Goal: Complete application form: Complete application form

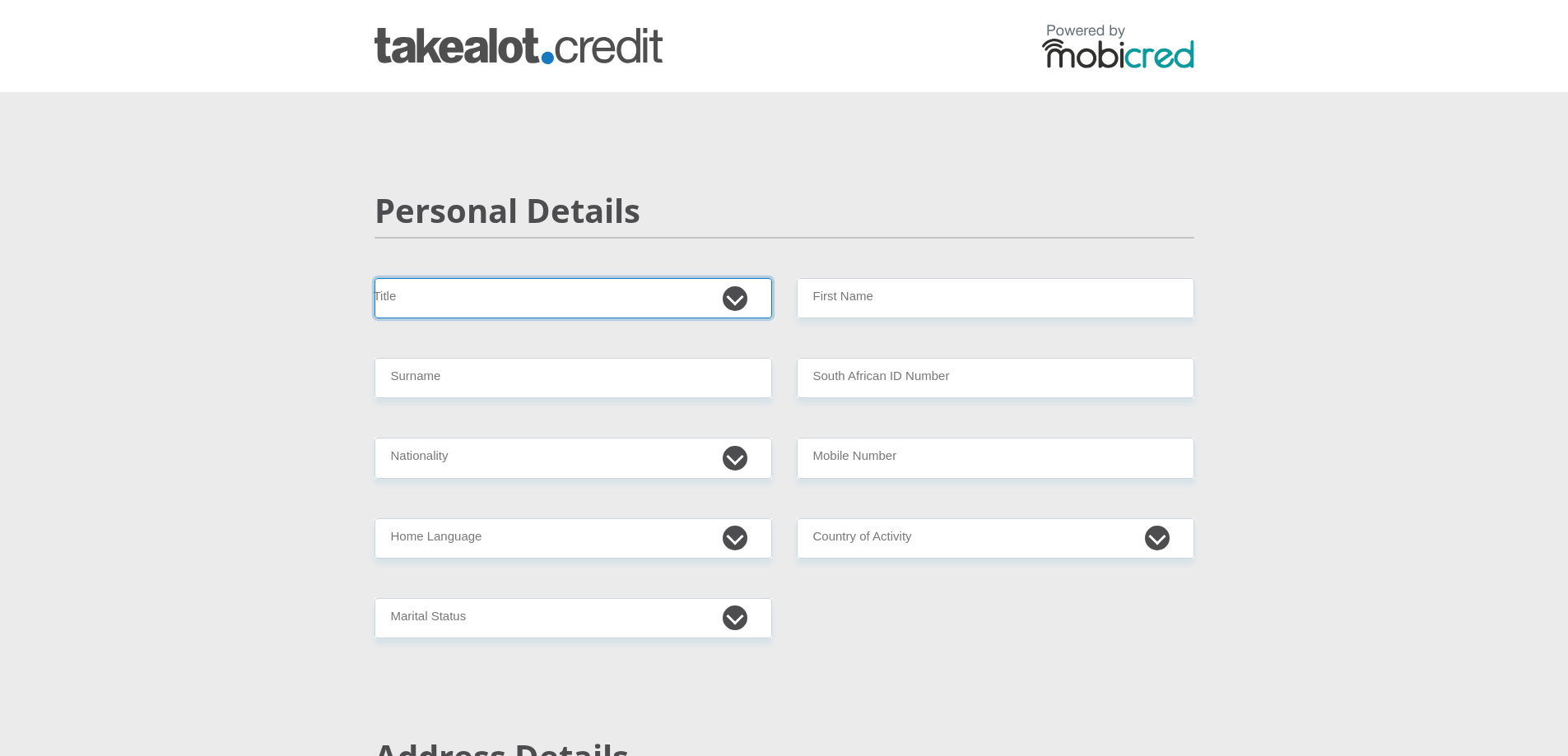
click at [653, 300] on select "Mr Ms Mrs Dr Other" at bounding box center [573, 299] width 398 height 41
select select "Mrs"
click at [374, 278] on select "Mr Ms Mrs Dr Other" at bounding box center [573, 299] width 398 height 41
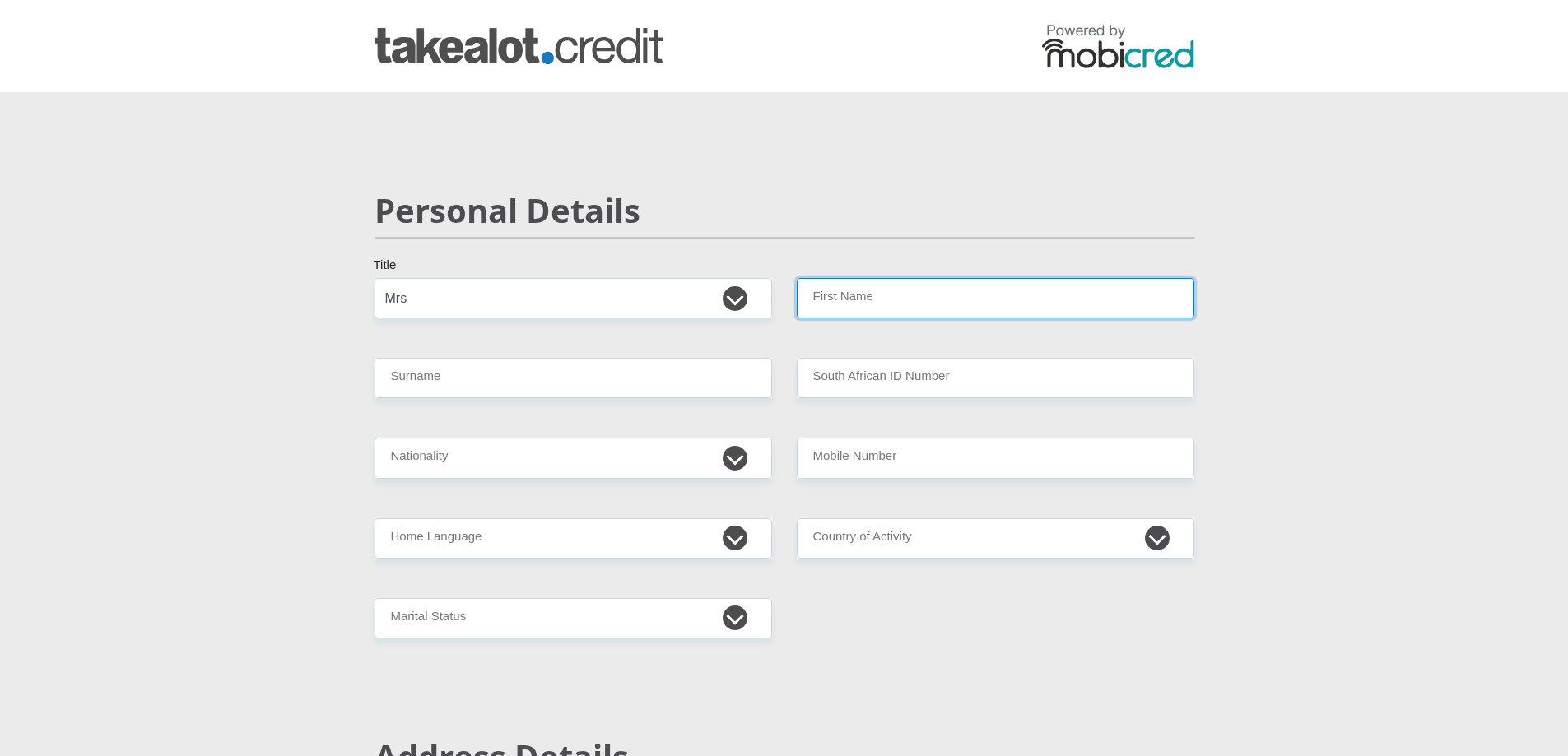
click at [877, 283] on input "First Name" at bounding box center [995, 299] width 398 height 41
type input "d"
type input "Dipuo"
type input "Mtsila"
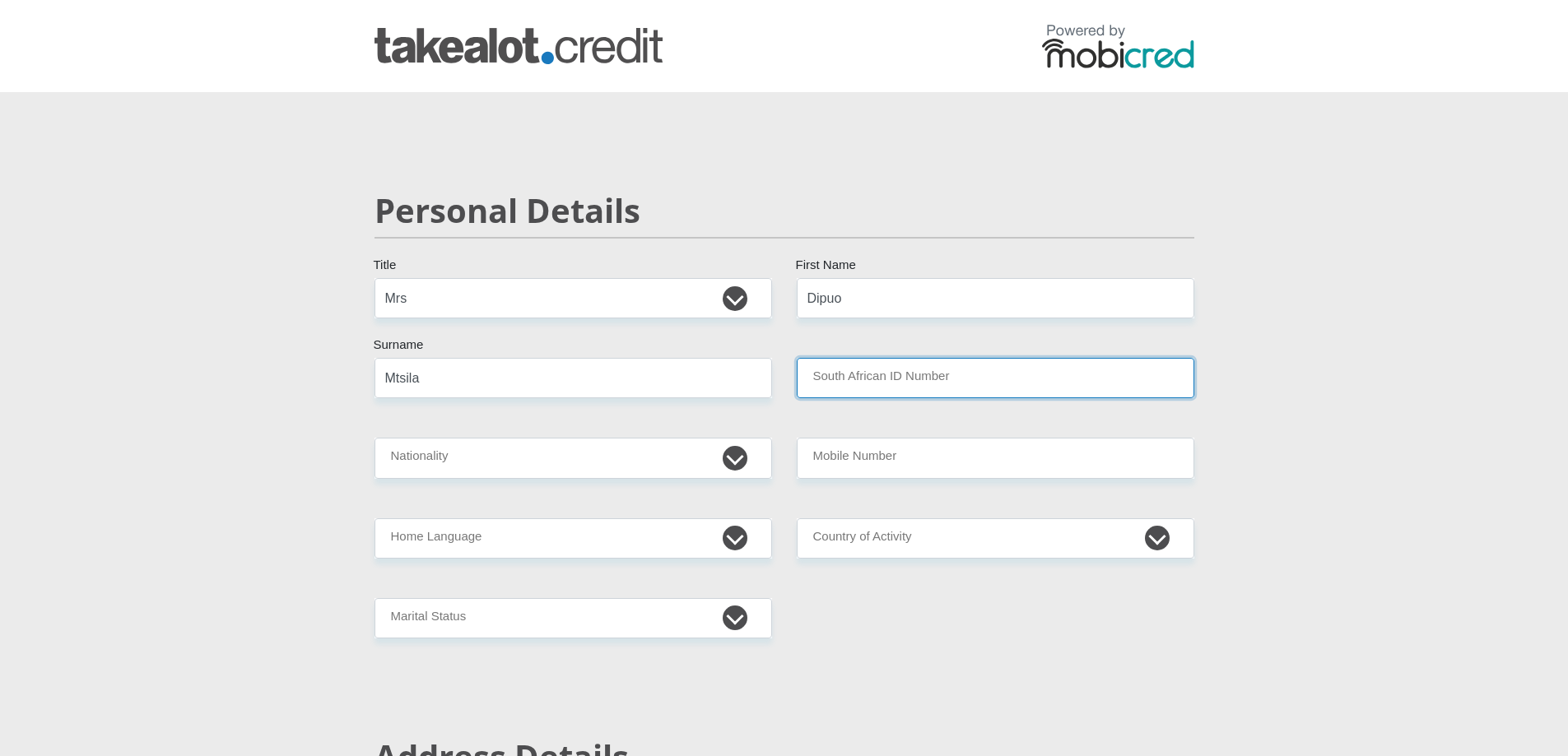
click at [894, 384] on input "South African ID Number" at bounding box center [995, 378] width 398 height 41
type input "7011050318088"
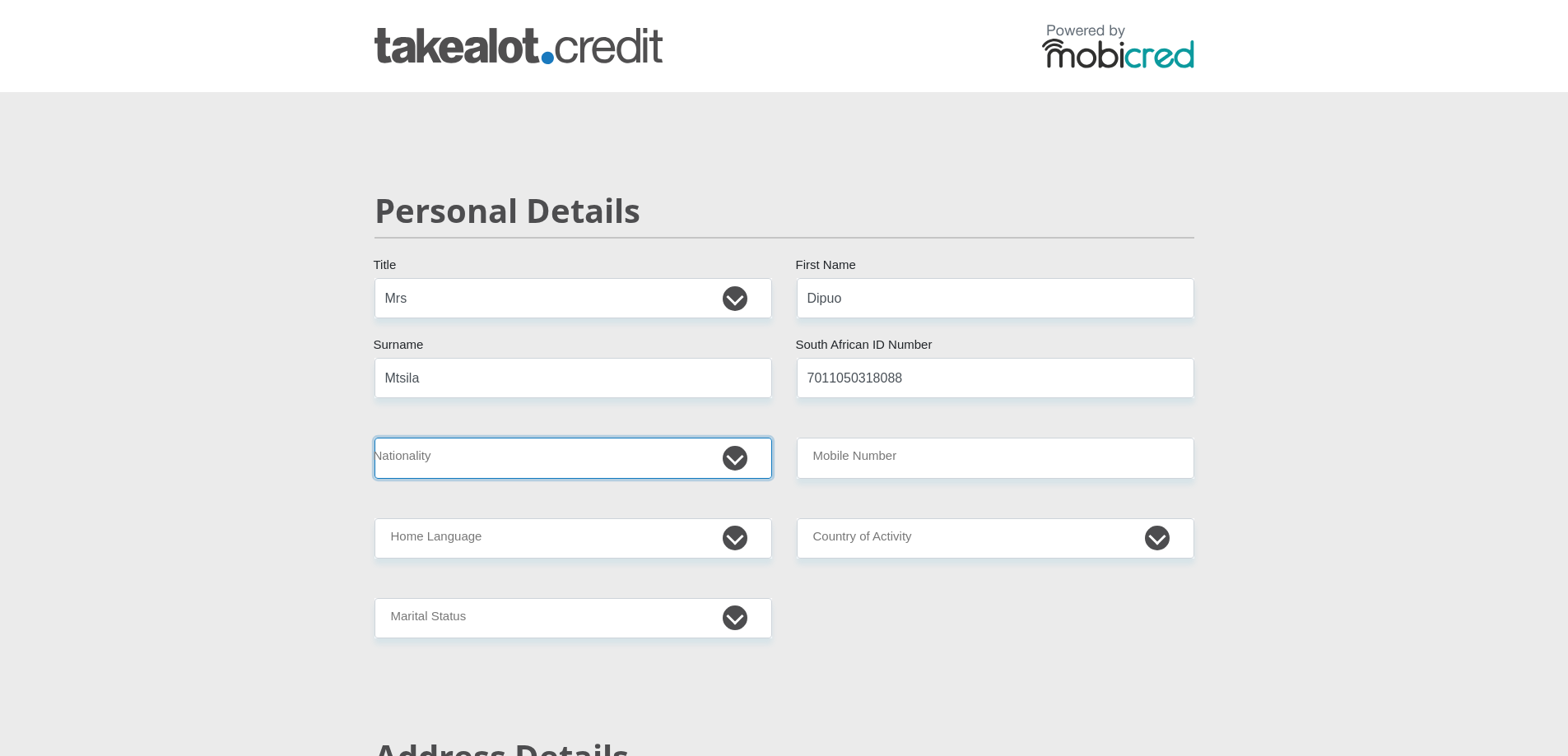
click at [723, 447] on select "South Africa Afghanistan Aland Islands Albania Algeria America Samoa American V…" at bounding box center [573, 458] width 398 height 41
select select "ZAF"
click at [374, 438] on select "South Africa Afghanistan Aland Islands Albania Algeria America Samoa American V…" at bounding box center [573, 458] width 398 height 41
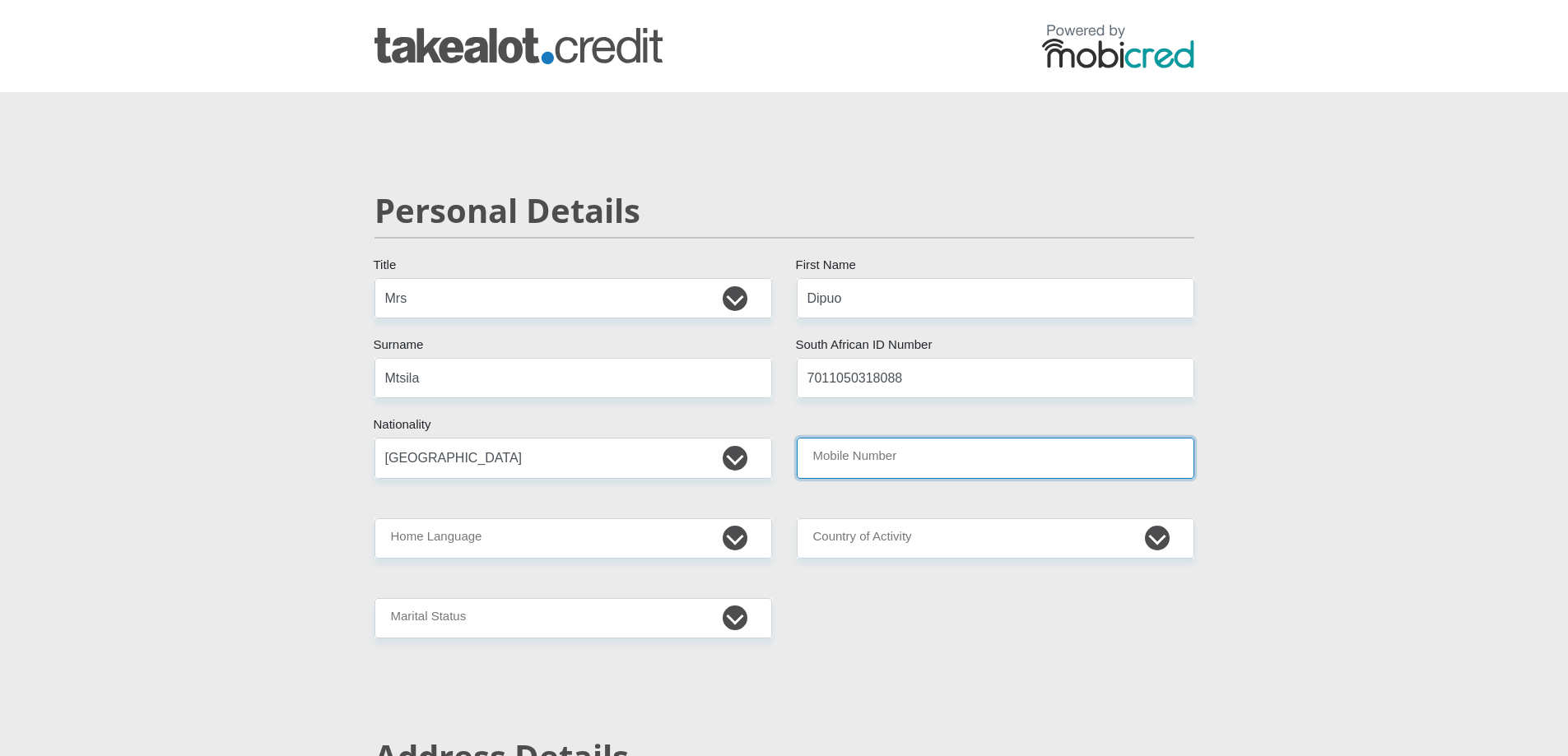
click at [908, 456] on input "Mobile Number" at bounding box center [995, 458] width 398 height 41
type input "0818670456"
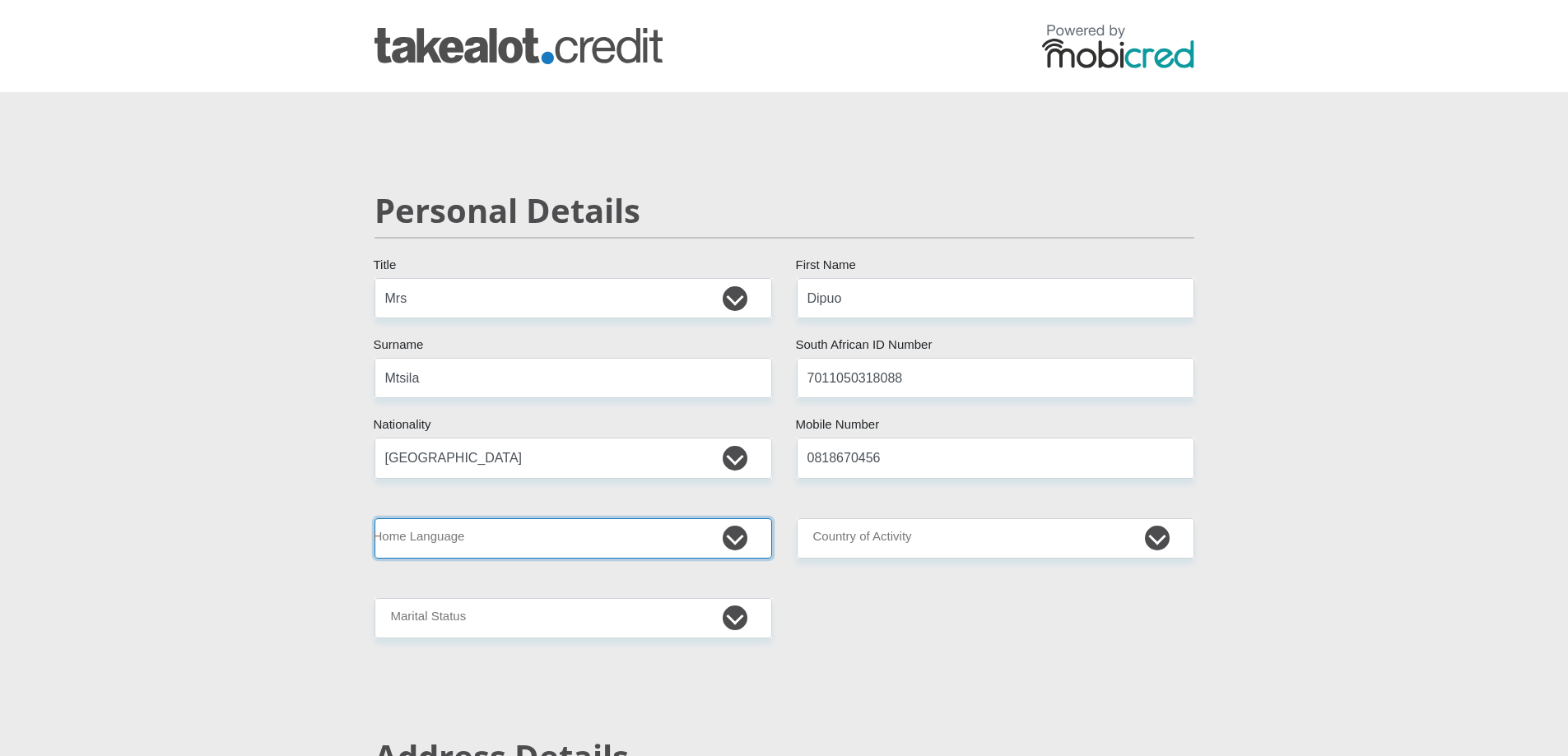
click at [583, 544] on select "Afrikaans English Sepedi South Ndebele Southern Sotho Swati Tsonga Tswana Venda…" at bounding box center [573, 538] width 398 height 41
select select "sot"
click at [374, 518] on select "Afrikaans English Sepedi South Ndebele Southern Sotho Swati Tsonga Tswana Venda…" at bounding box center [573, 538] width 398 height 41
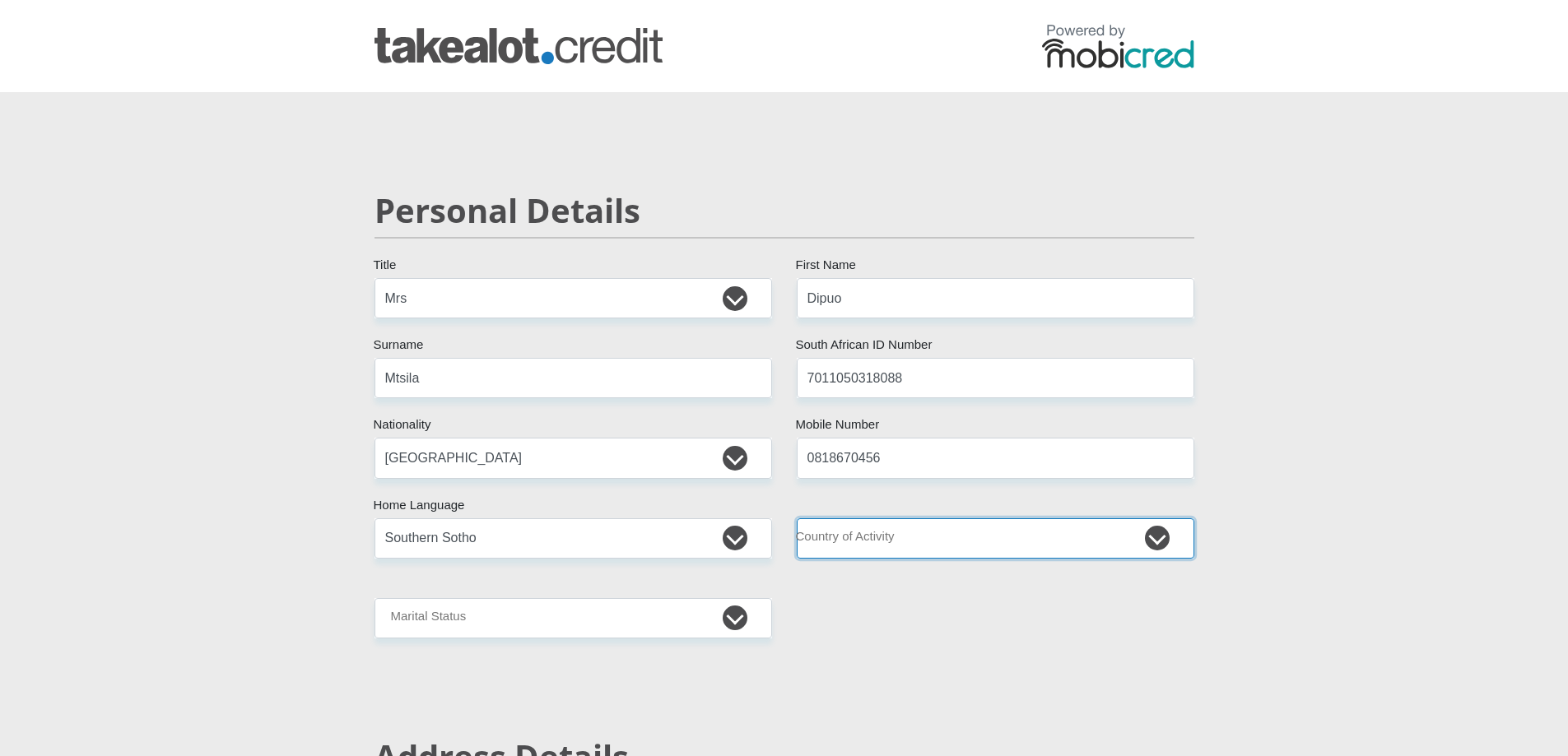
click at [851, 531] on select "South Africa Afghanistan Aland Islands Albania Algeria America Samoa American V…" at bounding box center [995, 538] width 398 height 41
select select "ZAF"
click at [797, 518] on select "South Africa Afghanistan Aland Islands Albania Algeria America Samoa American V…" at bounding box center [995, 538] width 398 height 41
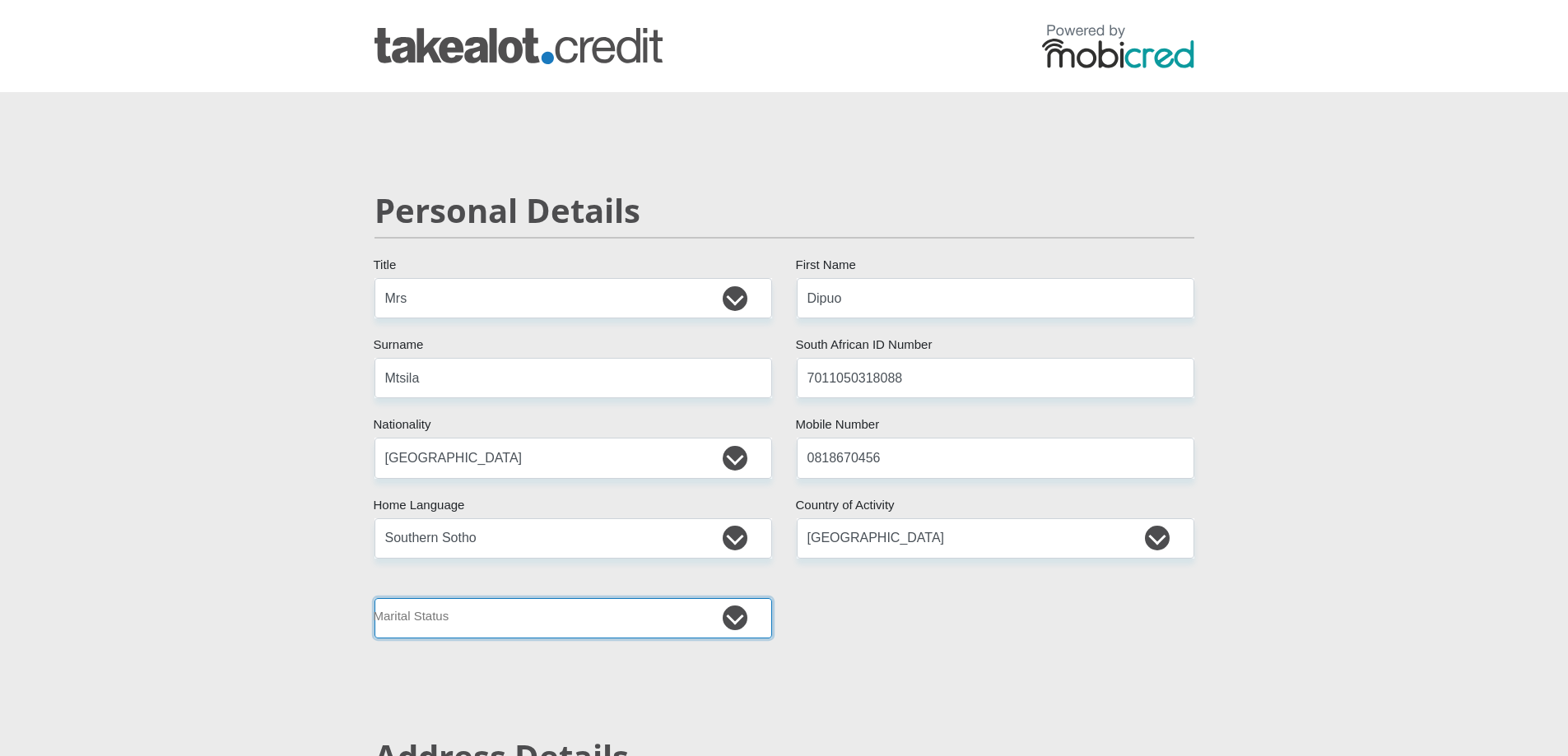
click at [579, 614] on select "Married ANC Single Divorced Widowed Married COP or Customary Law" at bounding box center [573, 619] width 398 height 41
select select "1"
click at [374, 598] on select "Married ANC Single Divorced Widowed Married COP or Customary Law" at bounding box center [573, 619] width 398 height 41
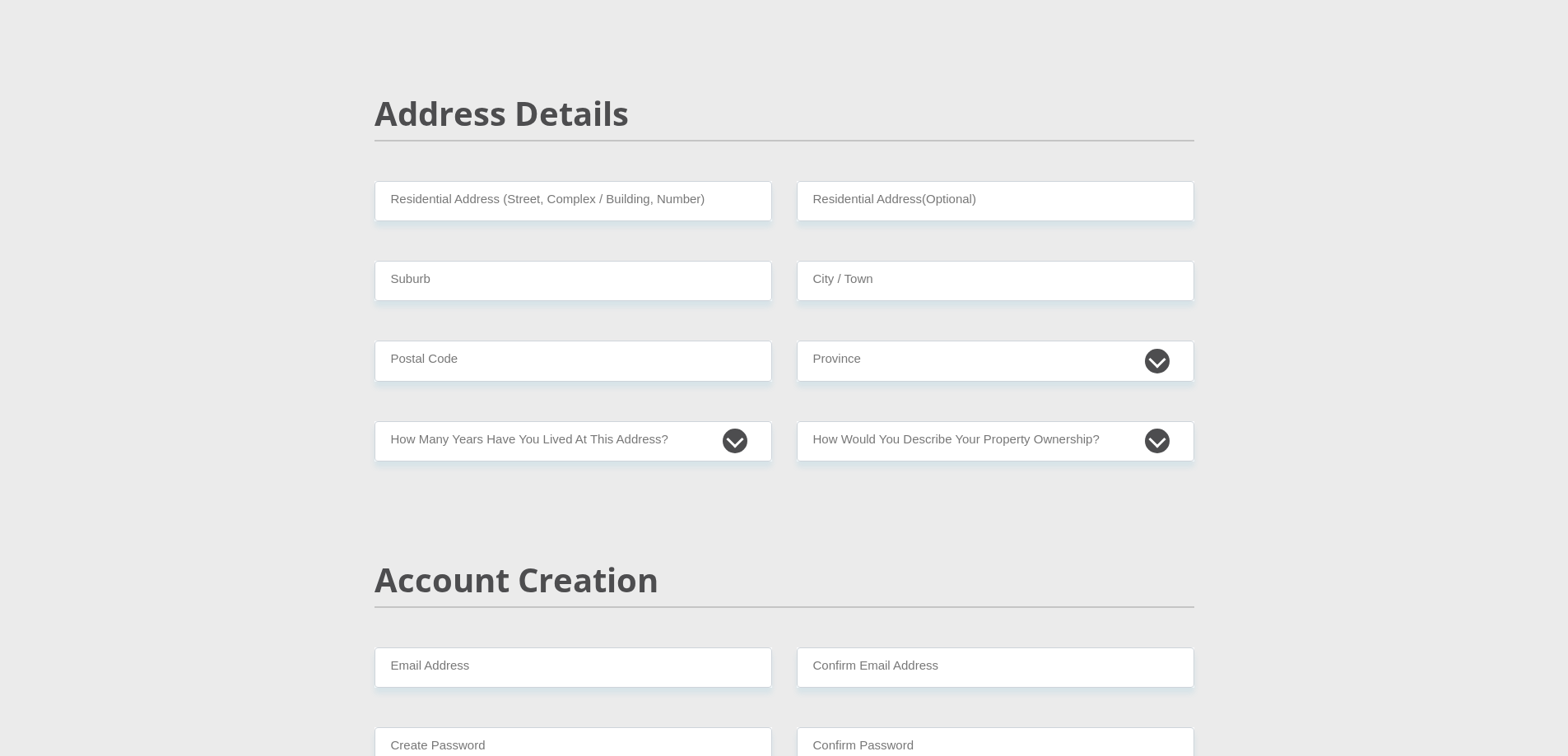
scroll to position [658, 0]
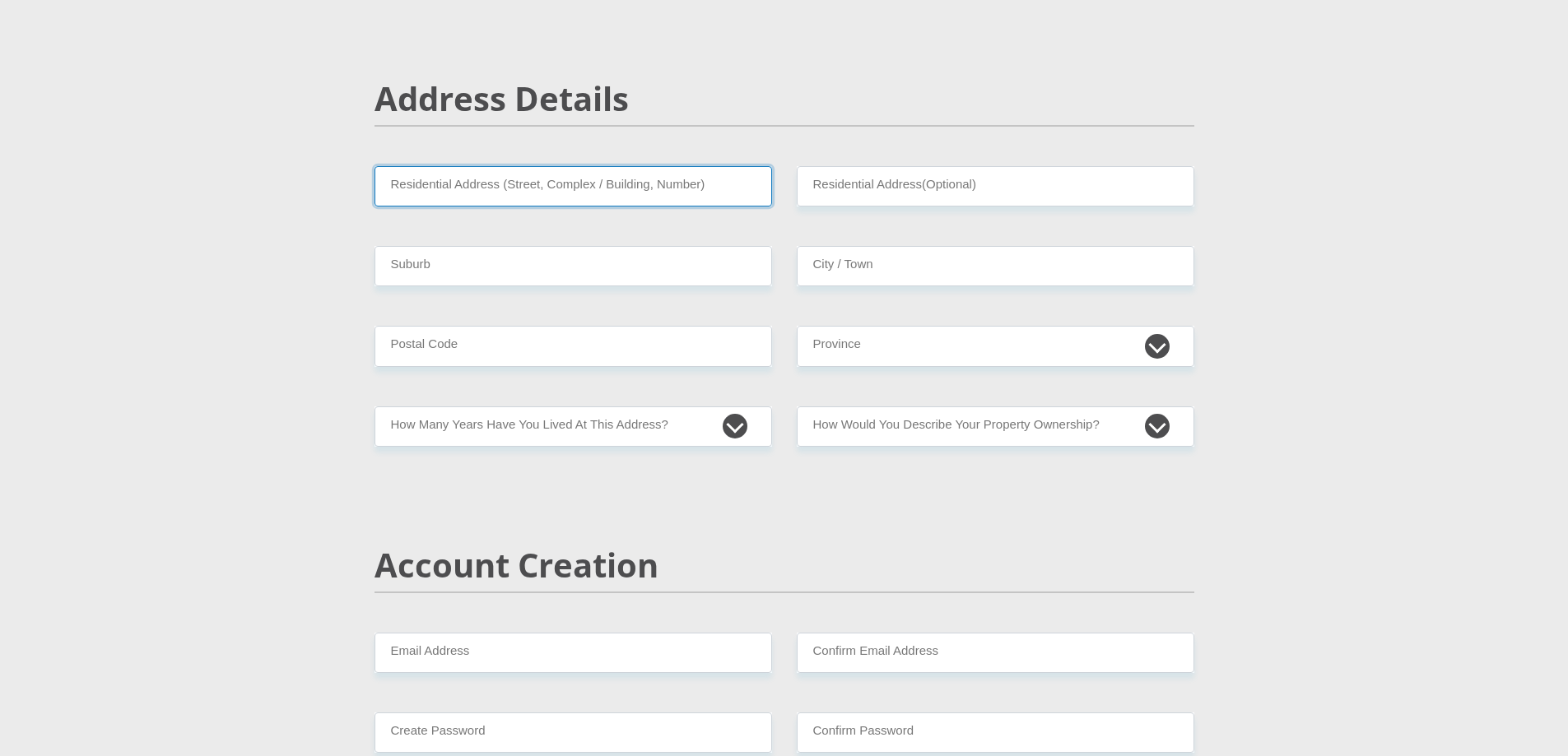
click at [595, 188] on input "Residential Address (Street, Complex / Building, Number)" at bounding box center [573, 186] width 398 height 41
type input "11 Pine Street"
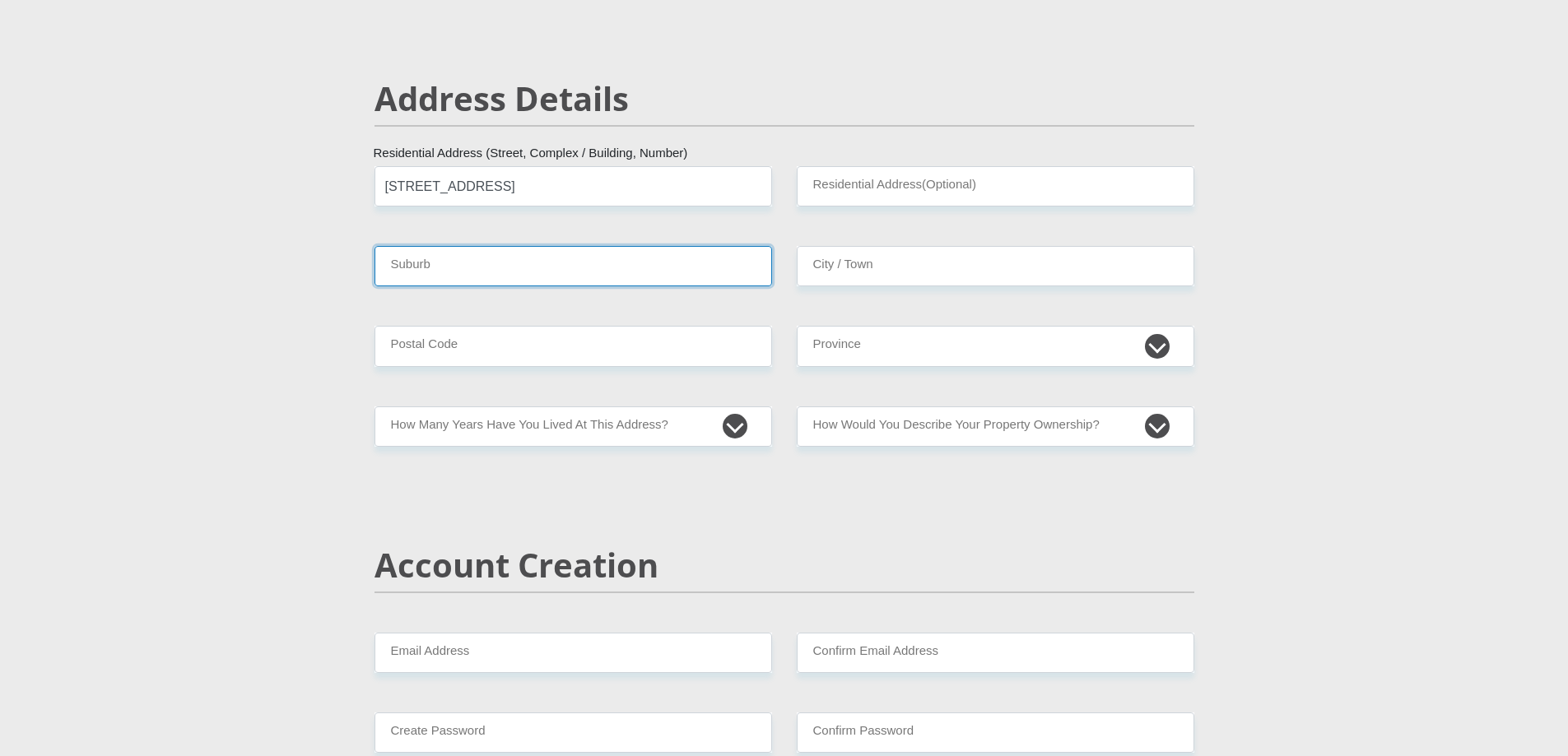
type input "Margate"
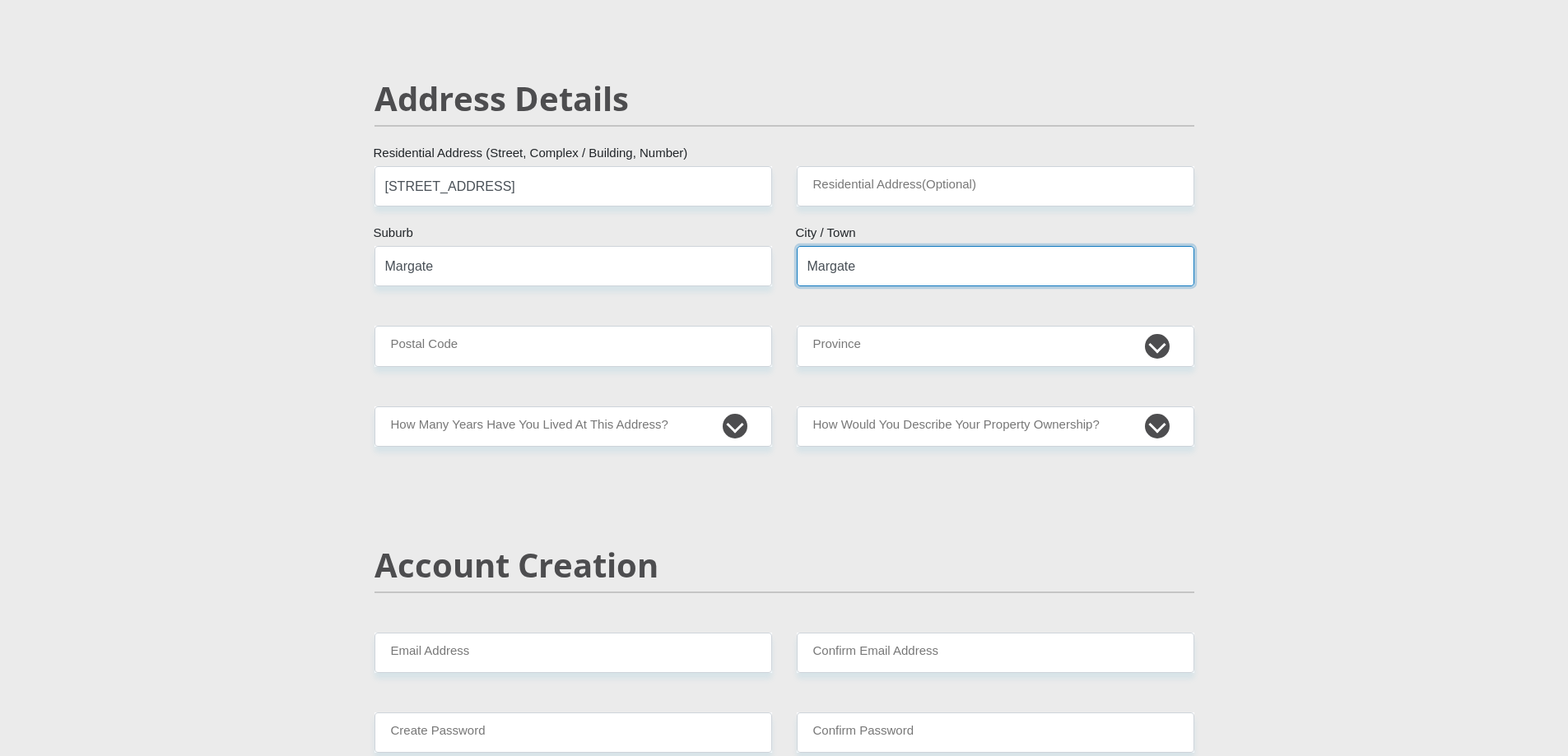
type input "4275"
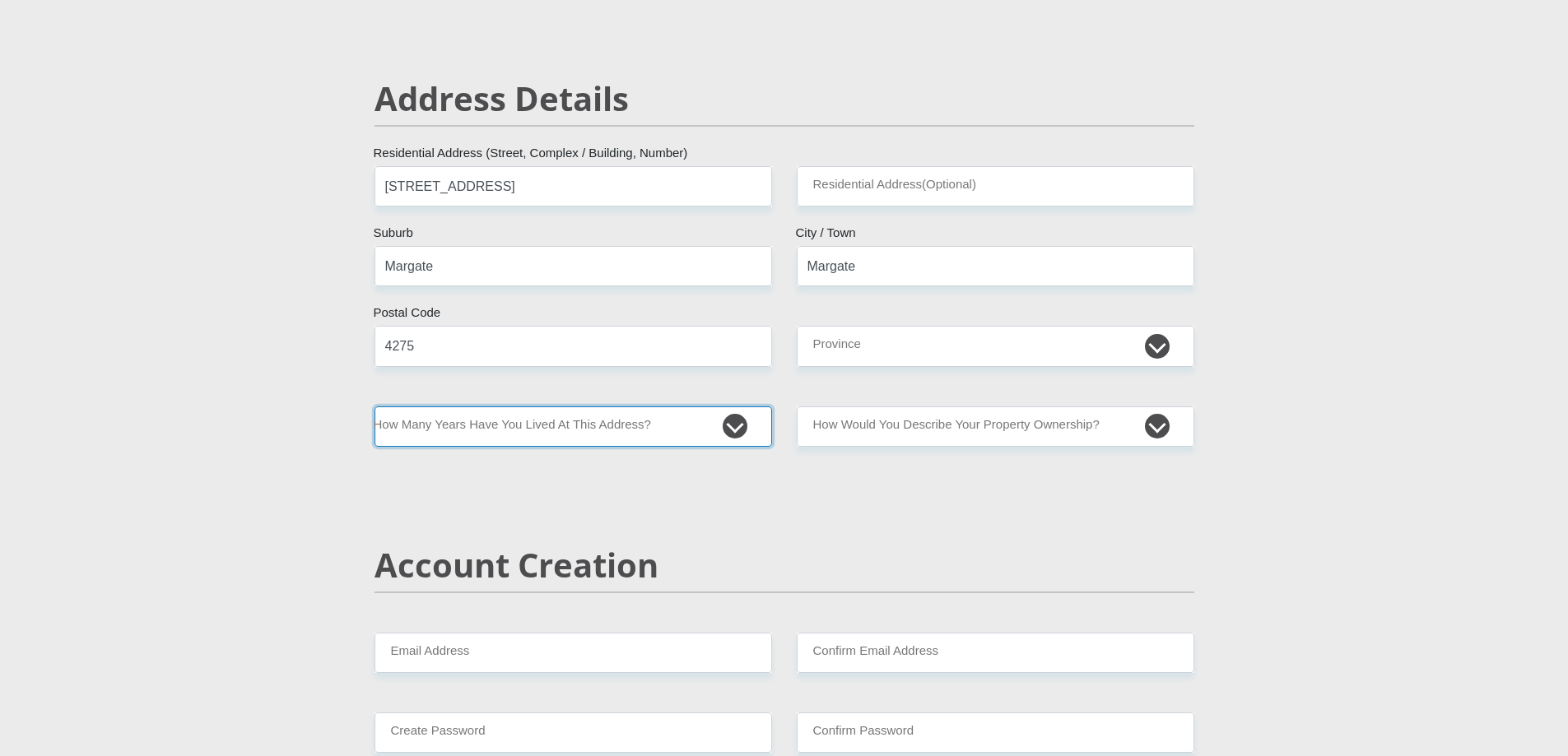
click at [607, 423] on select "less than 1 year 1-3 years 3-5 years 5+ years" at bounding box center [573, 427] width 398 height 41
select select "5"
click at [374, 407] on select "less than 1 year 1-3 years 3-5 years 5+ years" at bounding box center [573, 427] width 398 height 41
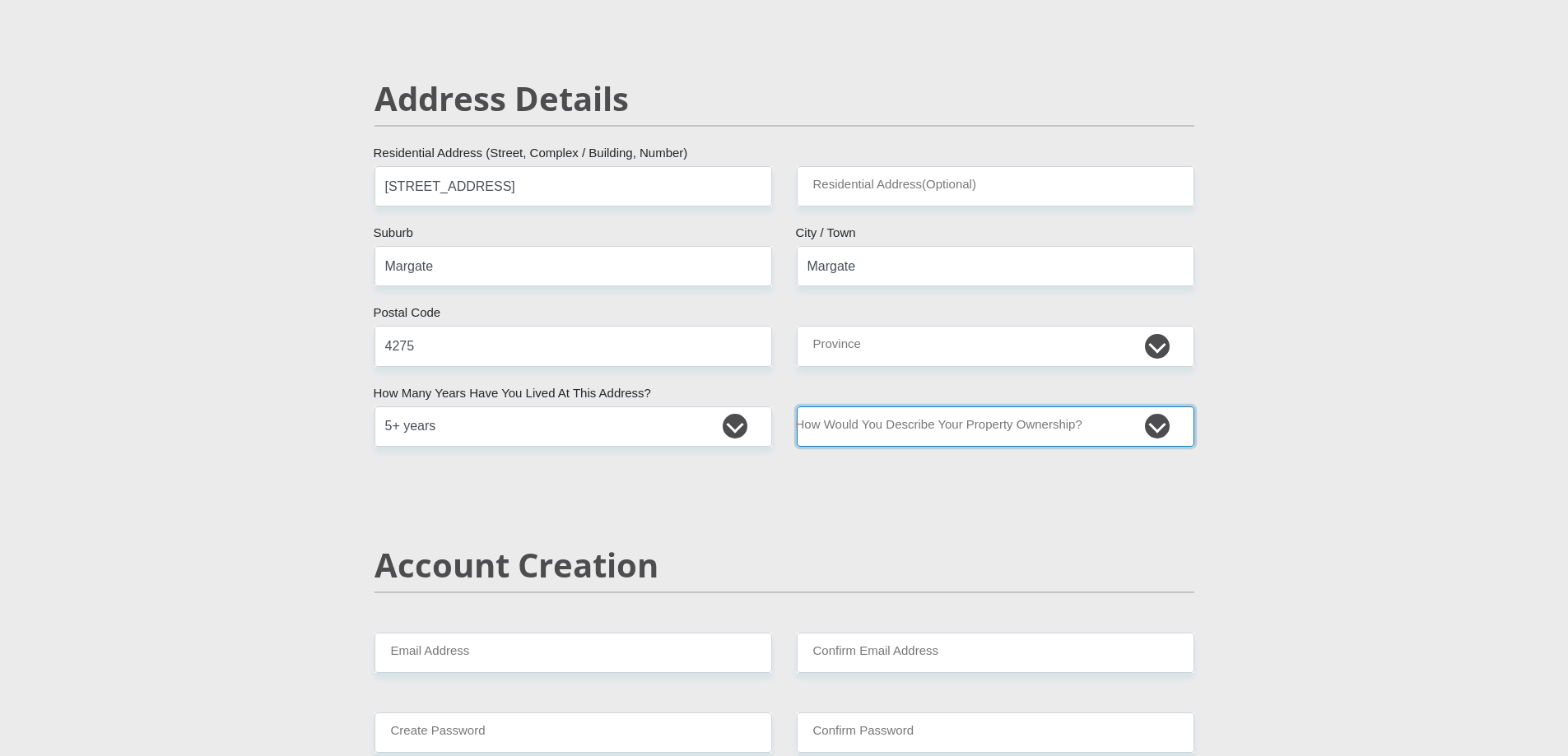
click at [848, 431] on select "Owned Rented Family Owned Company Dwelling" at bounding box center [995, 427] width 398 height 41
click at [797, 407] on select "Owned Rented Family Owned Company Dwelling" at bounding box center [995, 427] width 398 height 41
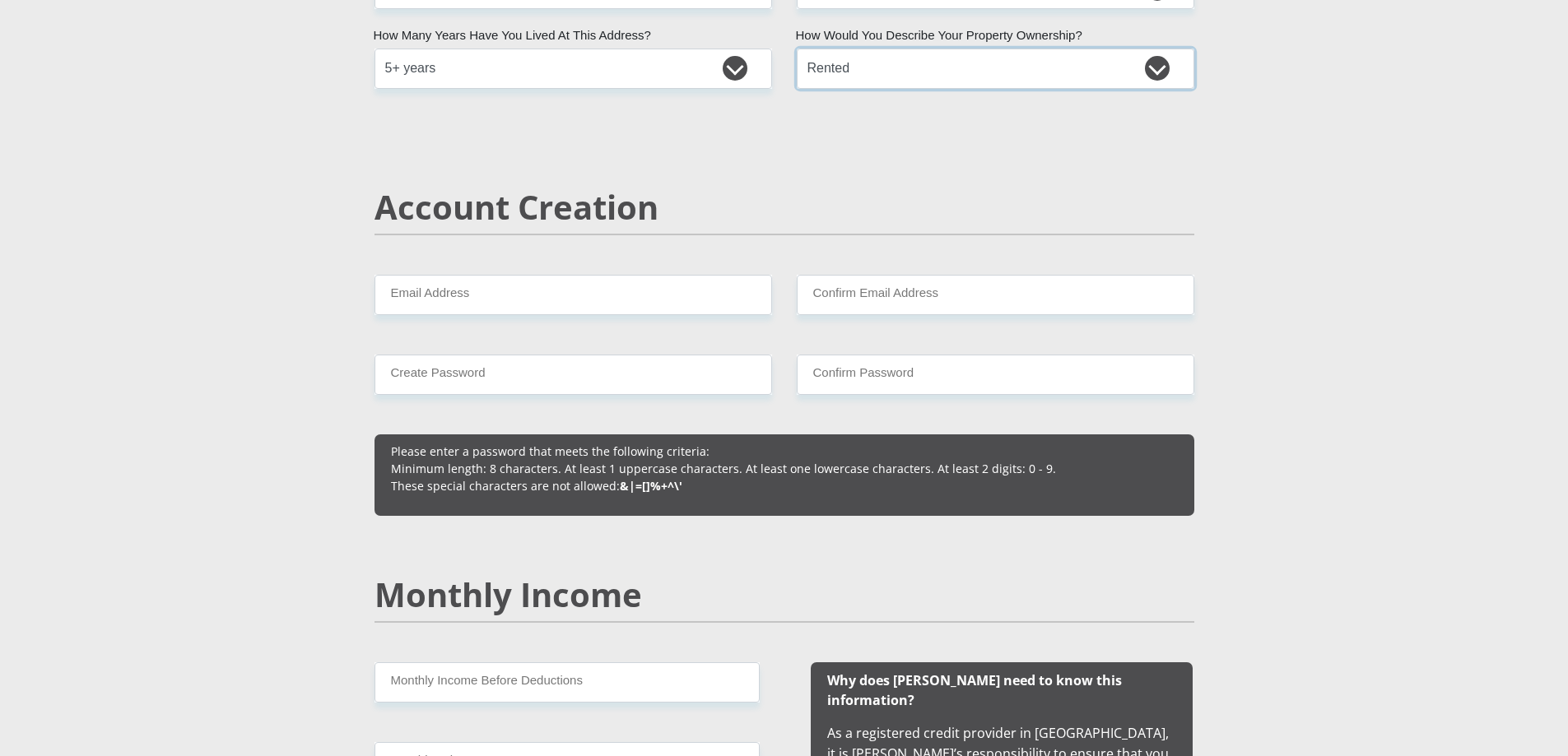
scroll to position [987, 0]
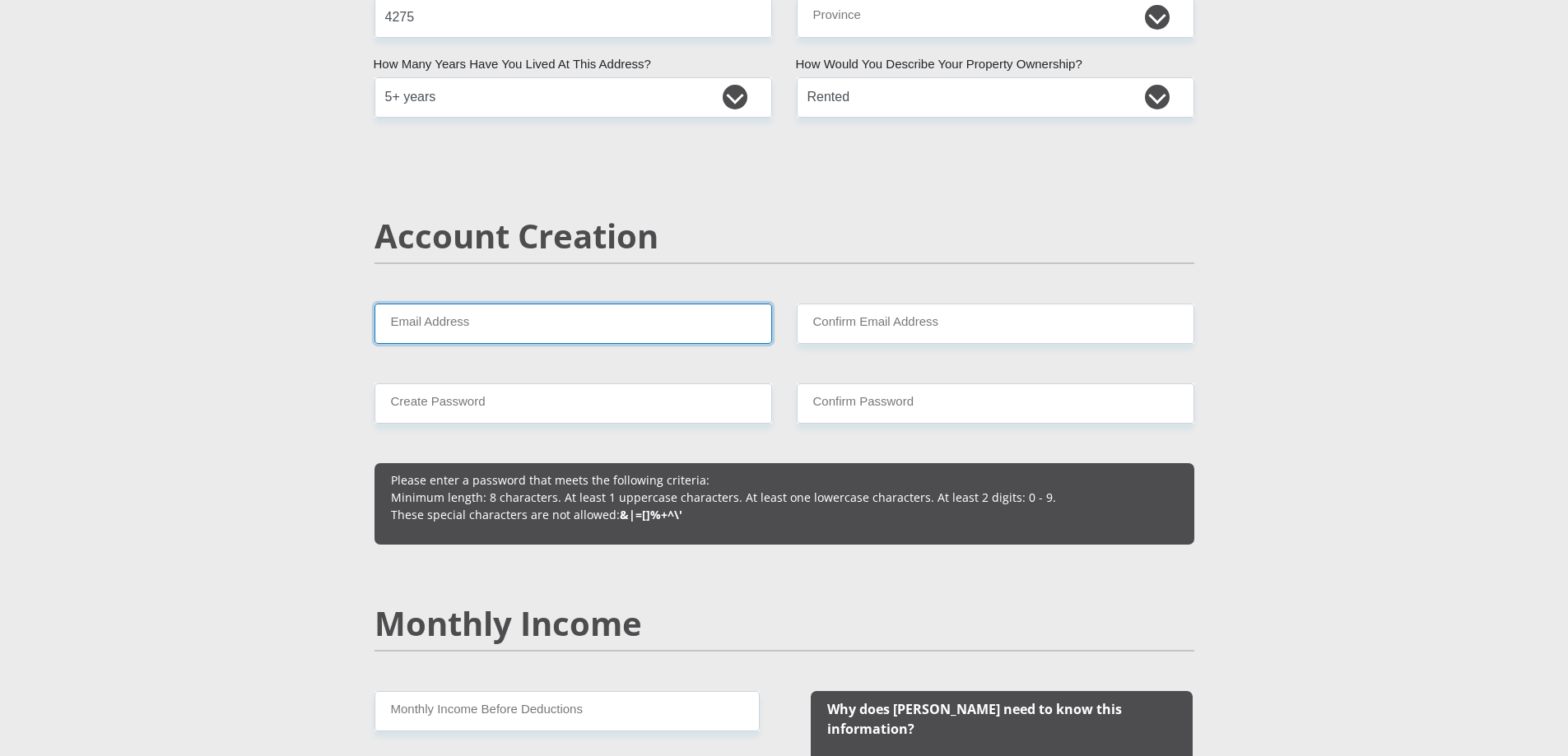
click at [518, 325] on input "Email Address" at bounding box center [573, 324] width 398 height 41
click at [849, 89] on select "Owned Rented Family Owned Company Dwelling" at bounding box center [995, 98] width 398 height 41
select select "parents"
click at [797, 77] on select "Owned Rented Family Owned Company Dwelling" at bounding box center [995, 98] width 398 height 41
click at [588, 325] on input "Email Address" at bounding box center [573, 324] width 398 height 41
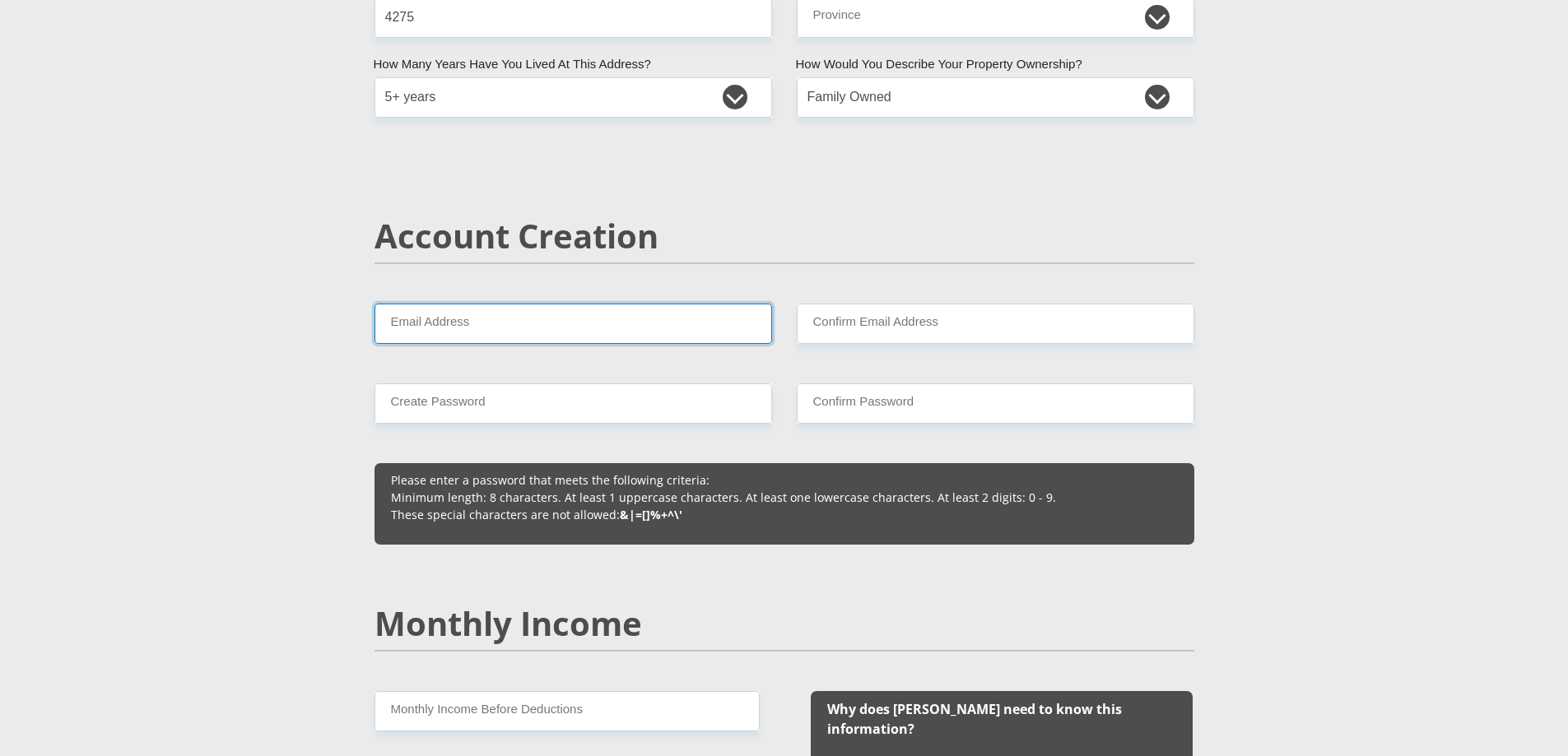
click at [564, 335] on input "Email Address" at bounding box center [573, 324] width 398 height 41
drag, startPoint x: 577, startPoint y: 325, endPoint x: 373, endPoint y: 326, distance: 204.0
click at [373, 326] on div "khayalakhemtsila@gmail.com Email Address Please input valid email address" at bounding box center [574, 324] width 422 height 41
type input "khayalakhemtsila@gmail.com"
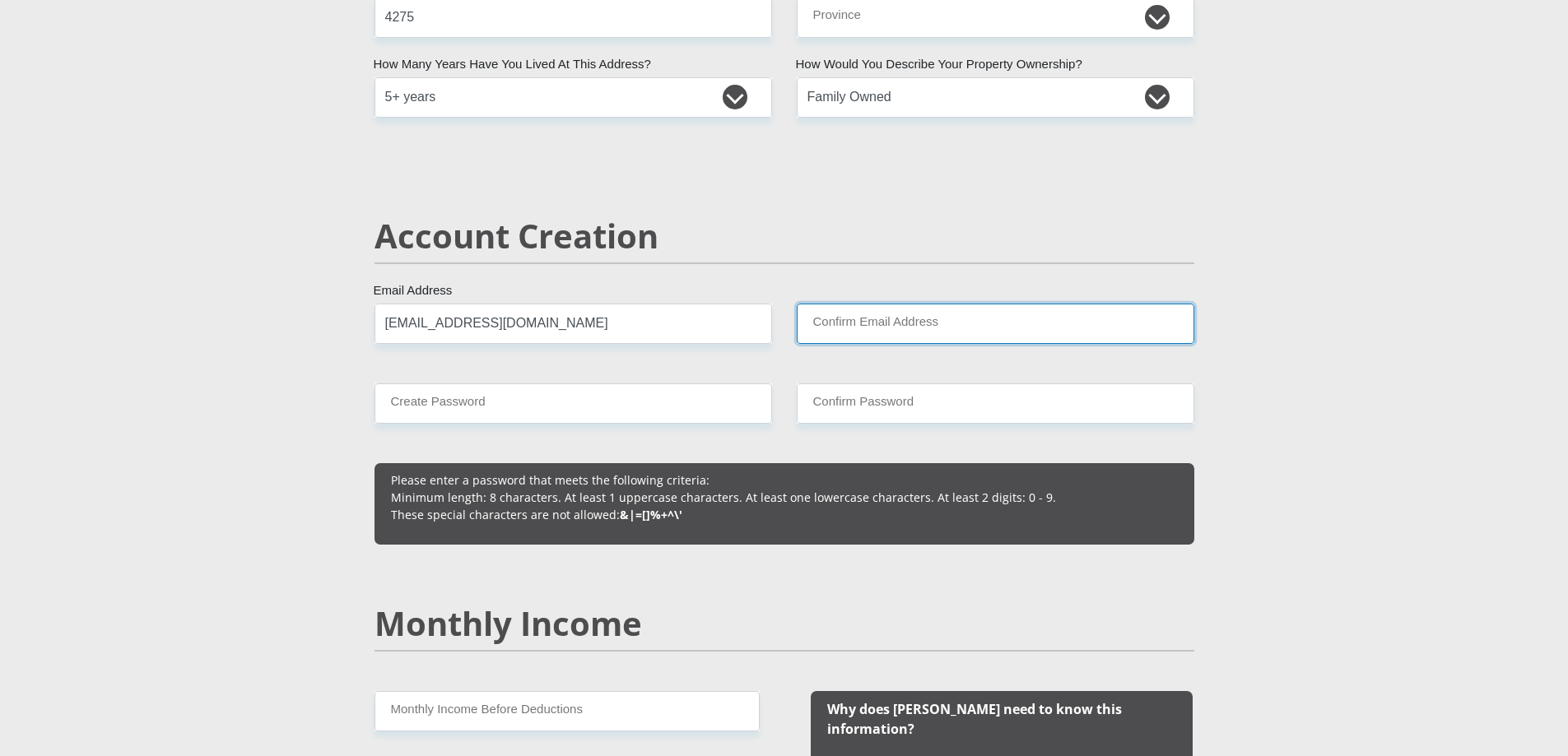
click at [812, 323] on input "Confirm Email Address" at bounding box center [995, 324] width 398 height 41
paste input "khayalakhemtsila@gmail.com"
type input "[EMAIL_ADDRESS][DOMAIN_NAME]"
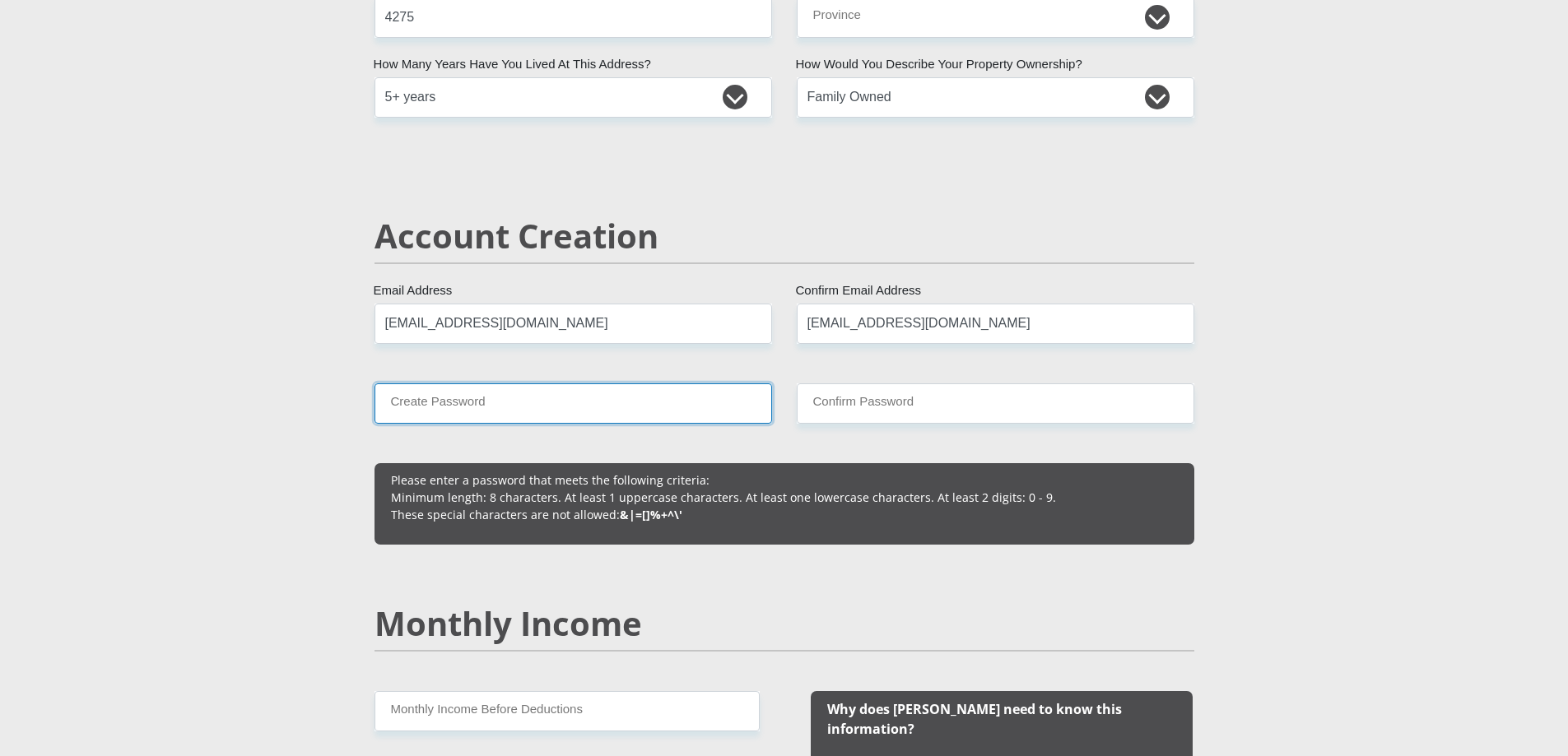
click at [480, 402] on input "Create Password" at bounding box center [573, 404] width 398 height 41
drag, startPoint x: 465, startPoint y: 407, endPoint x: 388, endPoint y: 403, distance: 77.1
click at [388, 403] on input "Mtsila2025" at bounding box center [573, 404] width 398 height 41
type input "Mtsila2025"
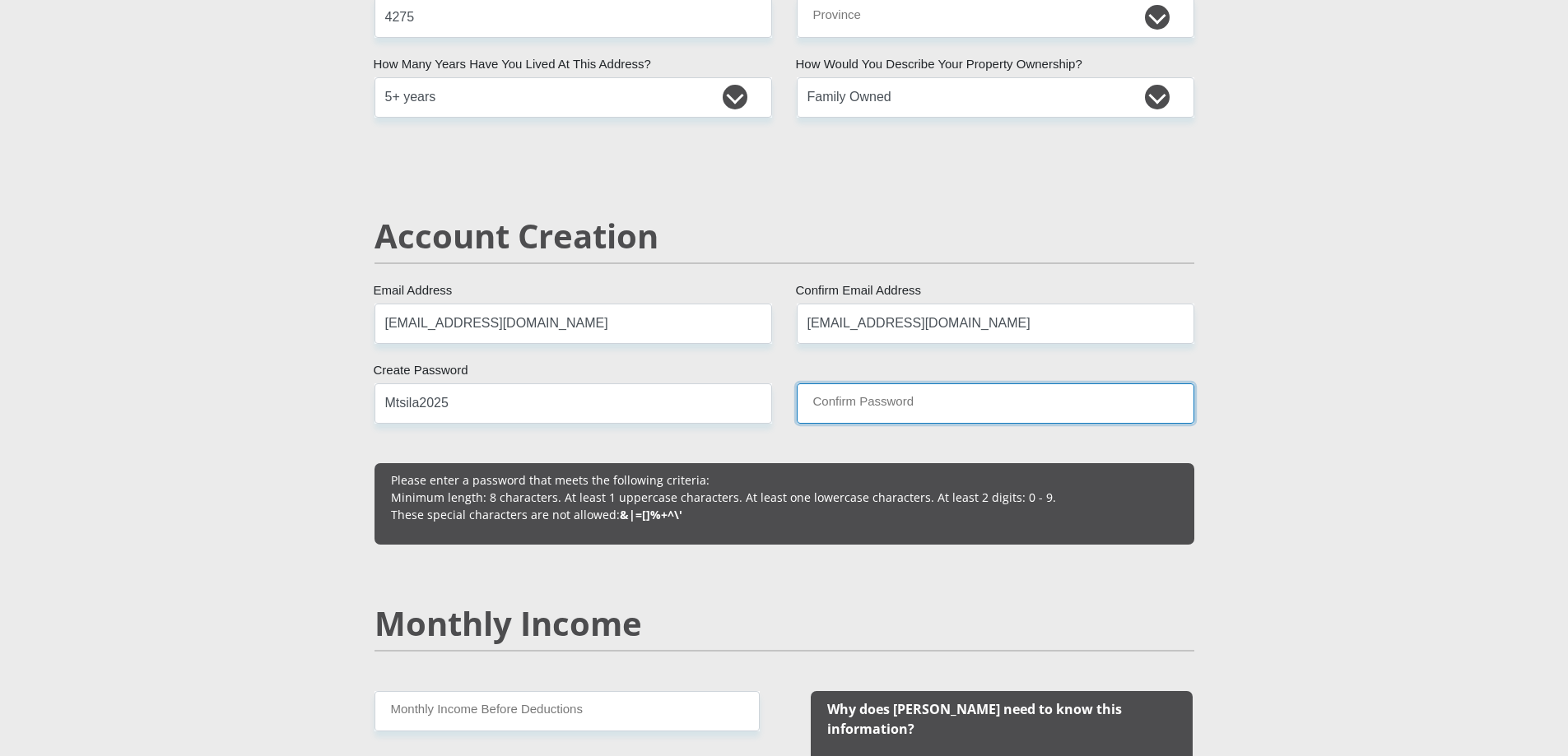
click at [857, 410] on input "Confirm Password" at bounding box center [995, 404] width 398 height 41
paste input "Mtsila2025"
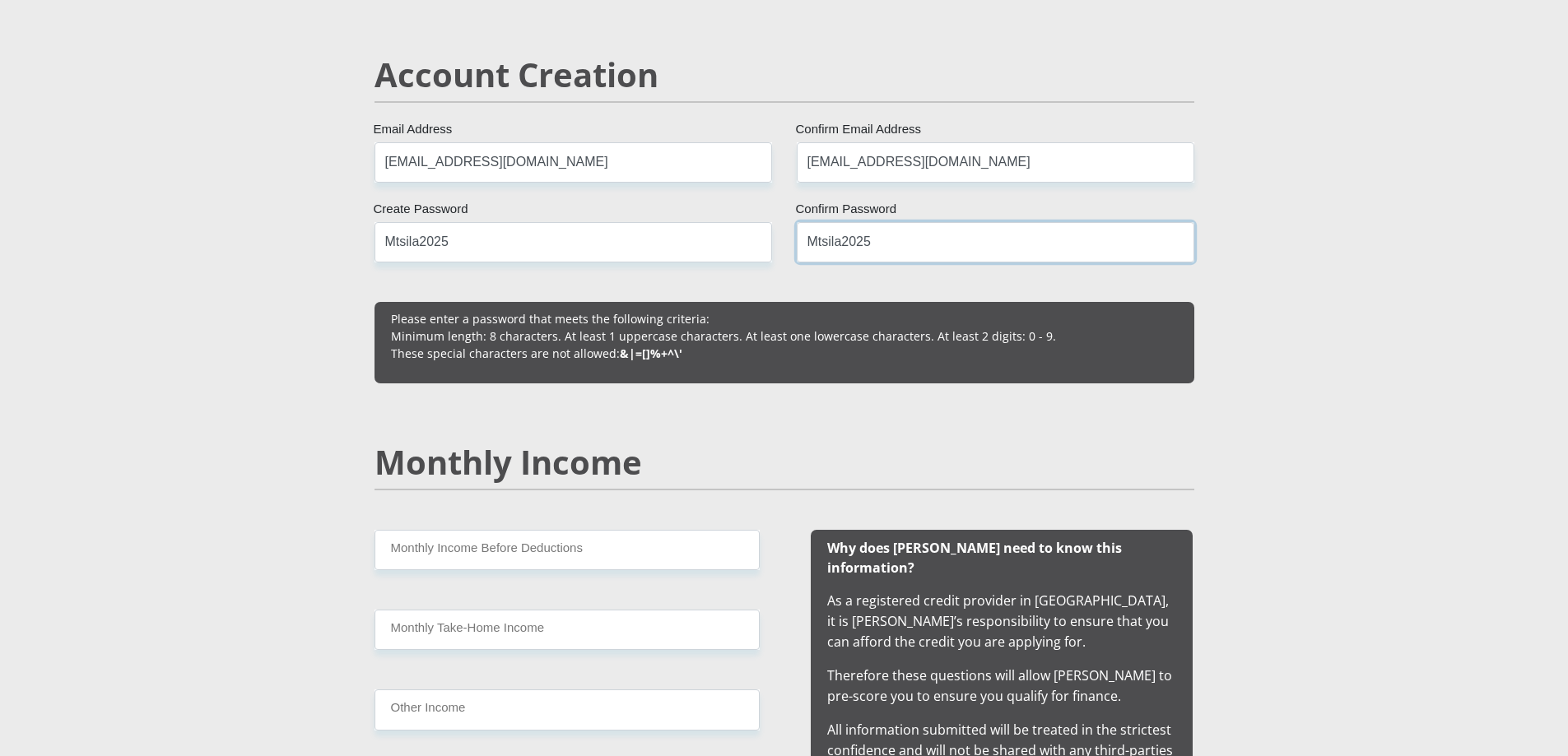
scroll to position [1399, 0]
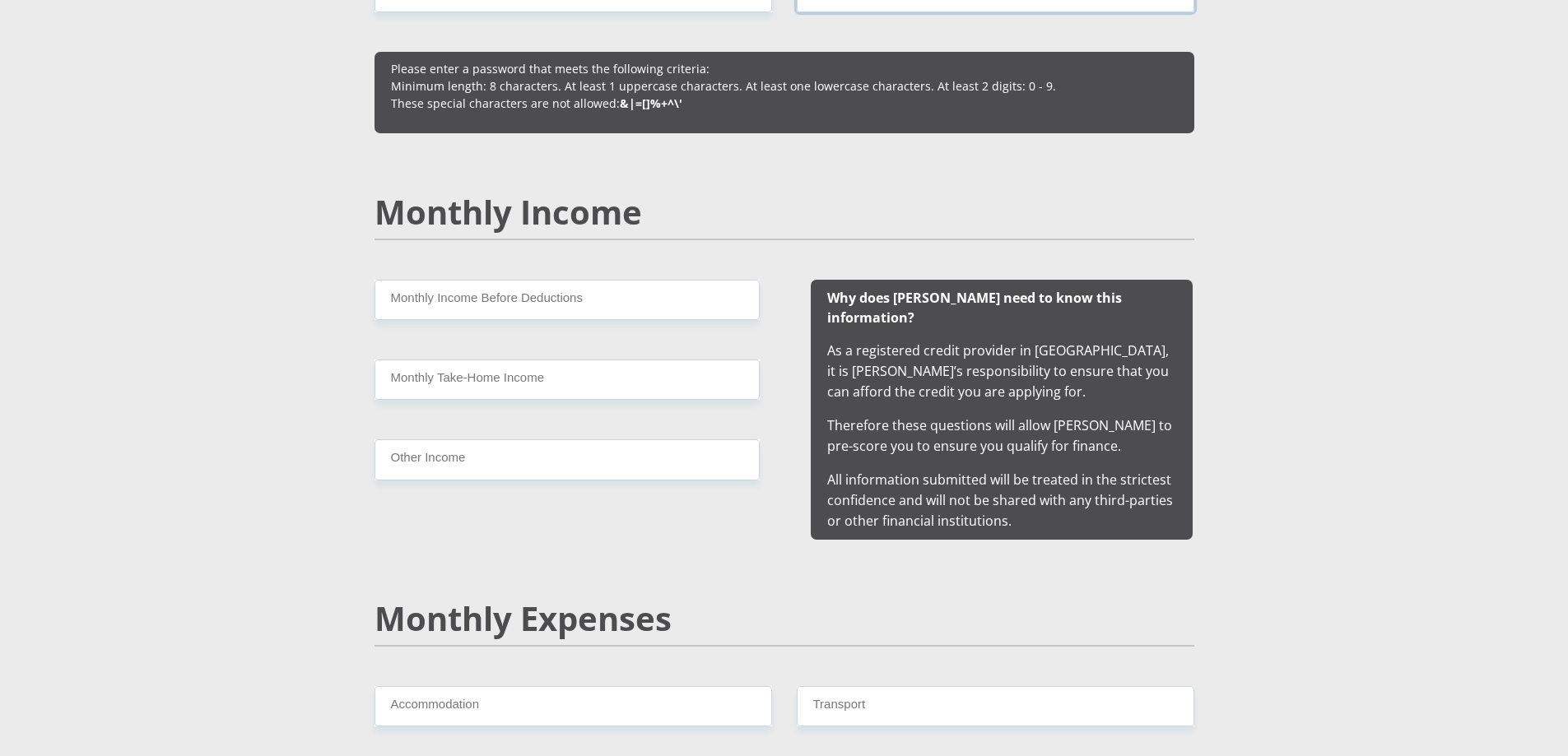
type input "Mtsila2025"
click at [522, 300] on input "Monthly Income Before Deductions" at bounding box center [567, 300] width 386 height 41
type input "2500"
click at [494, 385] on input "Monthly Take-Home Income" at bounding box center [567, 380] width 386 height 41
type input "2000"
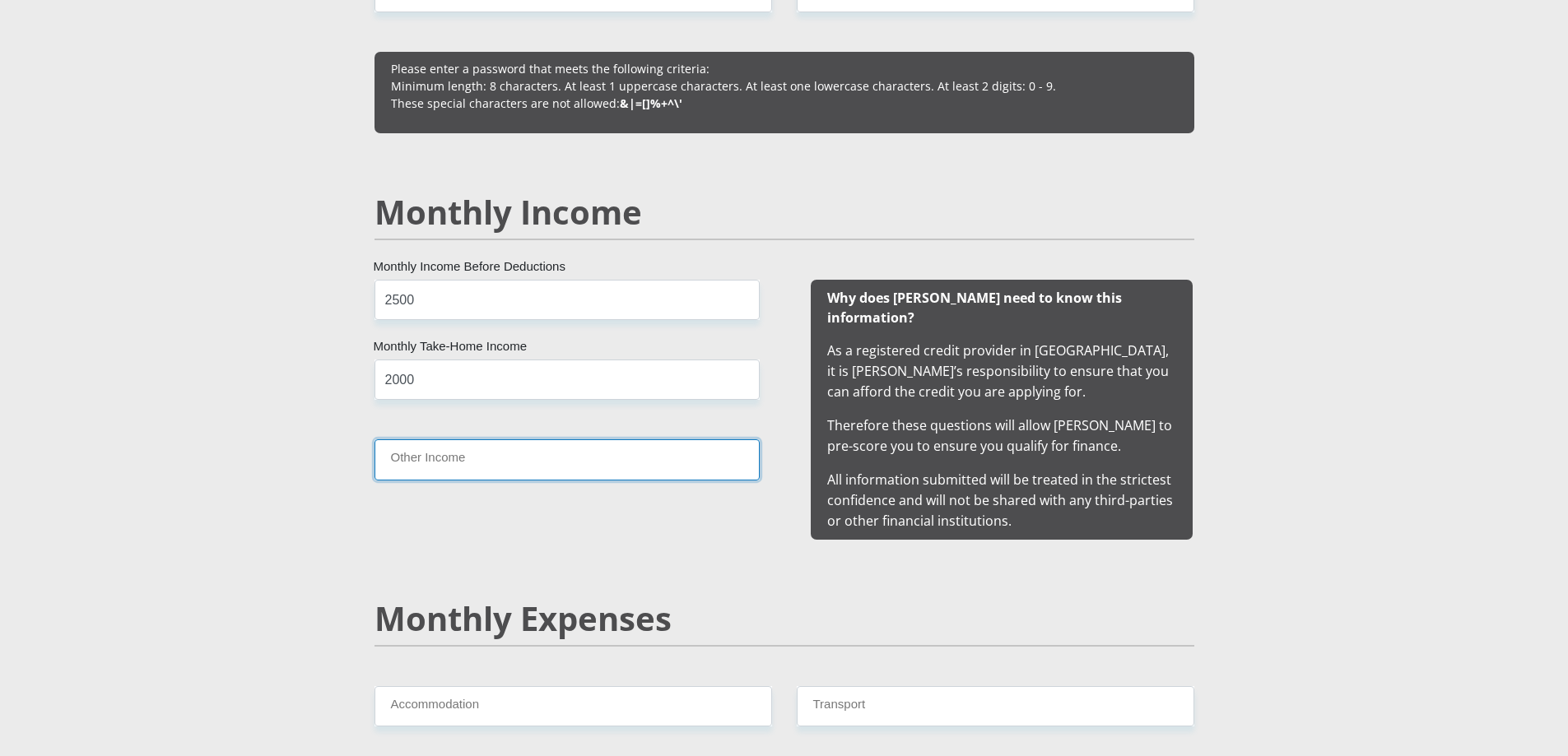
click at [479, 467] on input "Other Income" at bounding box center [567, 459] width 386 height 41
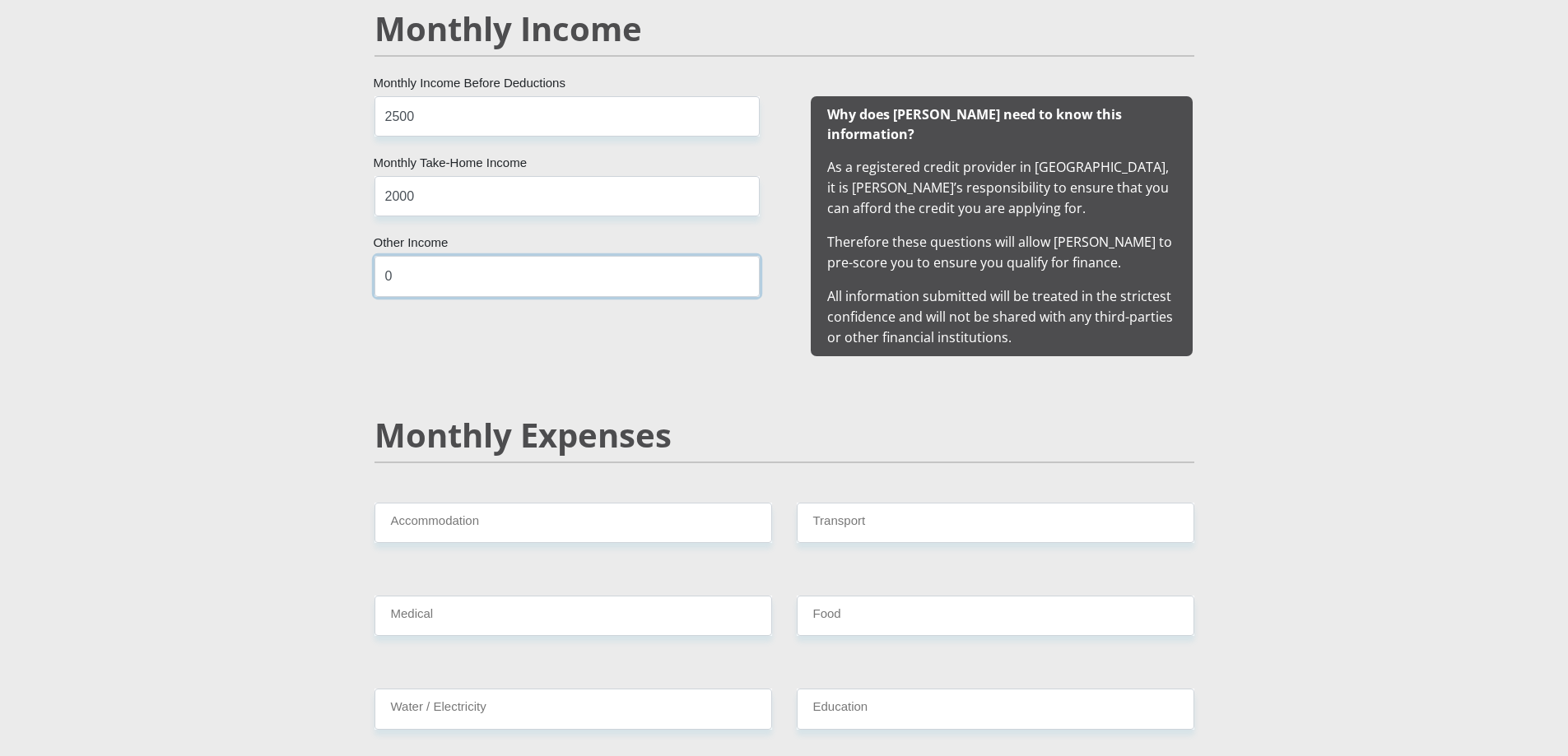
scroll to position [1645, 0]
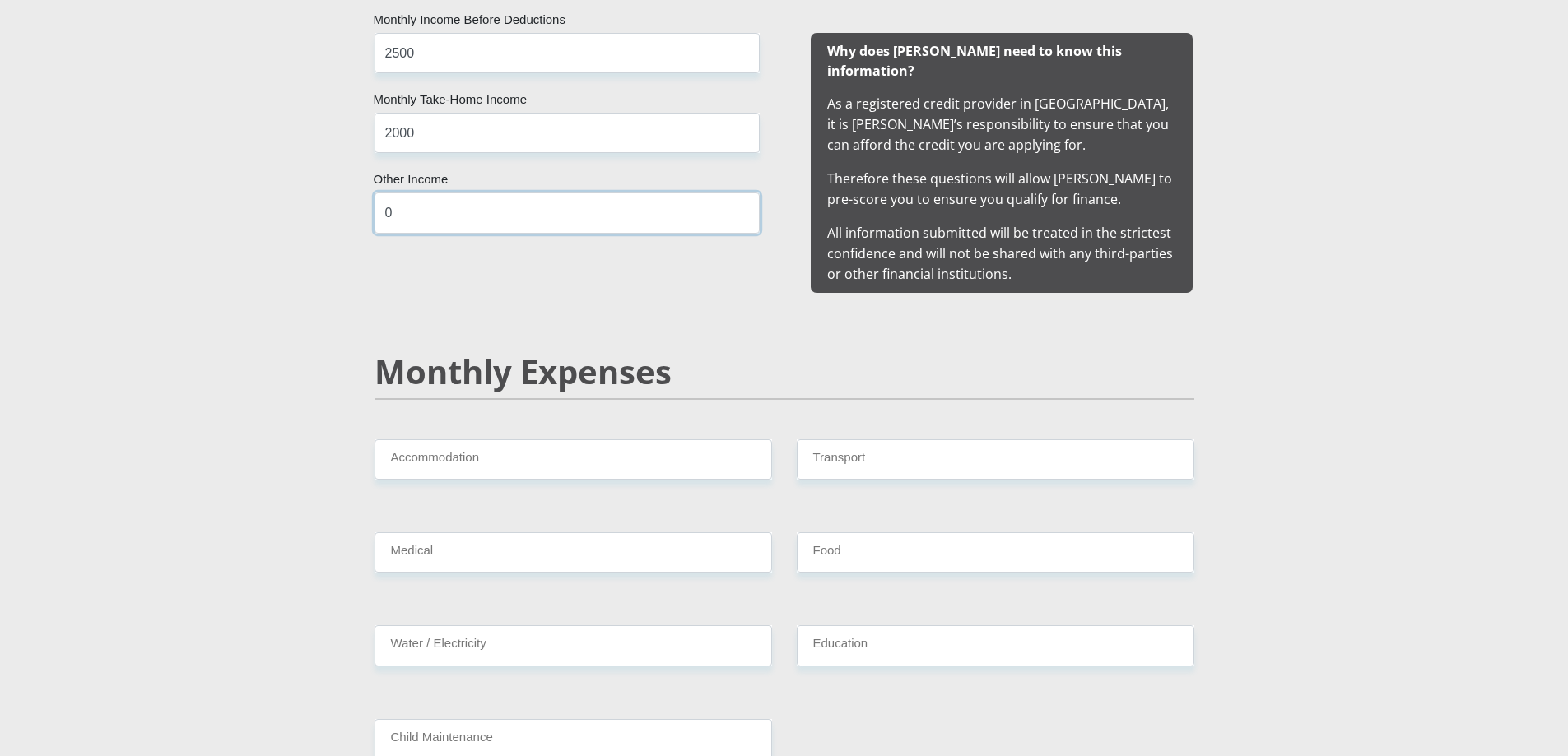
type input "0"
click at [473, 443] on input "Accommodation" at bounding box center [573, 459] width 398 height 41
type input "0"
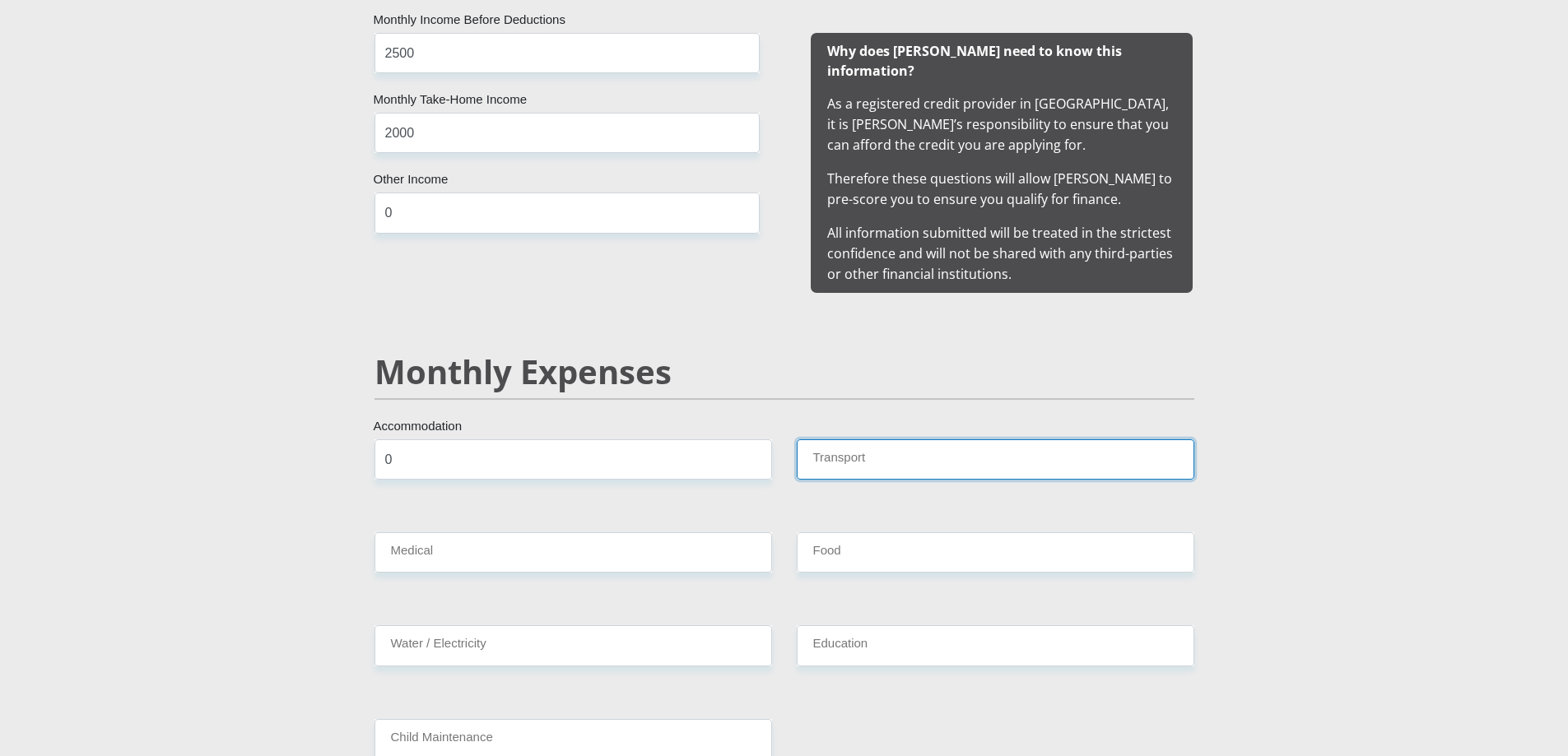
click at [828, 446] on input "Transport" at bounding box center [995, 459] width 398 height 41
type input "0"
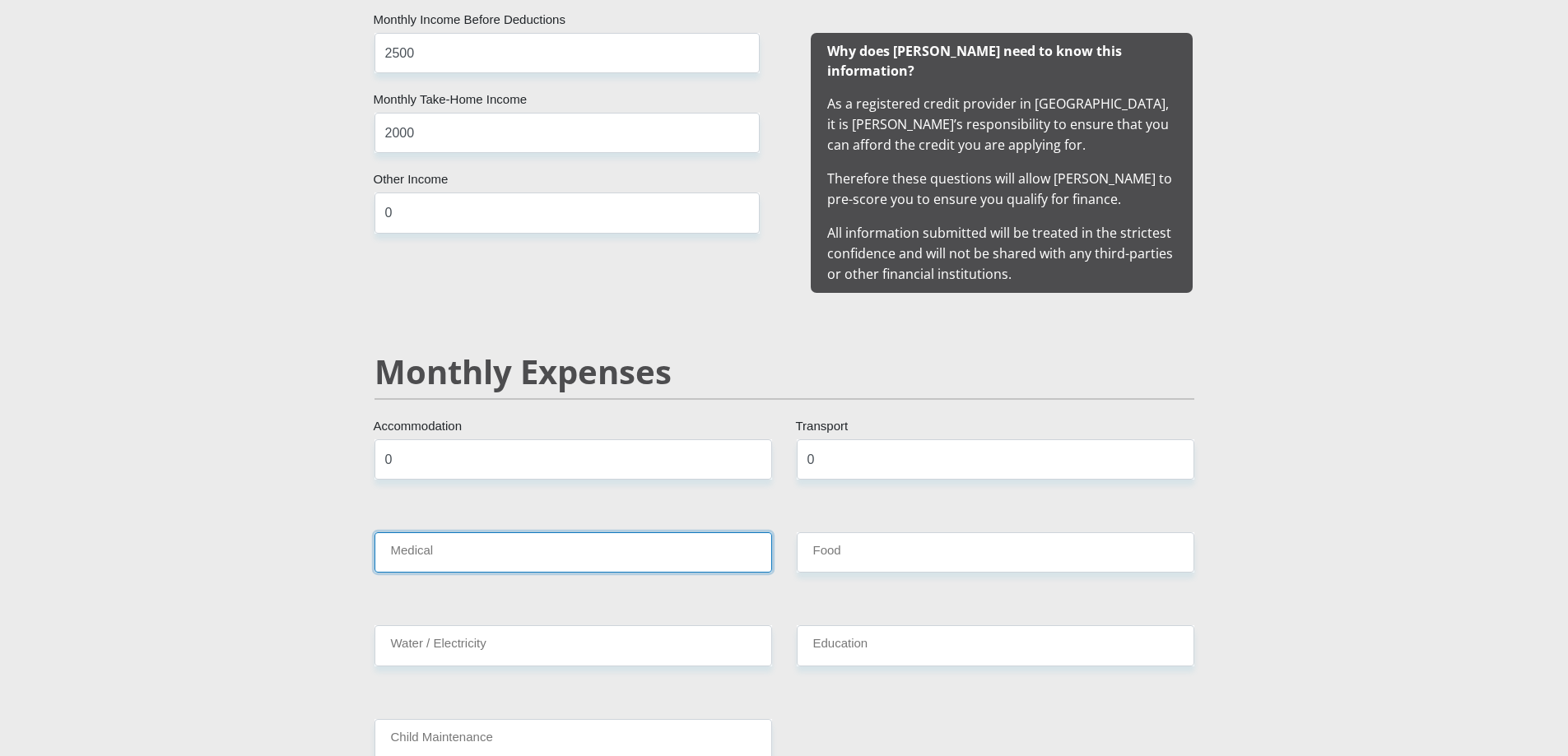
click at [530, 532] on input "Medical" at bounding box center [573, 552] width 398 height 41
type input "0"
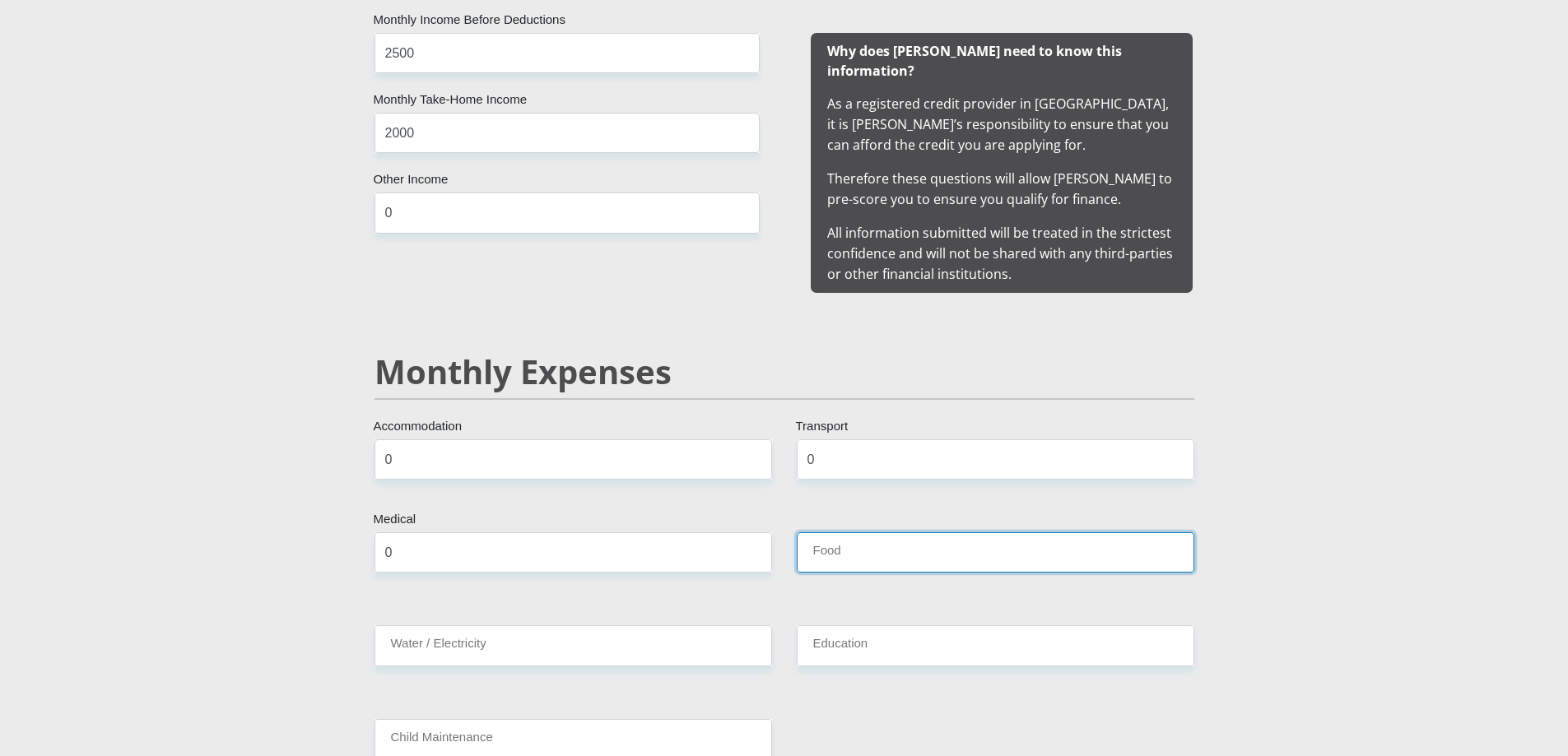
click at [901, 532] on input "Food" at bounding box center [995, 552] width 398 height 41
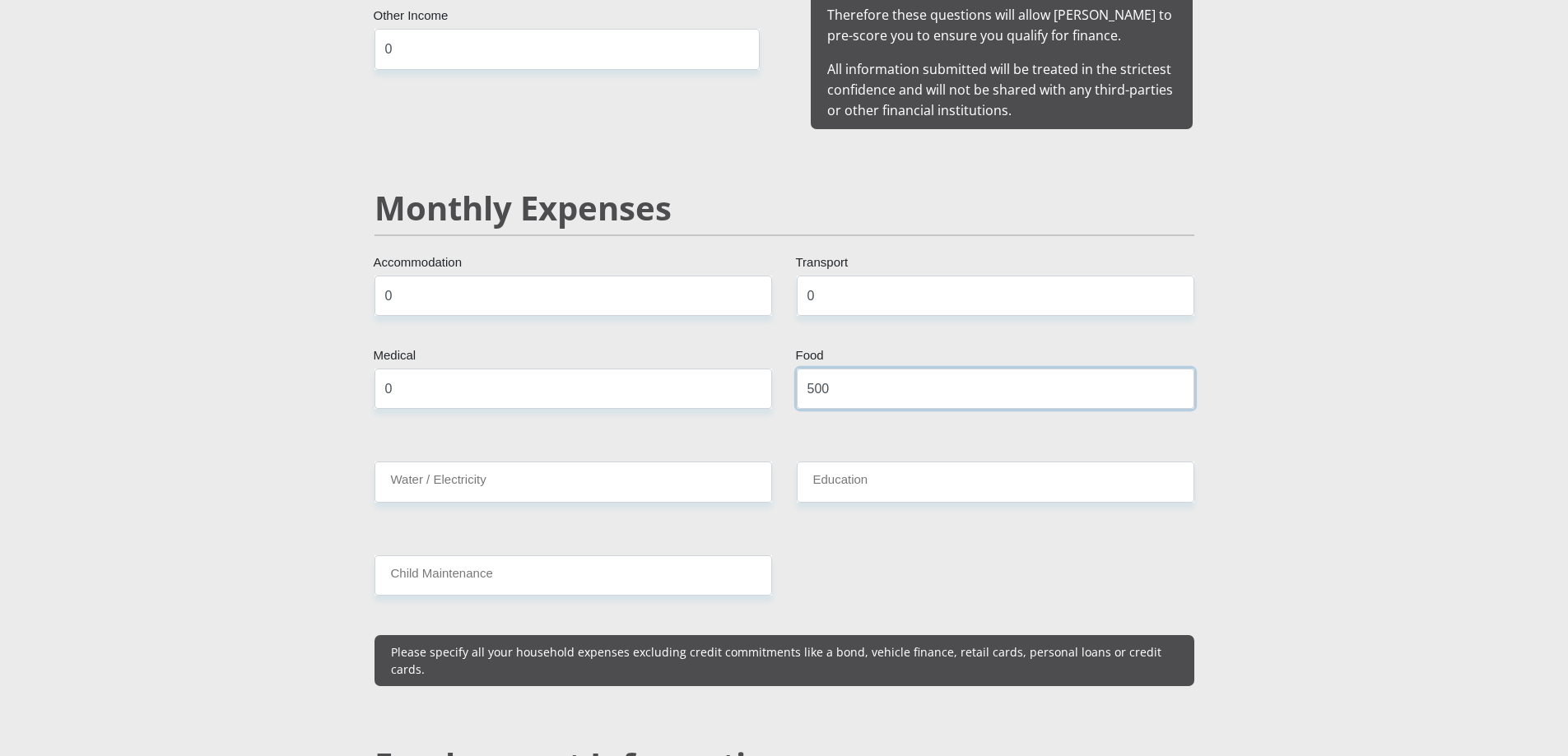
scroll to position [1810, 0]
type input "500"
click at [573, 461] on input "Water / Electricity" at bounding box center [573, 481] width 398 height 41
type input "0"
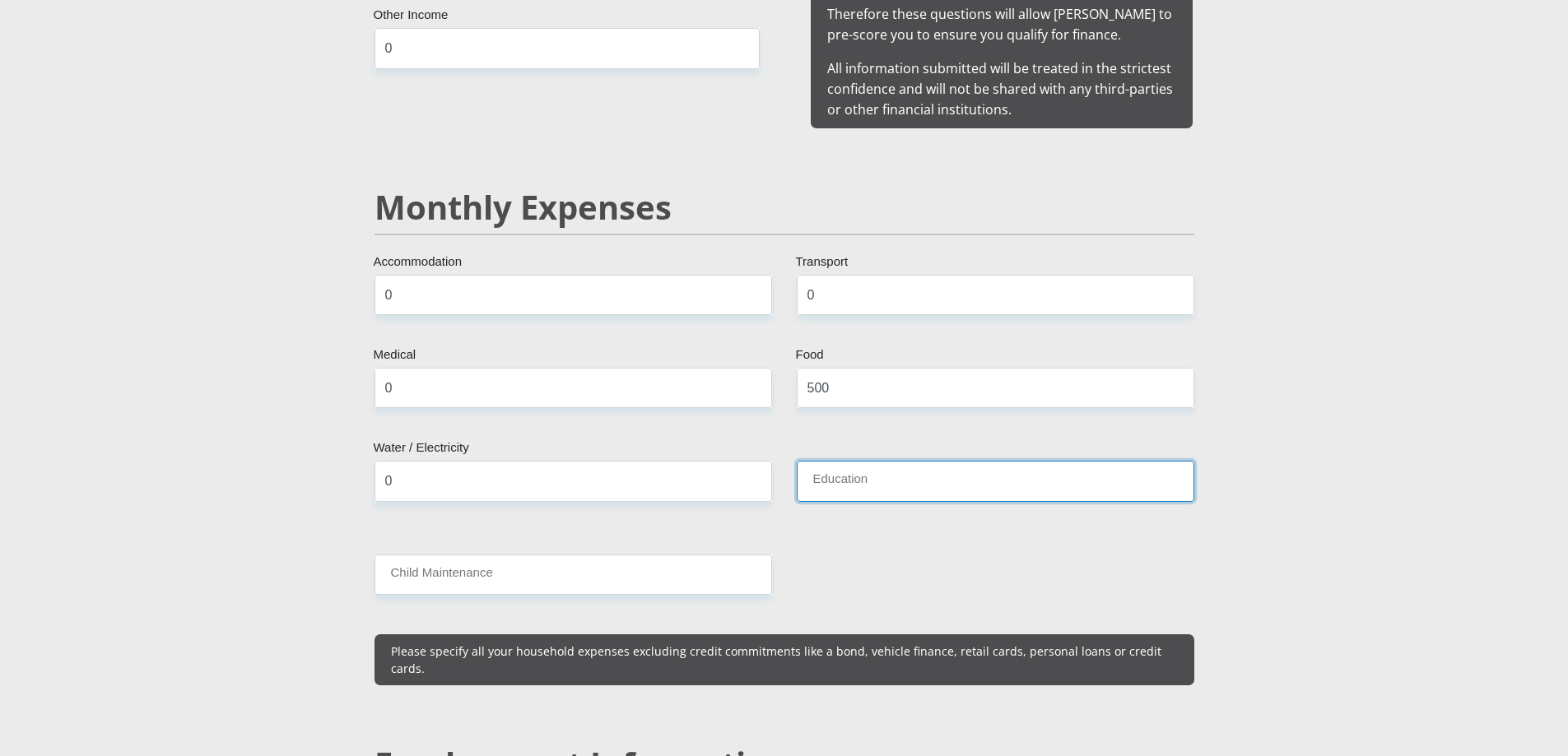
click at [926, 462] on input "Education" at bounding box center [995, 481] width 398 height 41
type input "0"
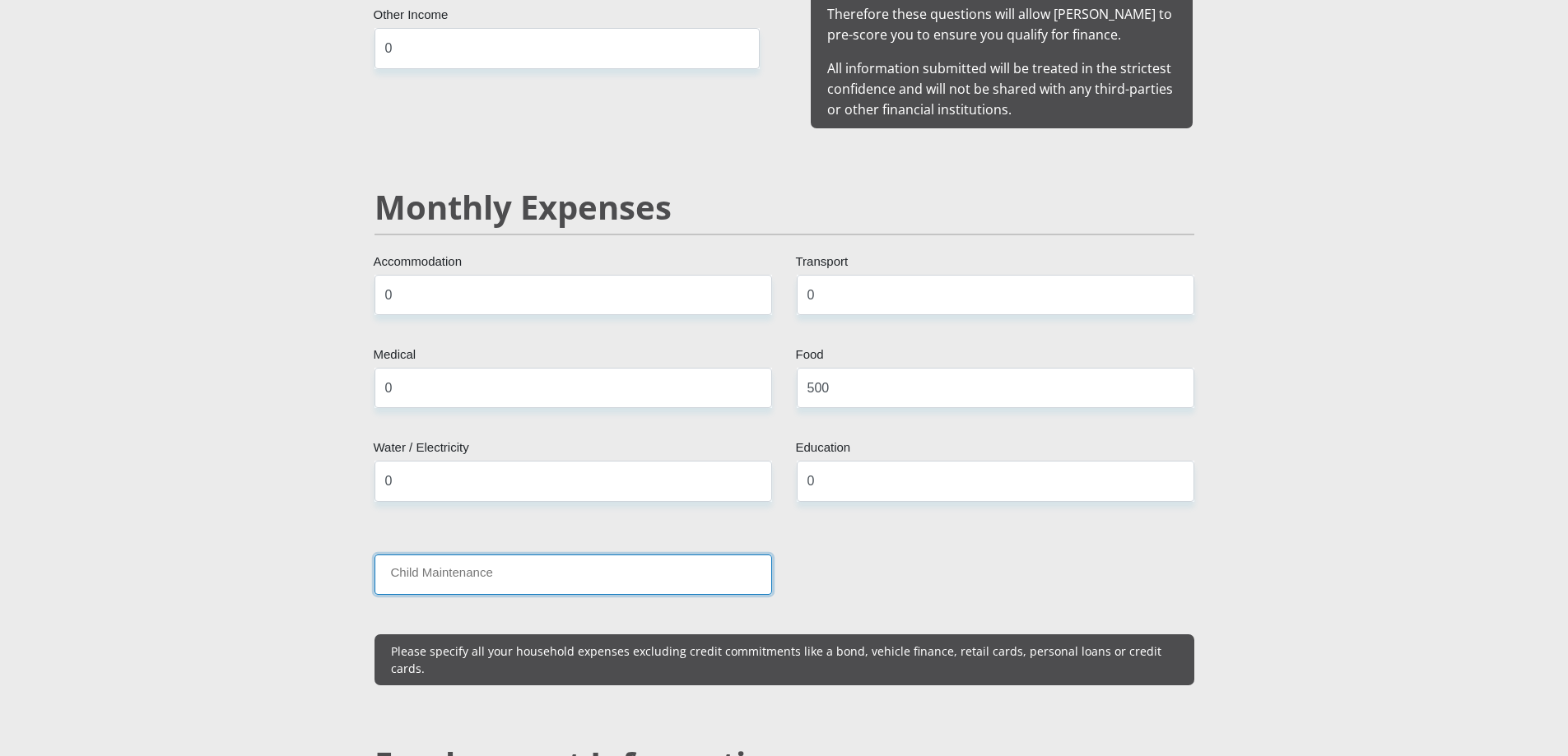
click at [550, 559] on input "Child Maintenance" at bounding box center [573, 574] width 398 height 41
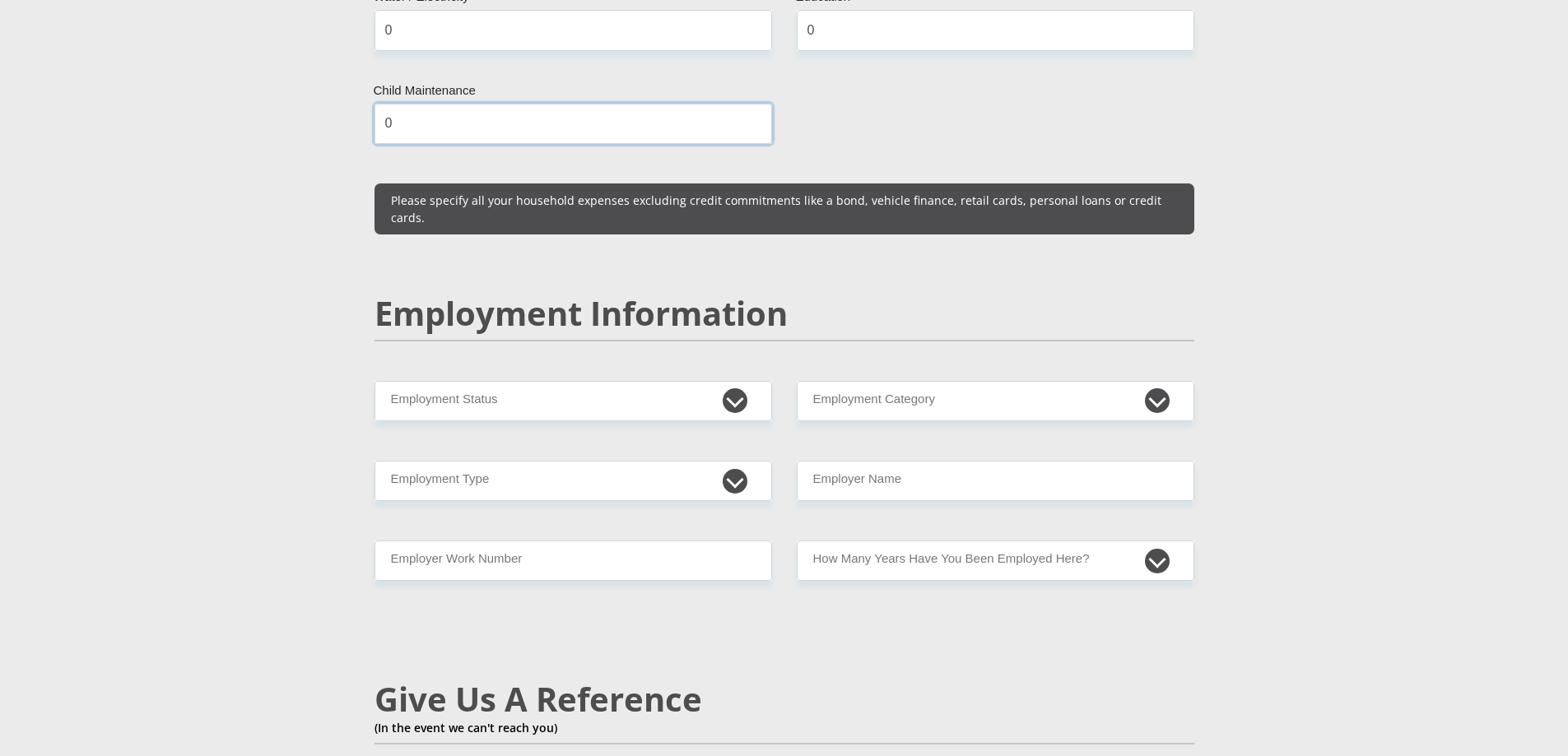
scroll to position [2303, 0]
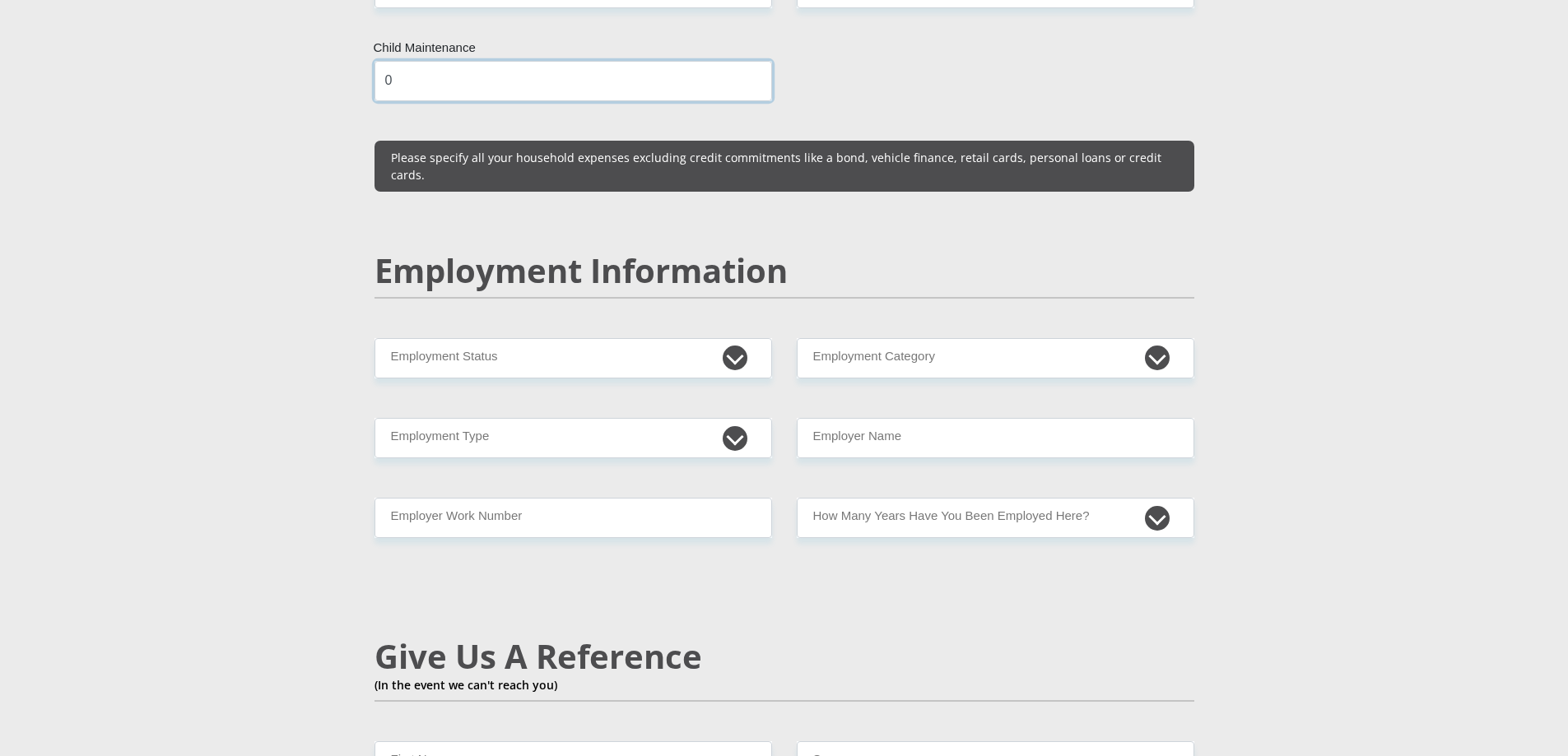
type input "0"
click at [576, 338] on select "Permanent/Full-time Part-time/Casual Contract Worker Self-Employed Housewife Re…" at bounding box center [573, 359] width 398 height 41
select select "1"
click at [374, 338] on select "Permanent/Full-time Part-time/Casual Contract Worker Self-Employed Housewife Re…" at bounding box center [573, 359] width 398 height 41
click at [907, 338] on select "AGRICULTURE ALCOHOL & TOBACCO CONSTRUCTION MATERIALS METALLURGY EQUIPMENT FOR R…" at bounding box center [995, 359] width 398 height 41
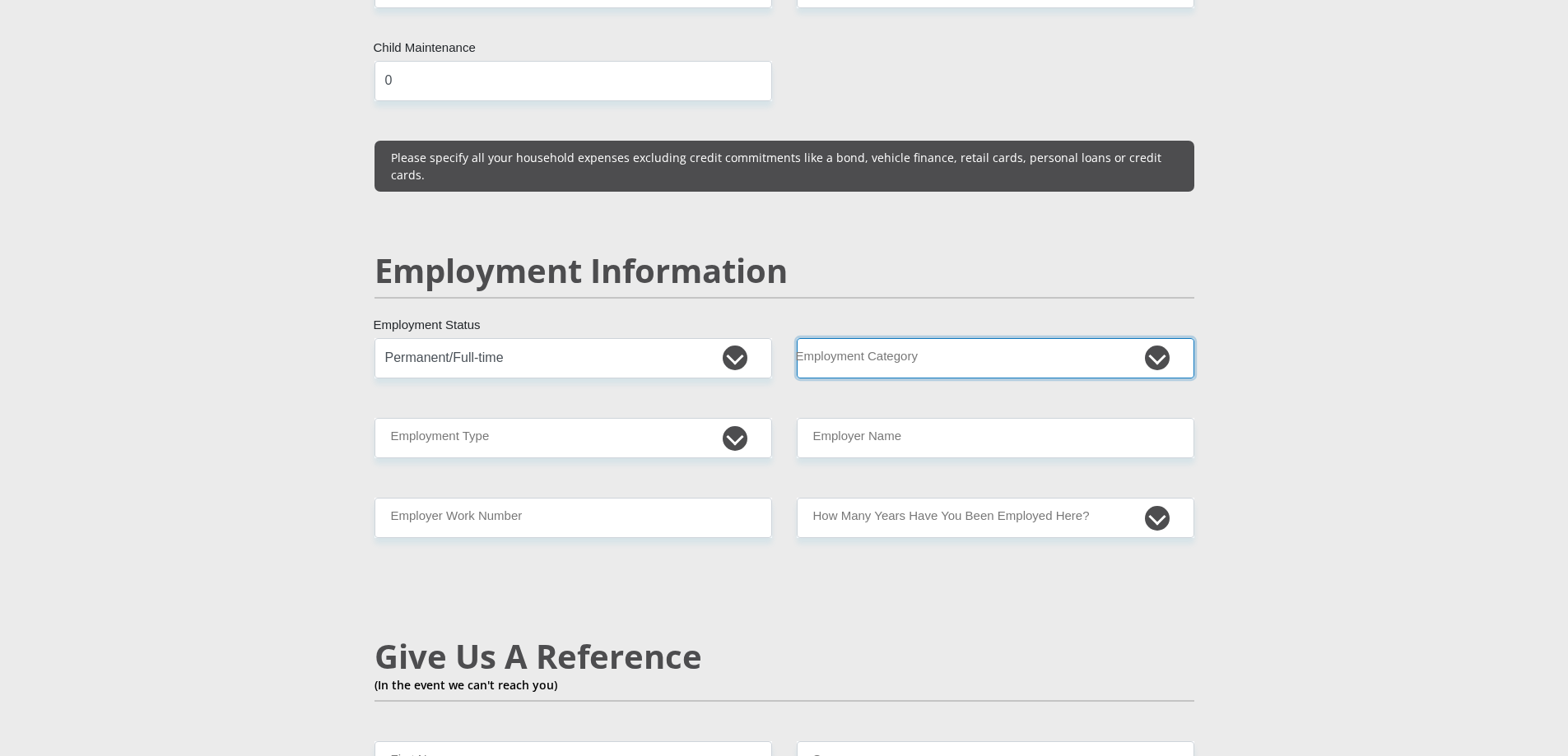
select select "29"
click at [797, 338] on select "AGRICULTURE ALCOHOL & TOBACCO CONSTRUCTION MATERIALS METALLURGY EQUIPMENT FOR R…" at bounding box center [995, 359] width 398 height 41
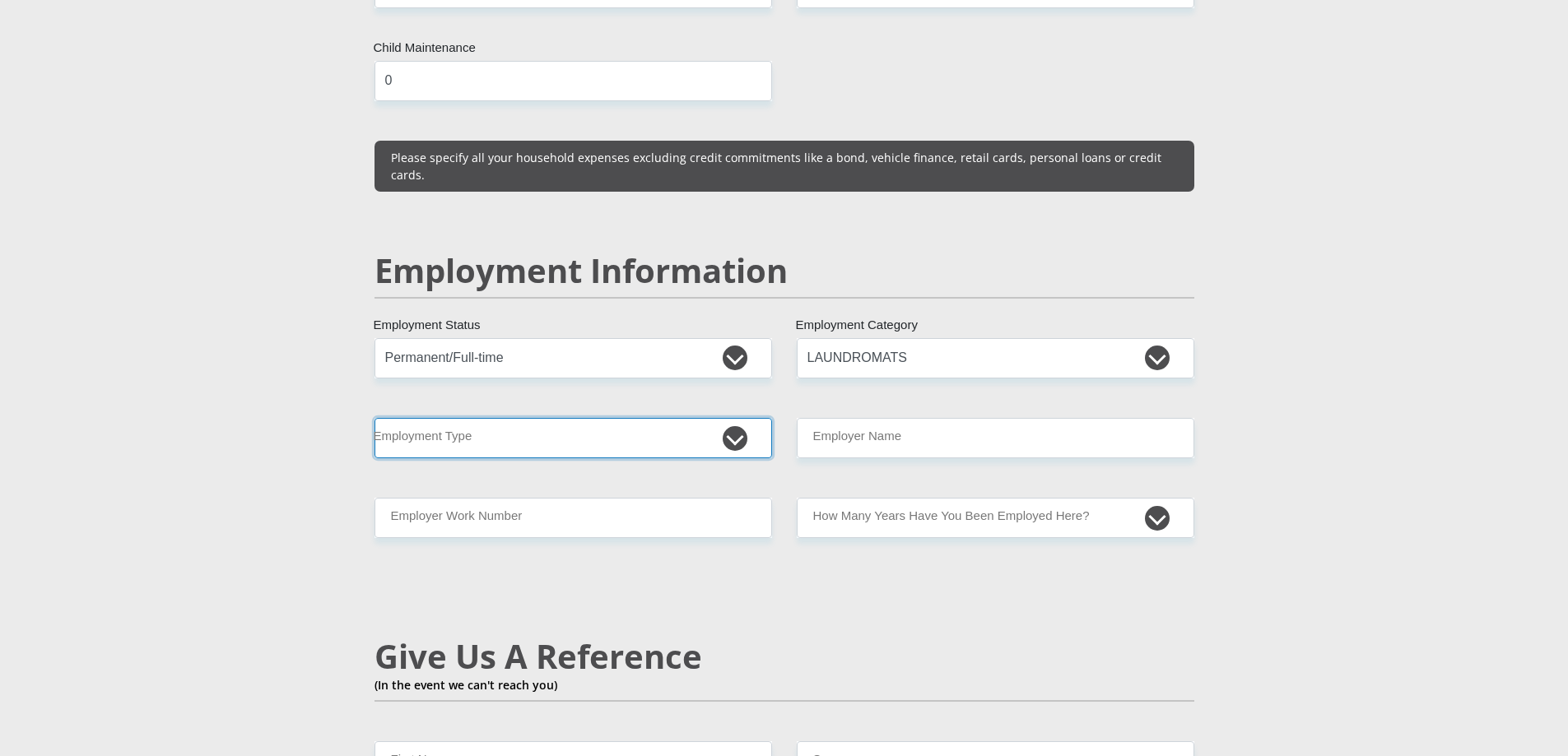
click at [703, 418] on select "College/Lecturer Craft Seller Creative Driver Executive Farmer Forces - Non Com…" at bounding box center [573, 438] width 398 height 41
select select "Unknown/Other"
click at [374, 418] on select "College/Lecturer Craft Seller Creative Driver Executive Farmer Forces - Non Com…" at bounding box center [573, 438] width 398 height 41
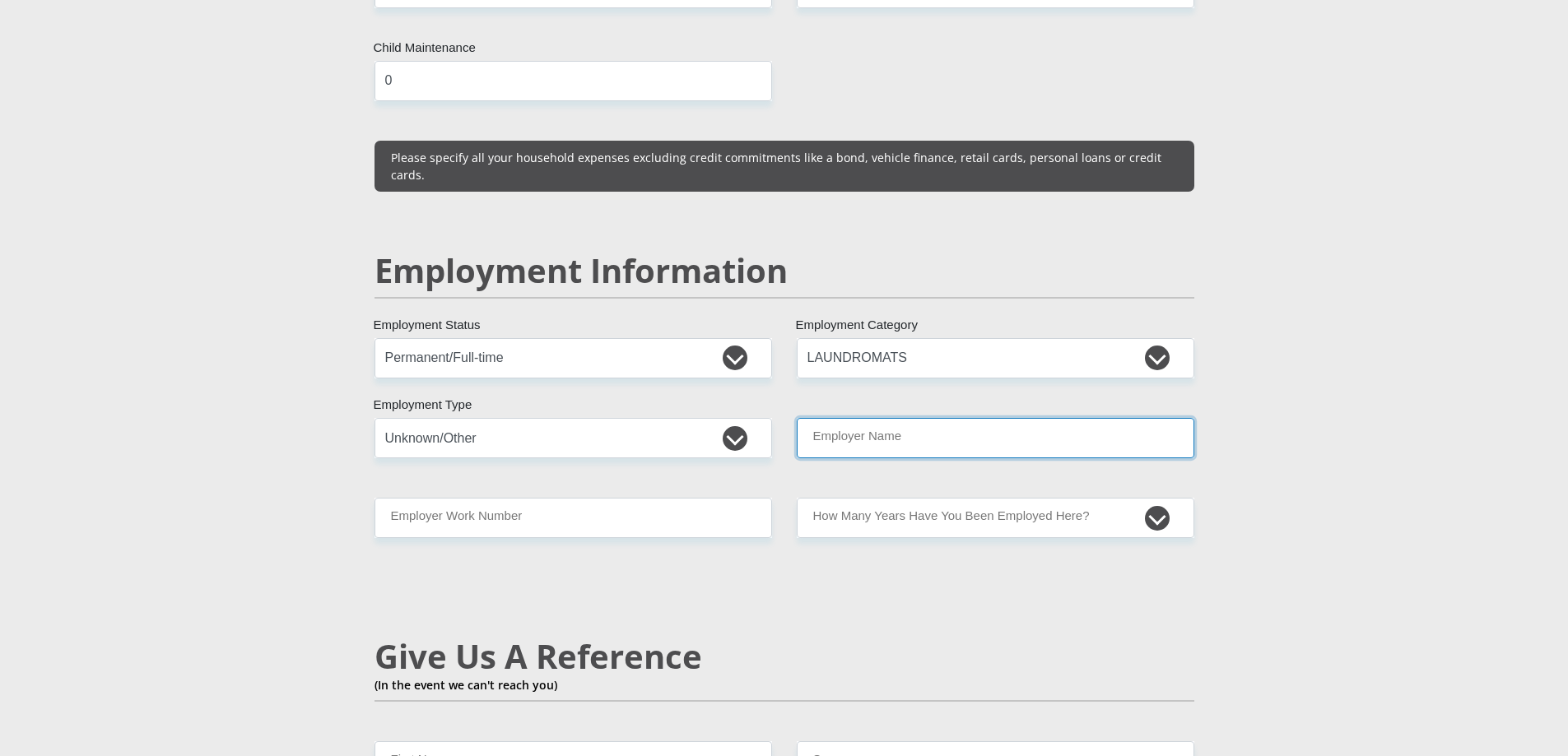
click at [989, 418] on input "Employer Name" at bounding box center [995, 438] width 398 height 41
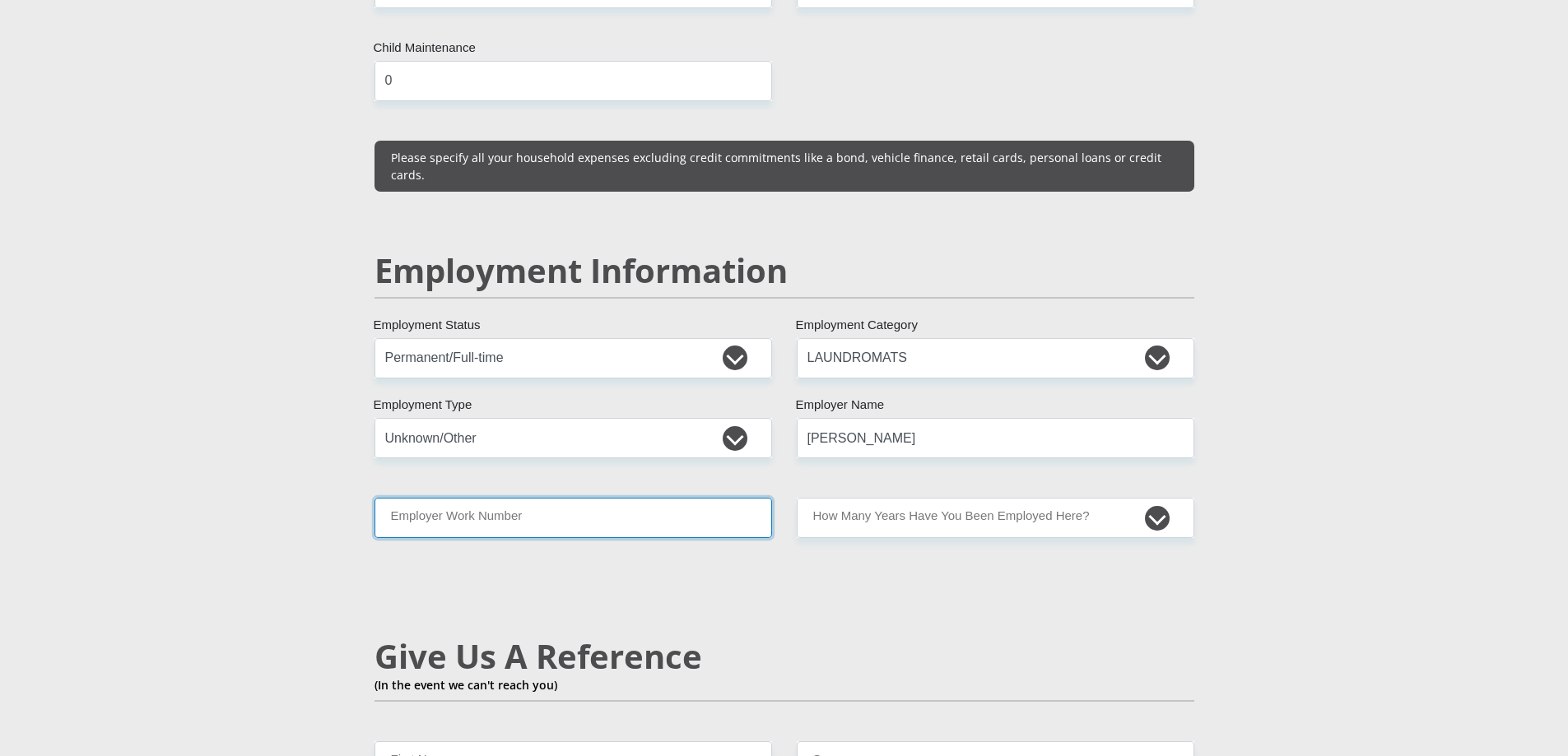
click at [593, 498] on input "Employer Work Number" at bounding box center [573, 518] width 398 height 41
click at [810, 418] on input "luther" at bounding box center [995, 438] width 398 height 41
type input "Luther"
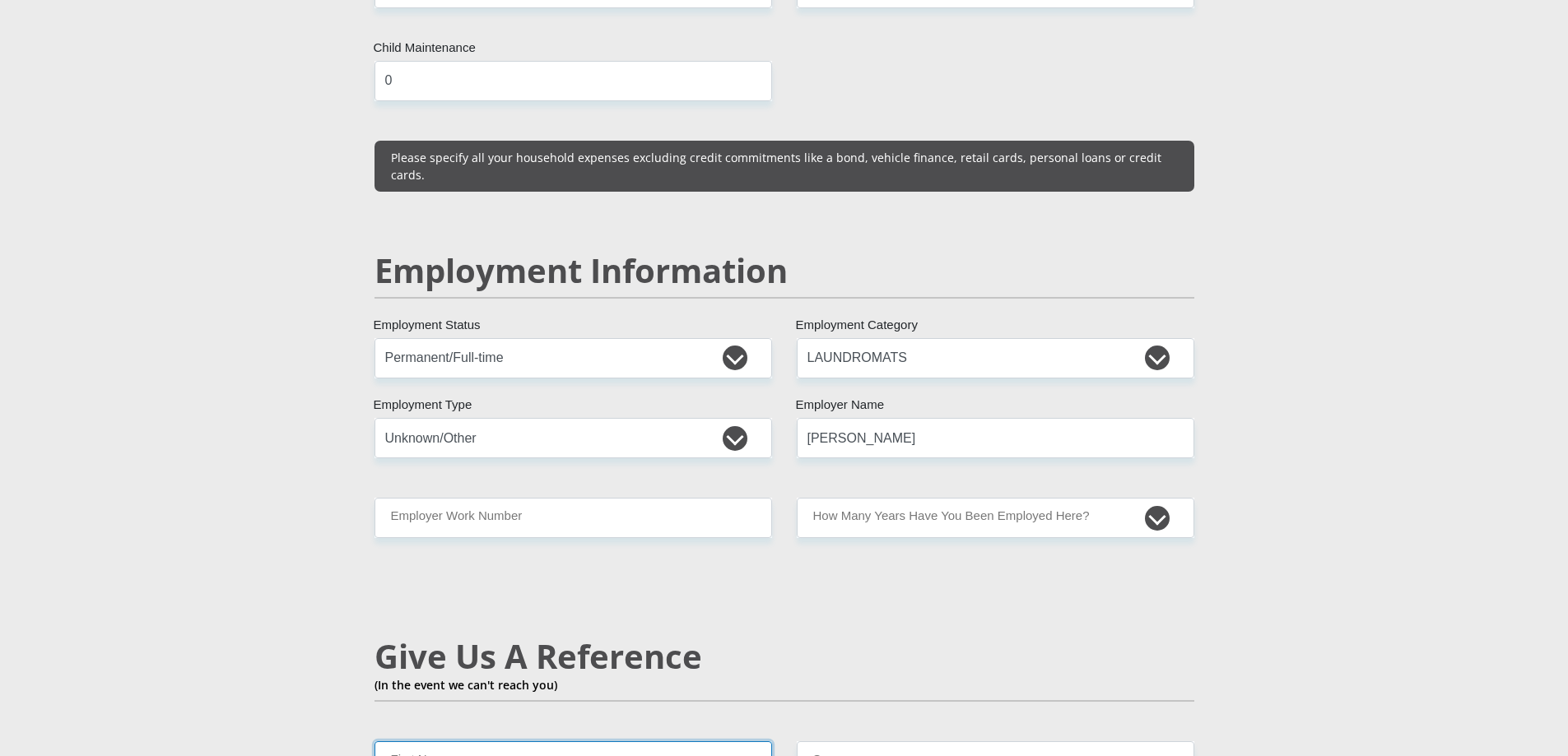
click at [558, 741] on input "First Name" at bounding box center [573, 762] width 398 height 41
type input "Notsokolo"
click at [901, 741] on input "Surname" at bounding box center [995, 762] width 398 height 41
type input "mtsila"
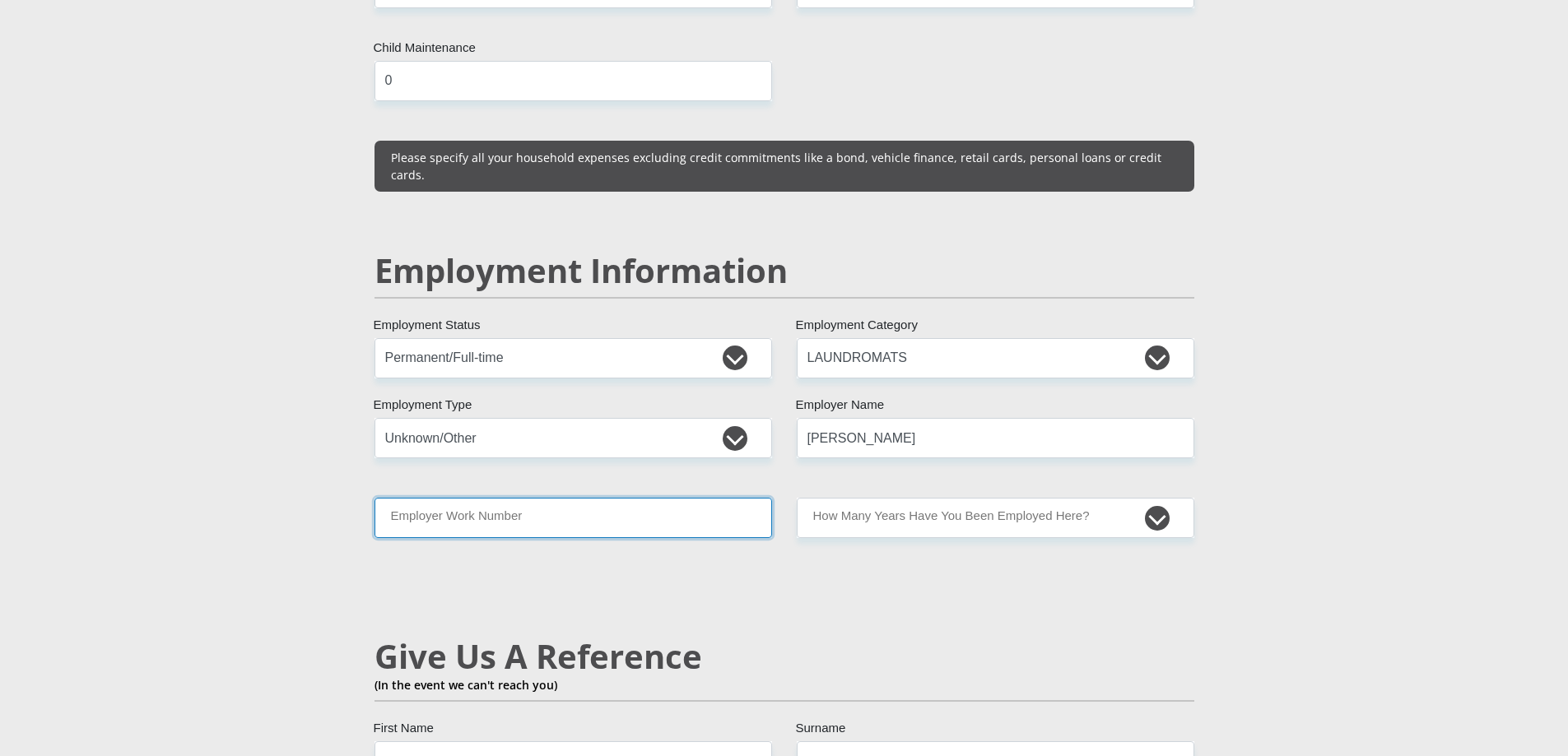
click at [607, 498] on input "Employer Work Number" at bounding box center [573, 518] width 398 height 41
type input "0660253612"
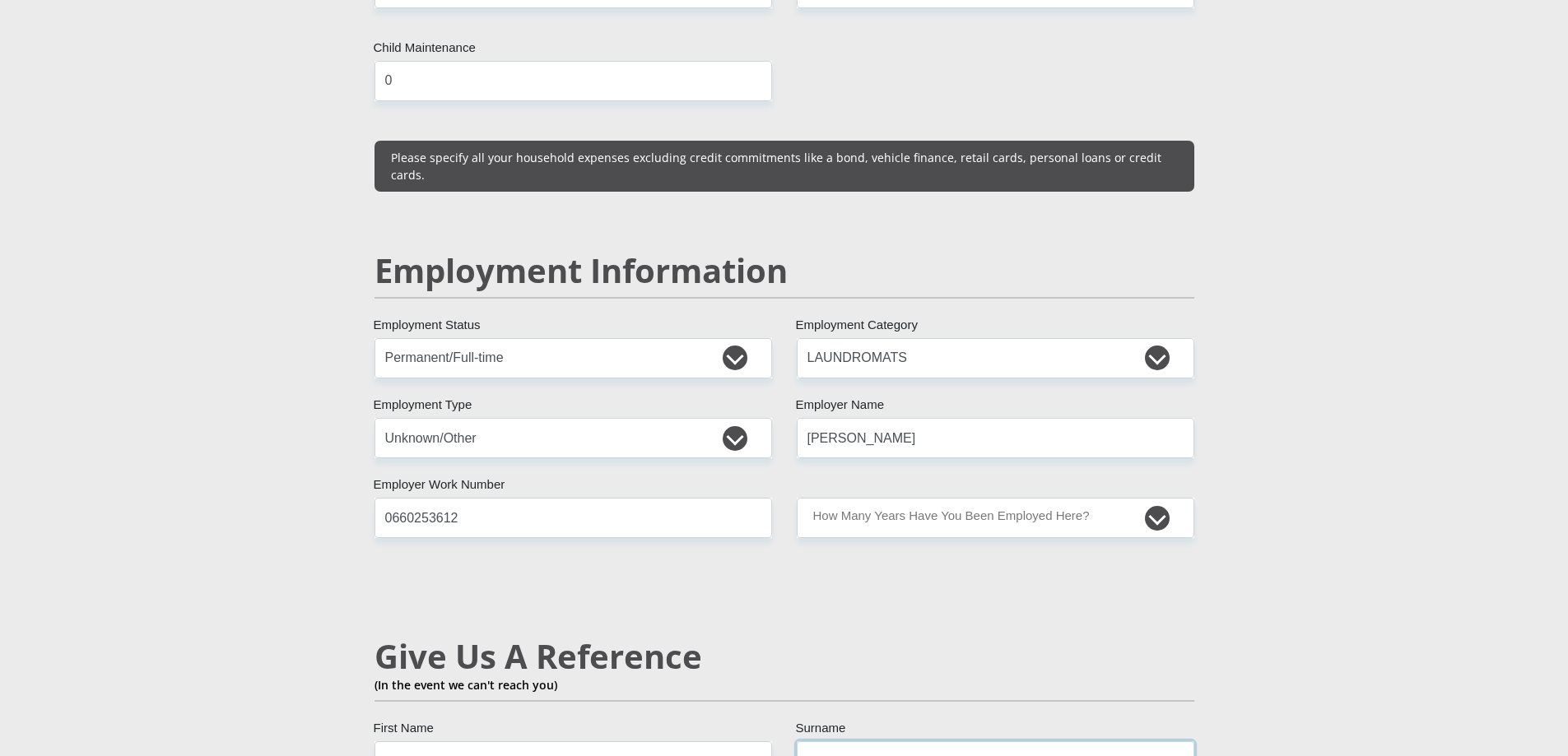
click at [816, 741] on input "mtsila" at bounding box center [995, 762] width 398 height 41
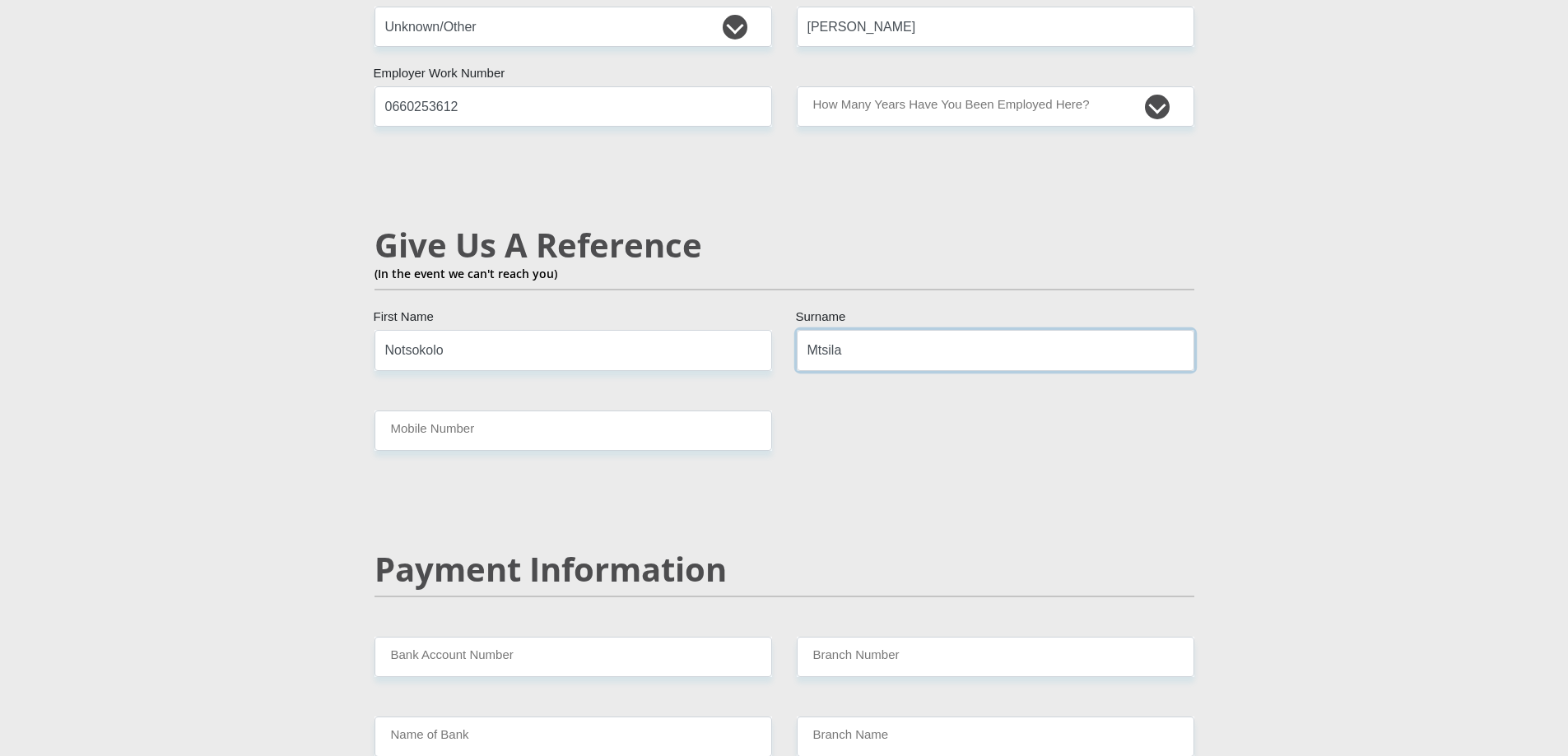
type input "Mtsila"
click at [510, 410] on input "Mobile Number" at bounding box center [573, 431] width 398 height 41
type input "0838686443"
click at [505, 637] on input "Bank Account Number" at bounding box center [573, 657] width 398 height 41
type input "62184639155"
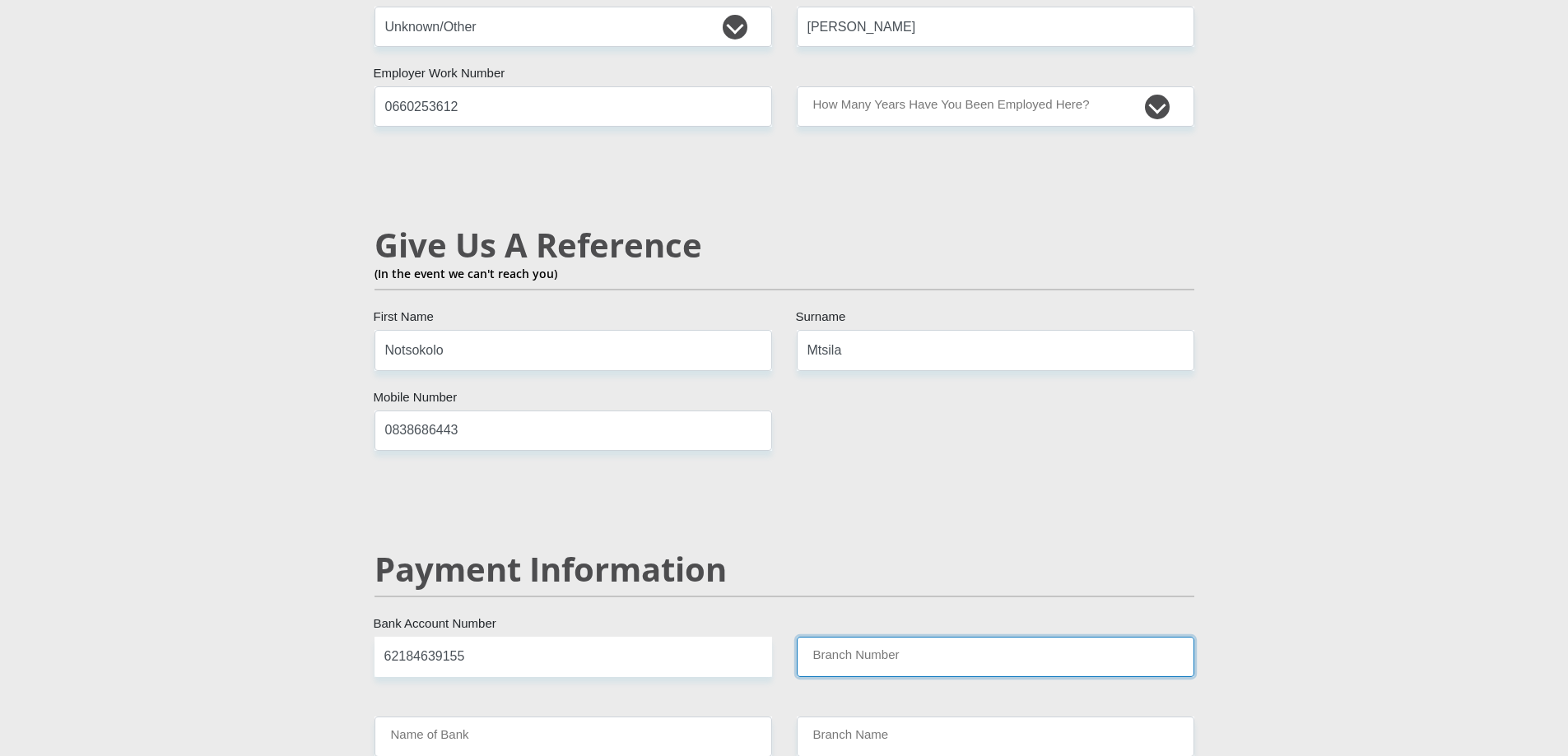
click at [837, 637] on input "Branch Number" at bounding box center [995, 657] width 398 height 41
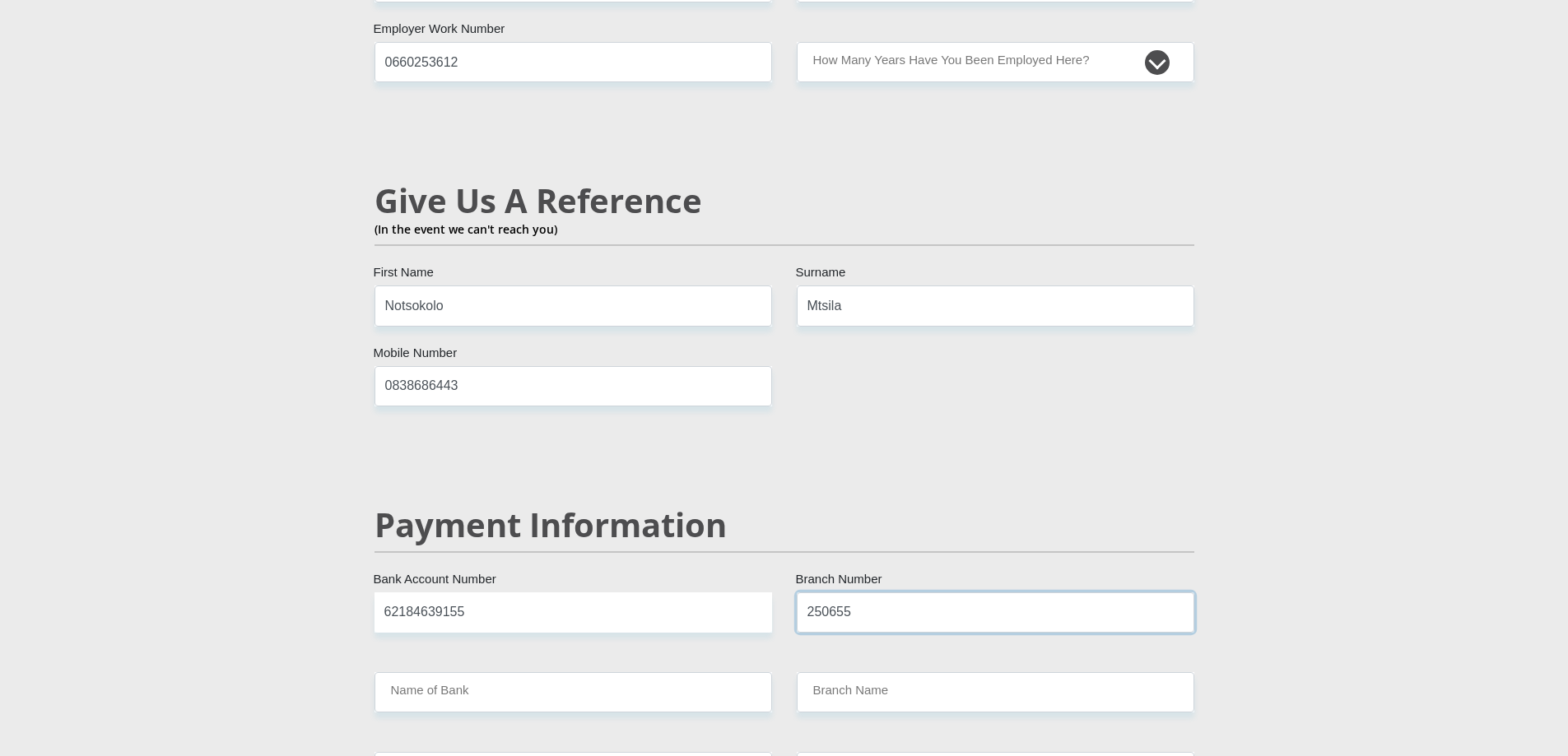
scroll to position [2797, 0]
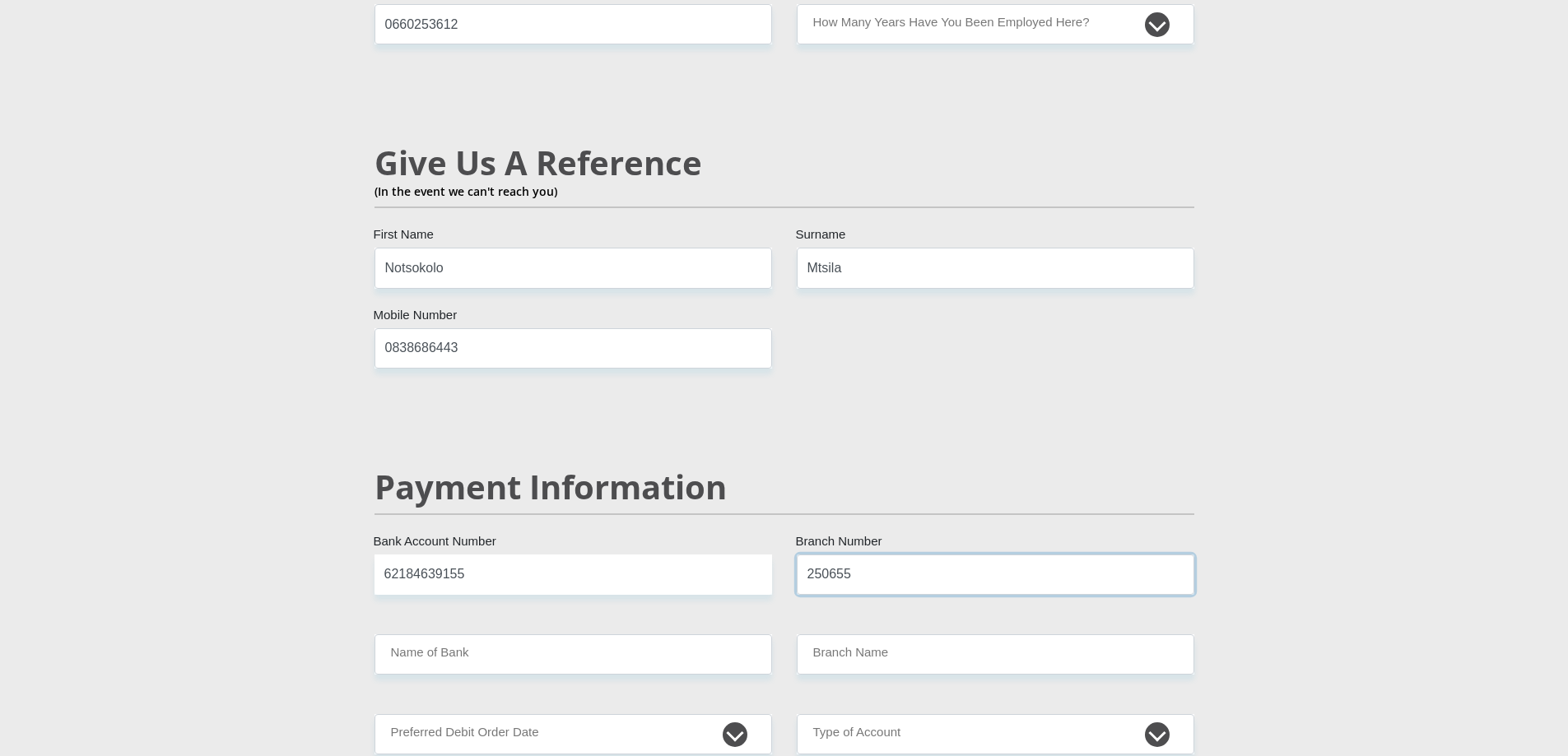
type input "250655"
click at [620, 634] on input "Name of Bank" at bounding box center [573, 655] width 398 height 41
type input "FIRSTRAND BANK"
type input "BRANCH 560"
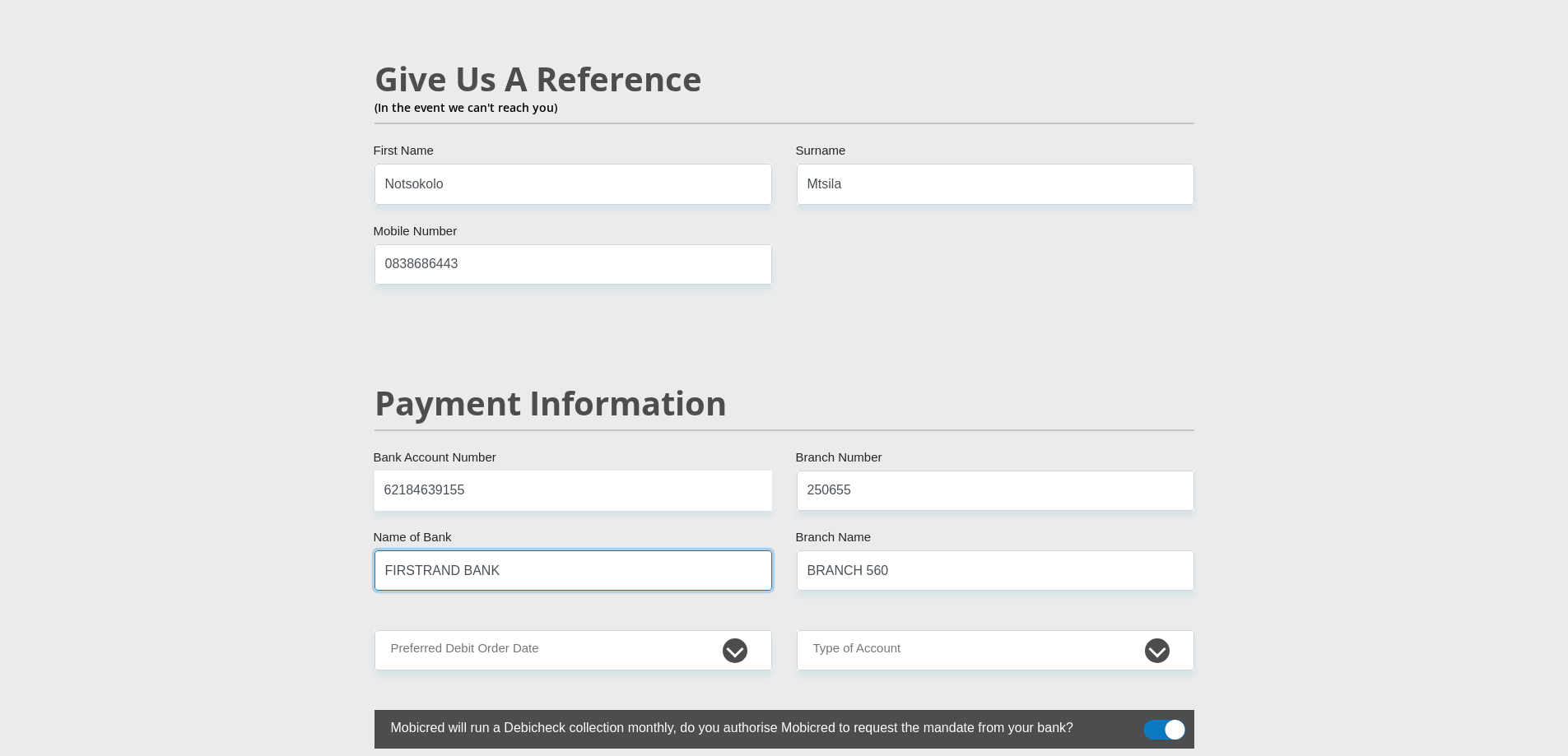
scroll to position [2961, 0]
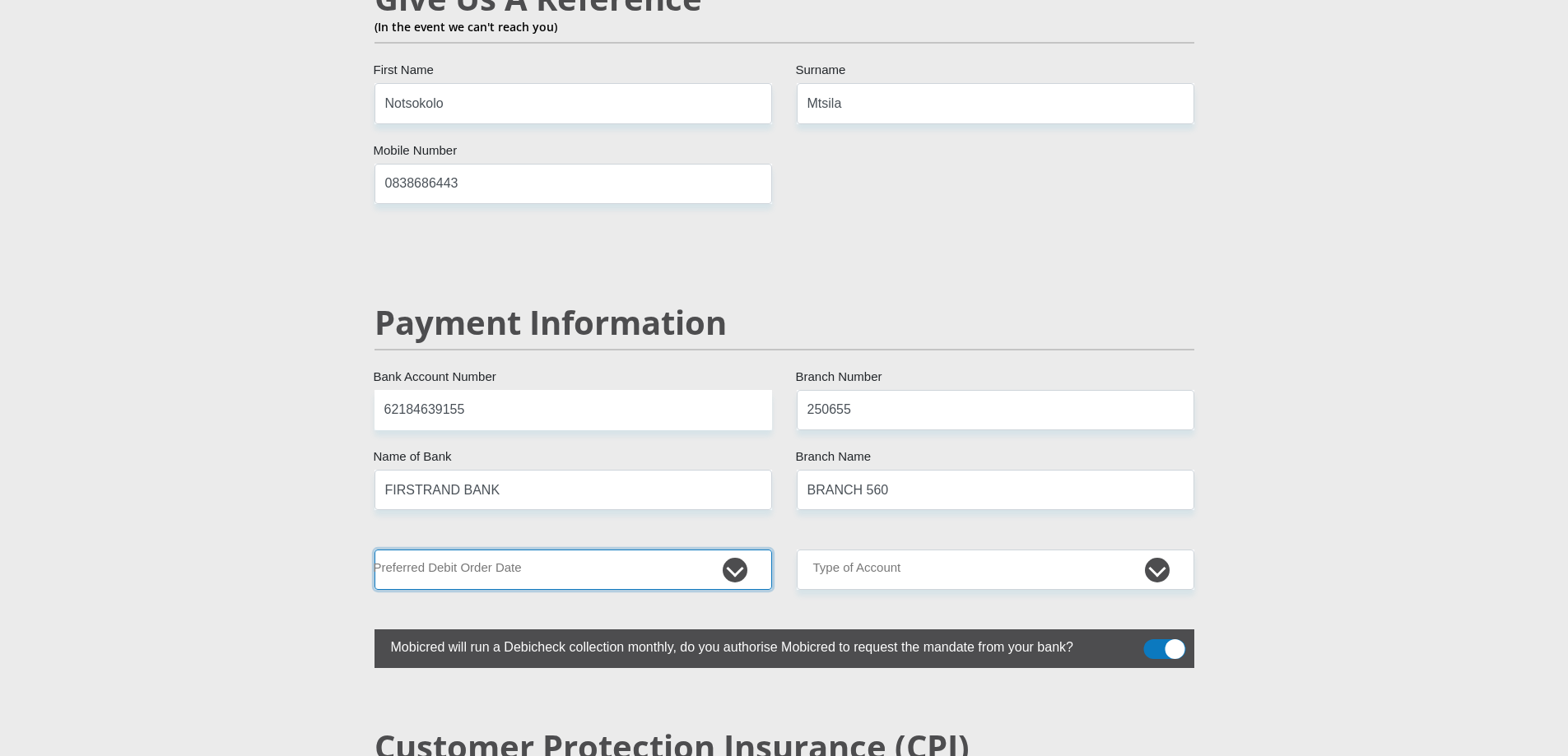
click at [609, 549] on select "1st 2nd 3rd 4th 5th 7th 18th 19th 20th 21st 22nd 23rd 24th 25th 26th 27th 28th …" at bounding box center [573, 570] width 398 height 41
select select "30"
click at [374, 549] on select "1st 2nd 3rd 4th 5th 7th 18th 19th 20th 21st 22nd 23rd 24th 25th 26th 27th 28th …" at bounding box center [573, 570] width 398 height 41
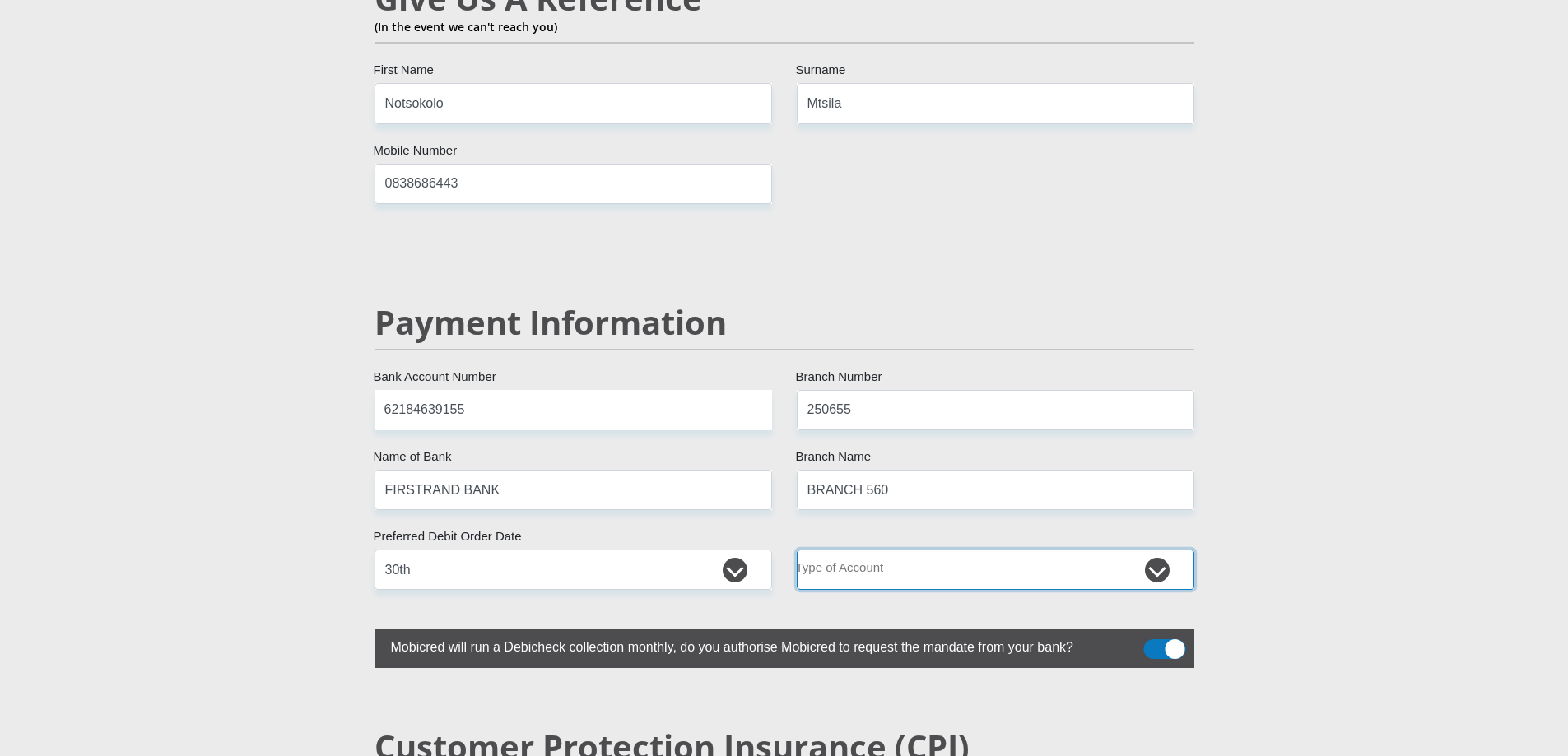
click at [902, 549] on select "Cheque Savings" at bounding box center [995, 570] width 398 height 41
select select "SAV"
click at [797, 549] on select "Cheque Savings" at bounding box center [995, 570] width 398 height 41
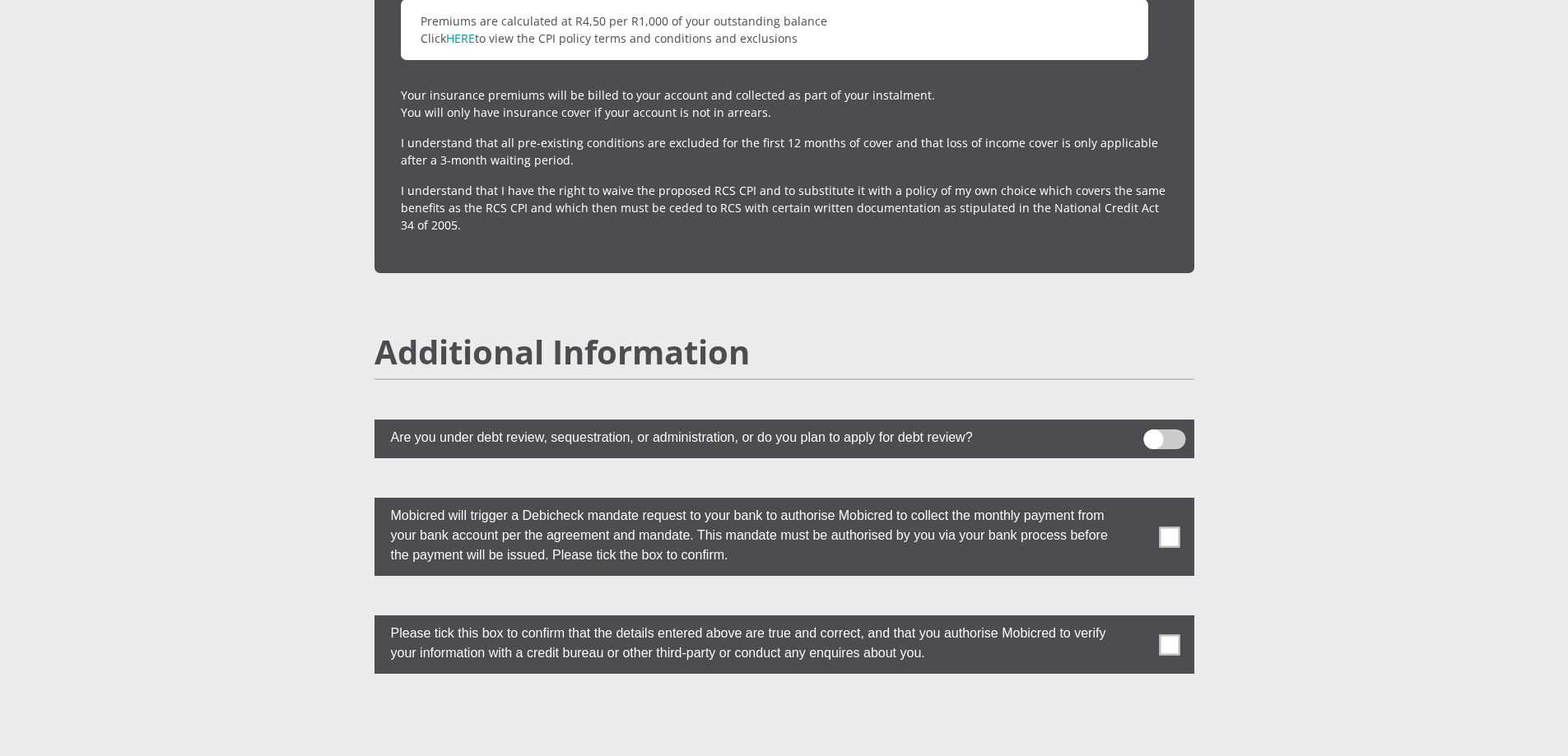
scroll to position [4195, 0]
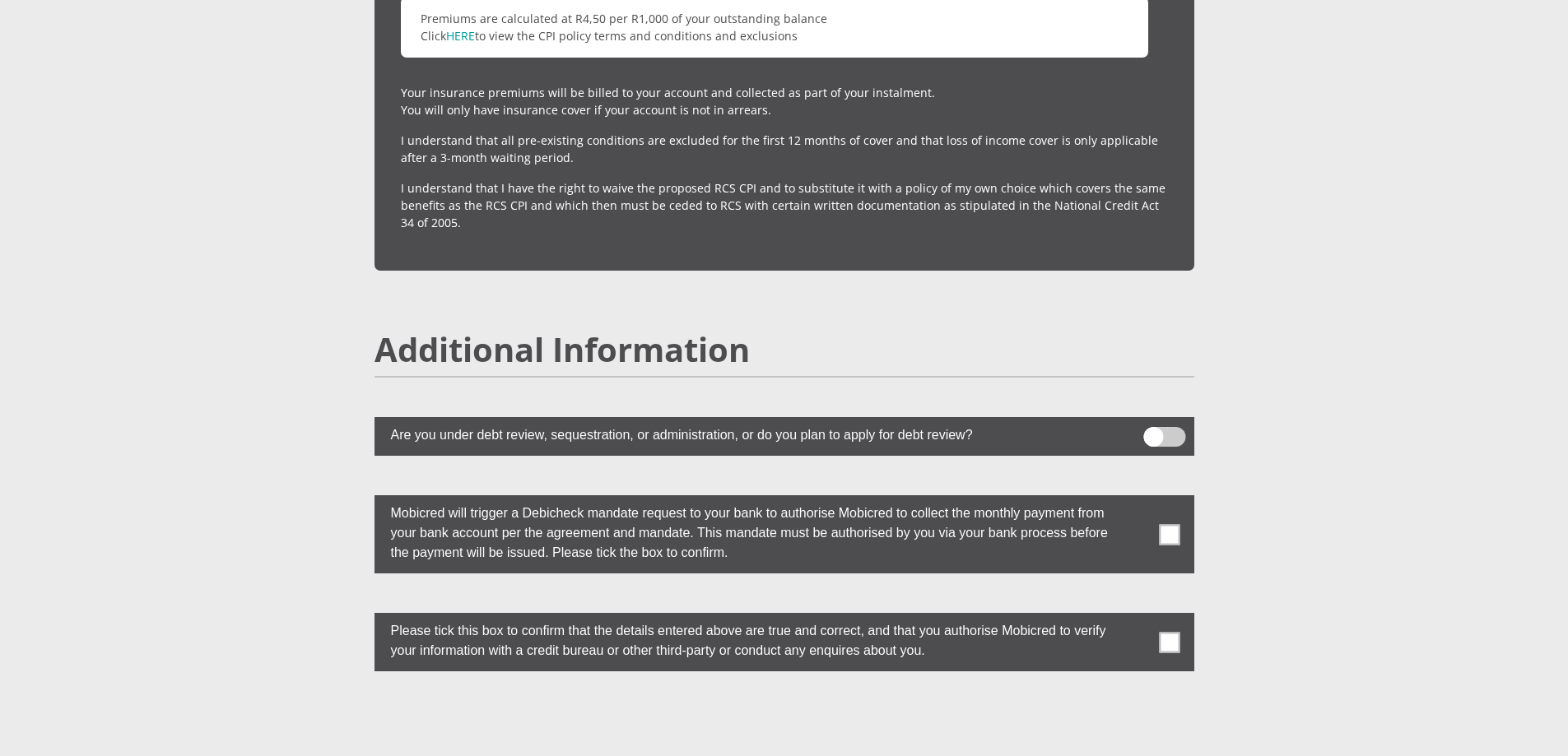
click at [1175, 524] on span at bounding box center [1169, 534] width 20 height 20
click at [1136, 500] on input "checkbox" at bounding box center [1136, 500] width 0 height 0
click at [1169, 632] on span at bounding box center [1169, 642] width 20 height 20
click at [1136, 617] on input "checkbox" at bounding box center [1136, 617] width 0 height 0
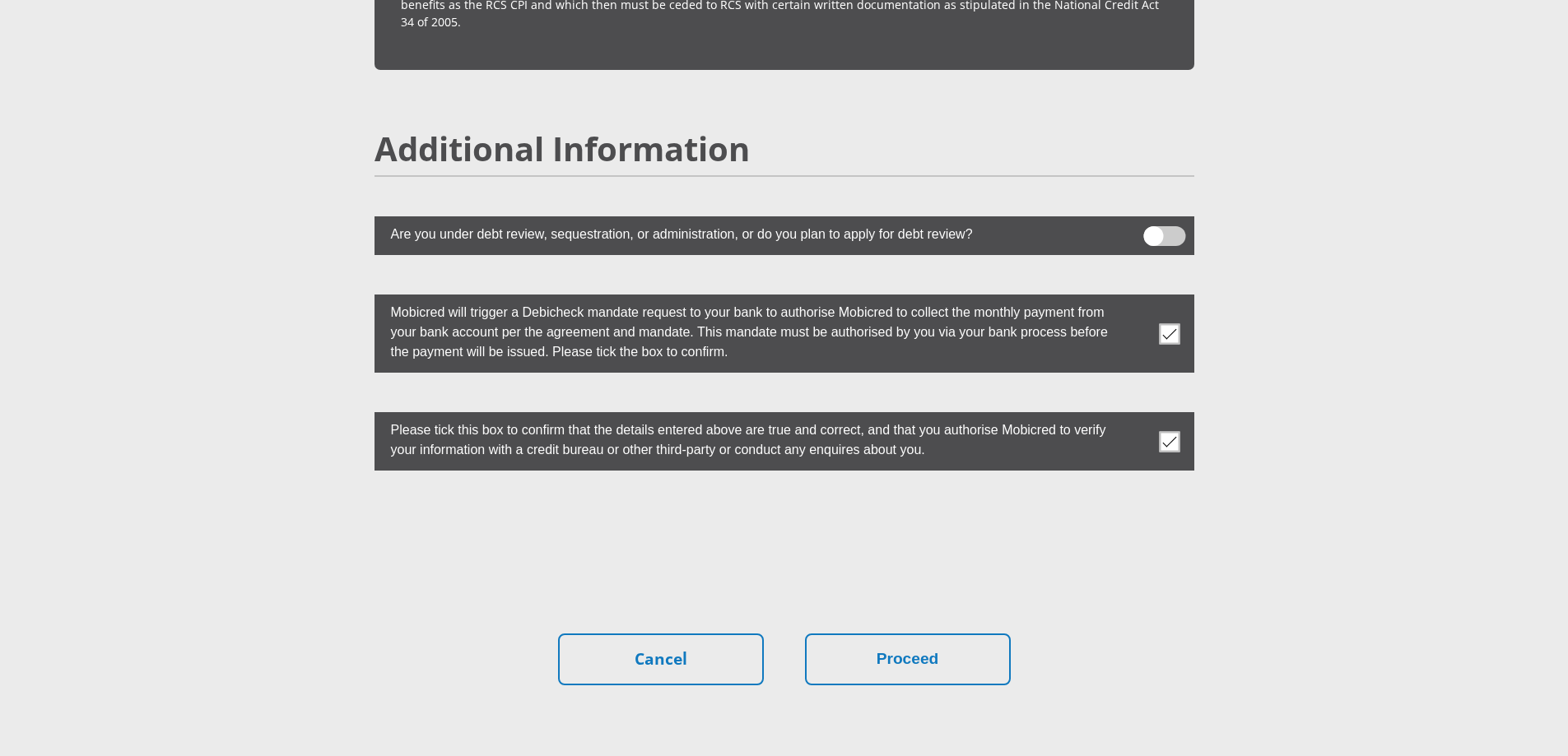
scroll to position [4442, 0]
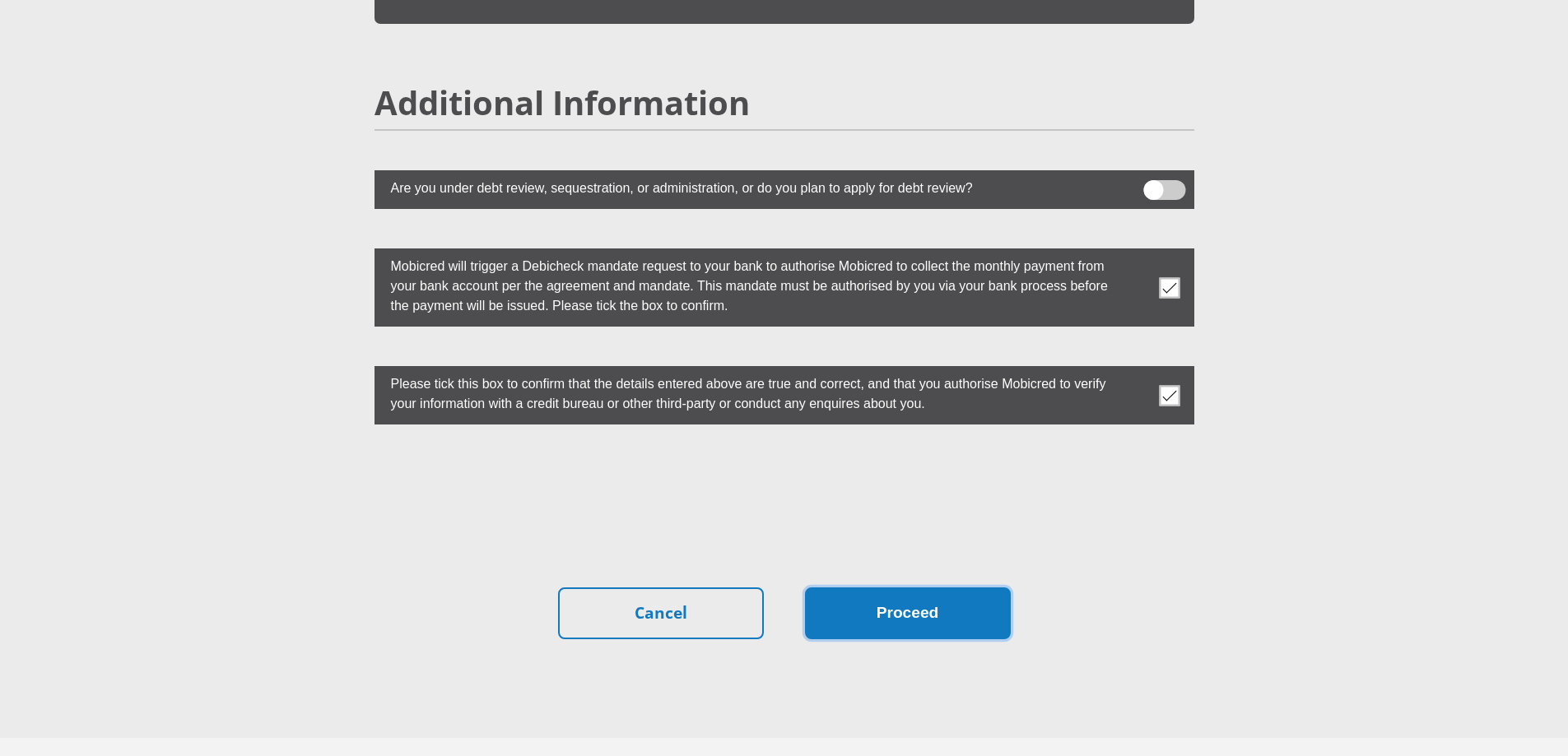
click at [925, 587] on button "Proceed" at bounding box center [908, 613] width 206 height 52
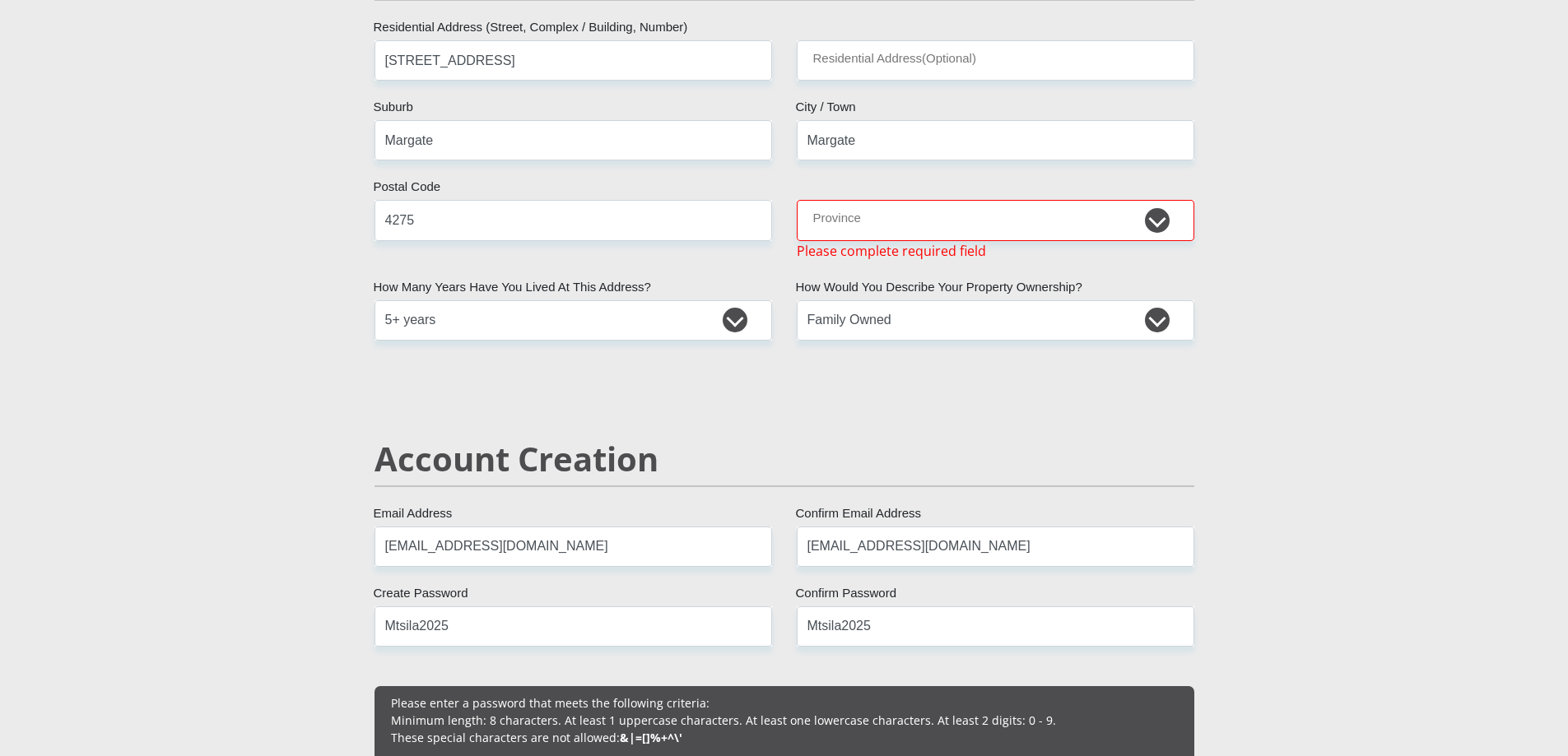
scroll to position [778, 0]
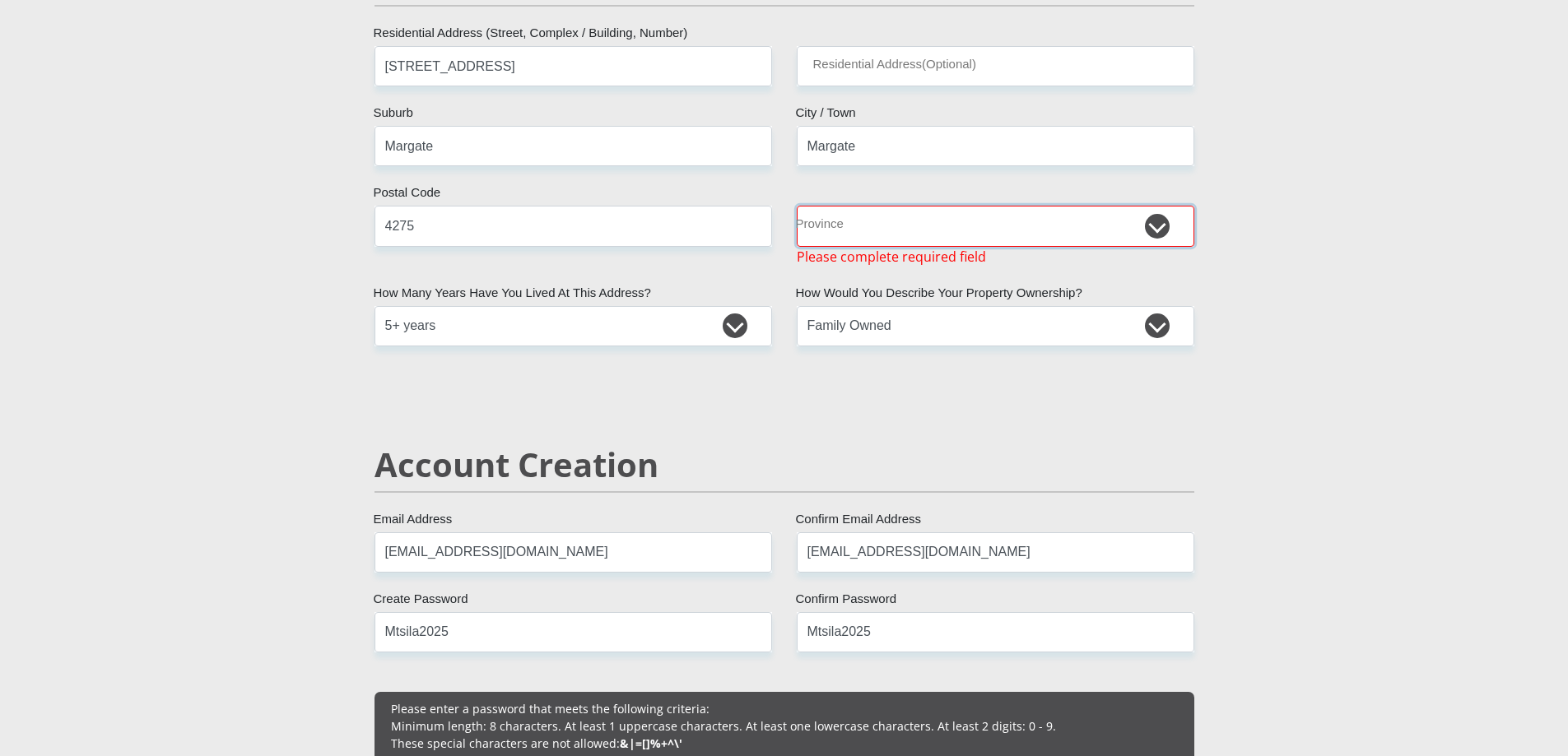
click at [914, 215] on select "Eastern Cape Free State Gauteng KwaZulu-Natal Limpopo Mpumalanga Northern Cape …" at bounding box center [995, 226] width 398 height 41
select select "KwaZulu-Natal"
click at [797, 206] on select "Eastern Cape Free State Gauteng KwaZulu-Natal Limpopo Mpumalanga Northern Cape …" at bounding box center [995, 226] width 398 height 41
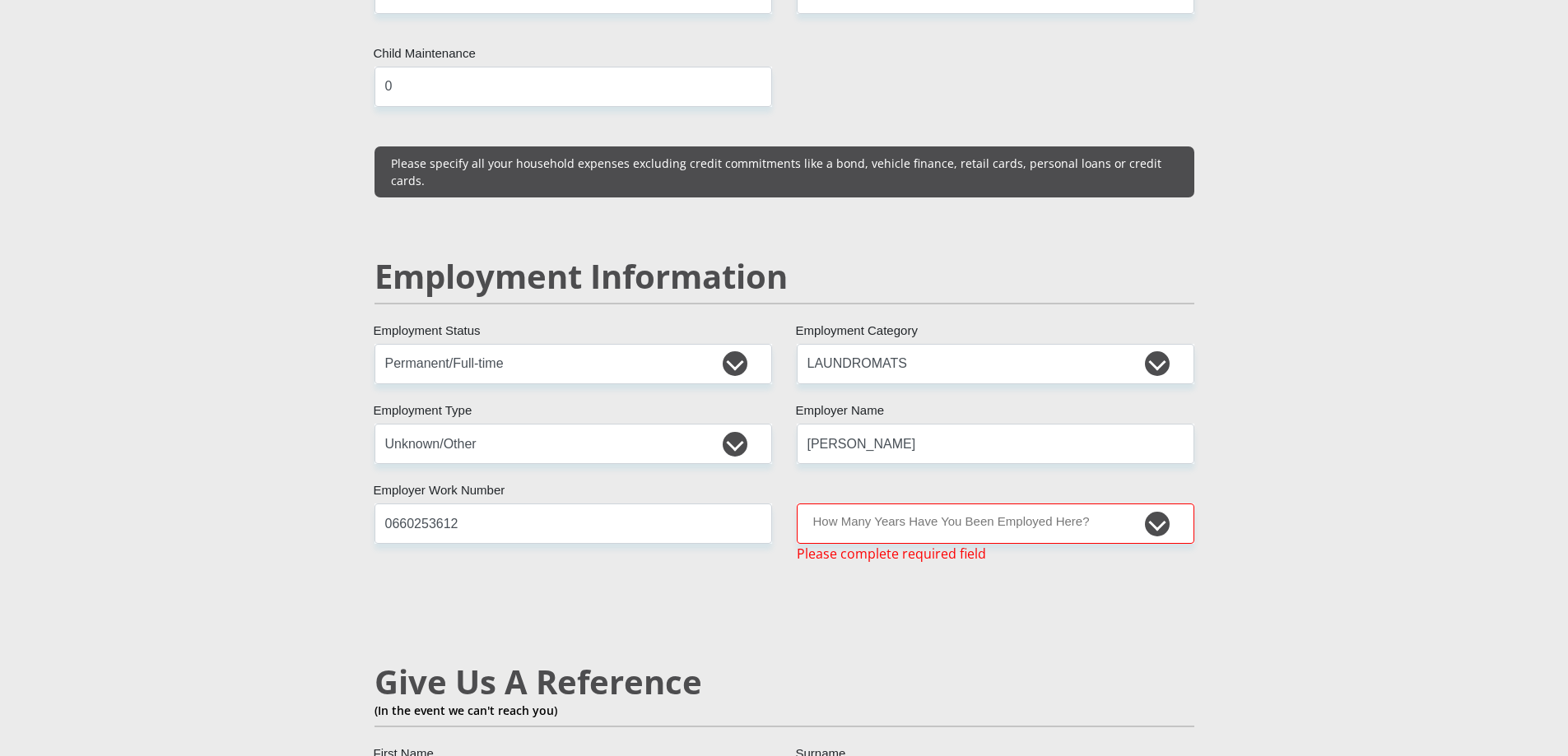
scroll to position [2341, 0]
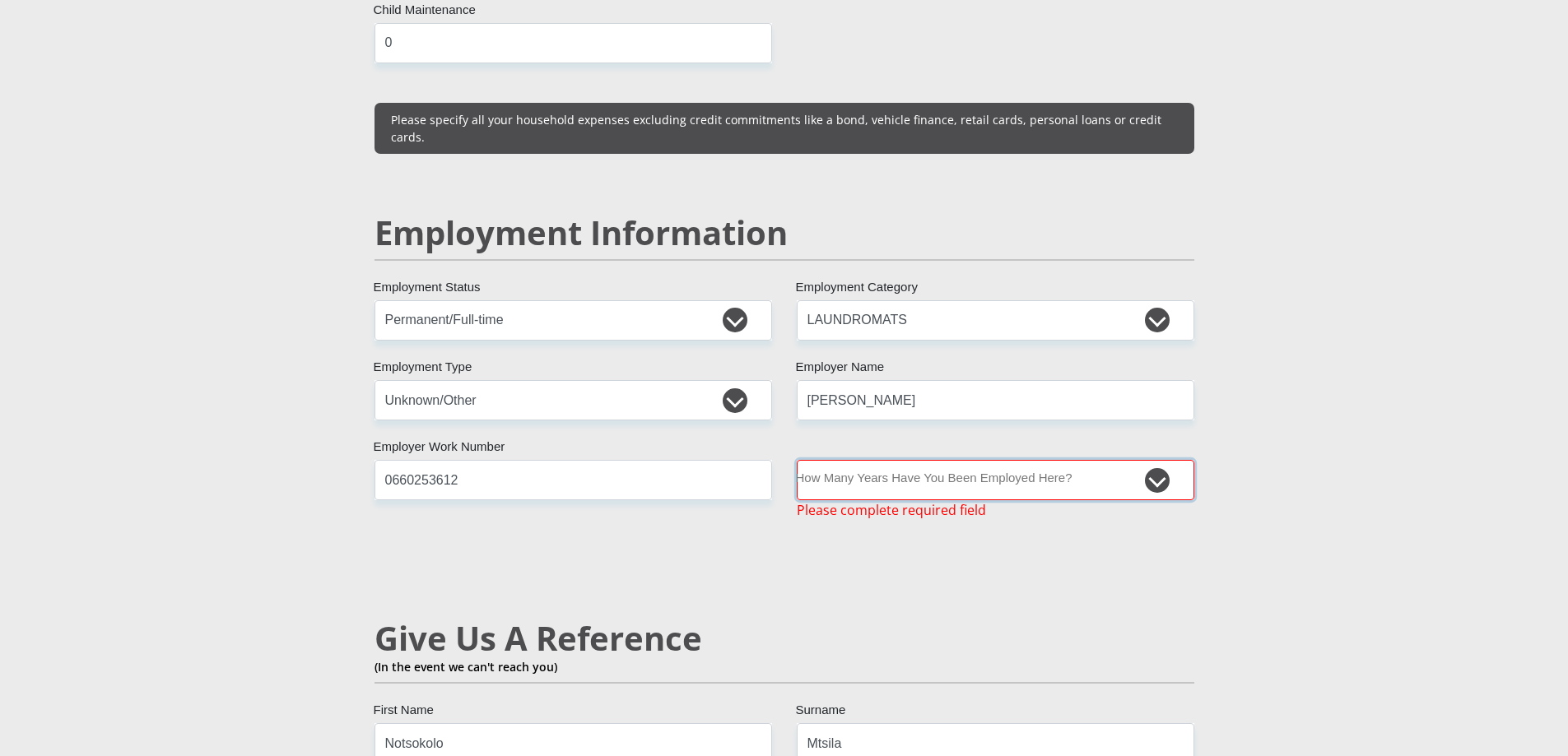
click at [894, 460] on select "less than 1 year 1-3 years 3-5 years 5+ years" at bounding box center [995, 480] width 398 height 41
select select "60"
click at [797, 460] on select "less than 1 year 1-3 years 3-5 years 5+ years" at bounding box center [995, 480] width 398 height 41
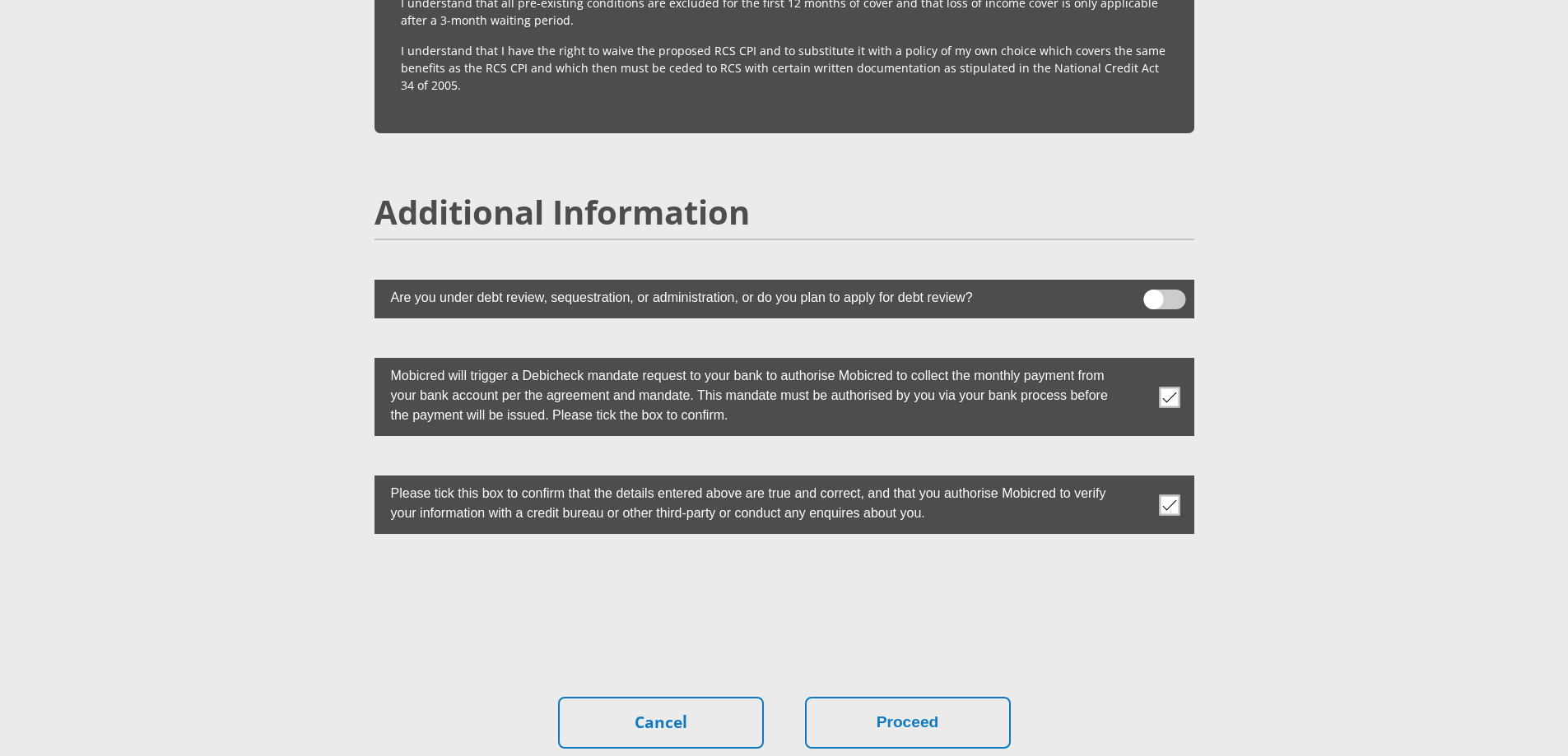
scroll to position [4481, 0]
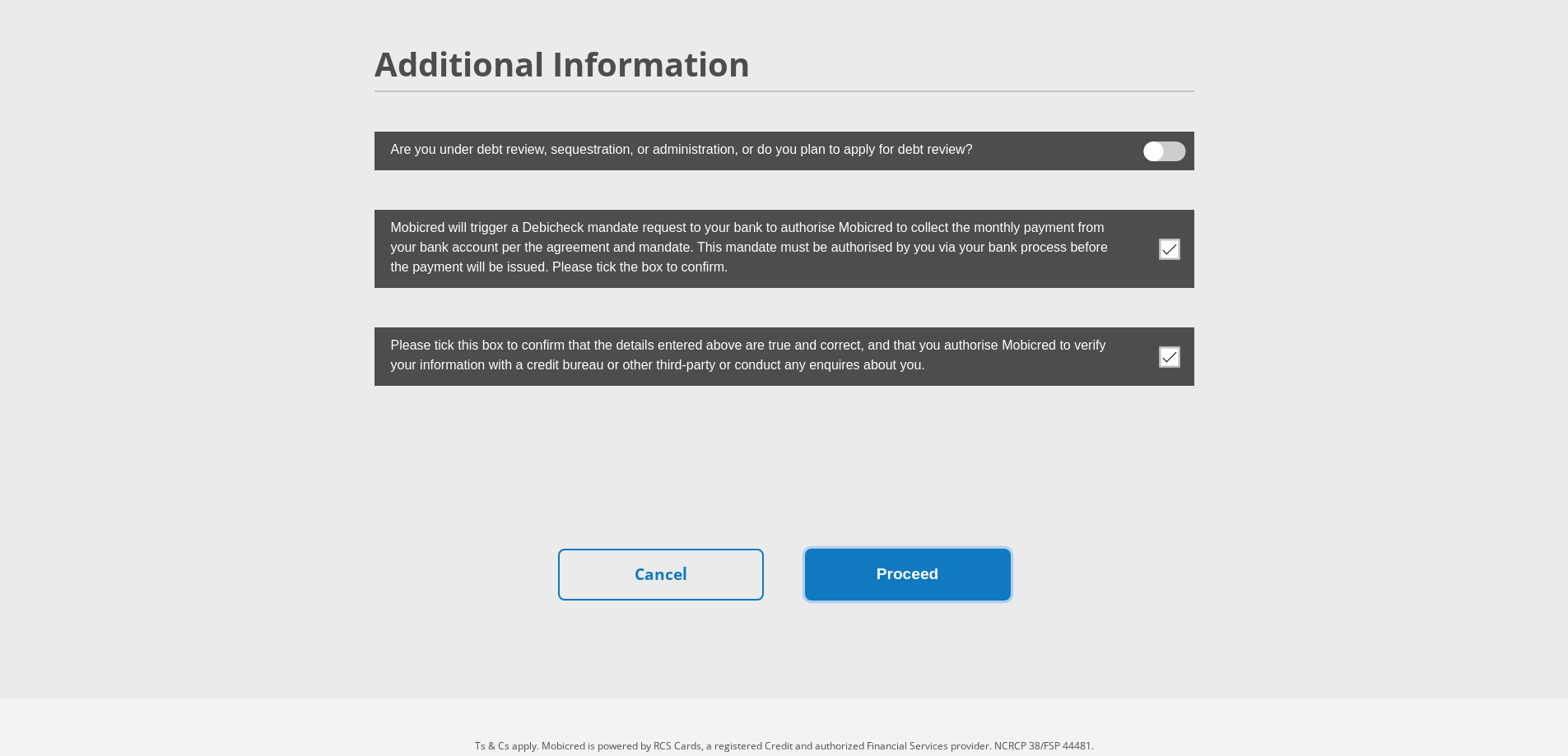
click at [838, 549] on button "Proceed" at bounding box center [908, 574] width 206 height 52
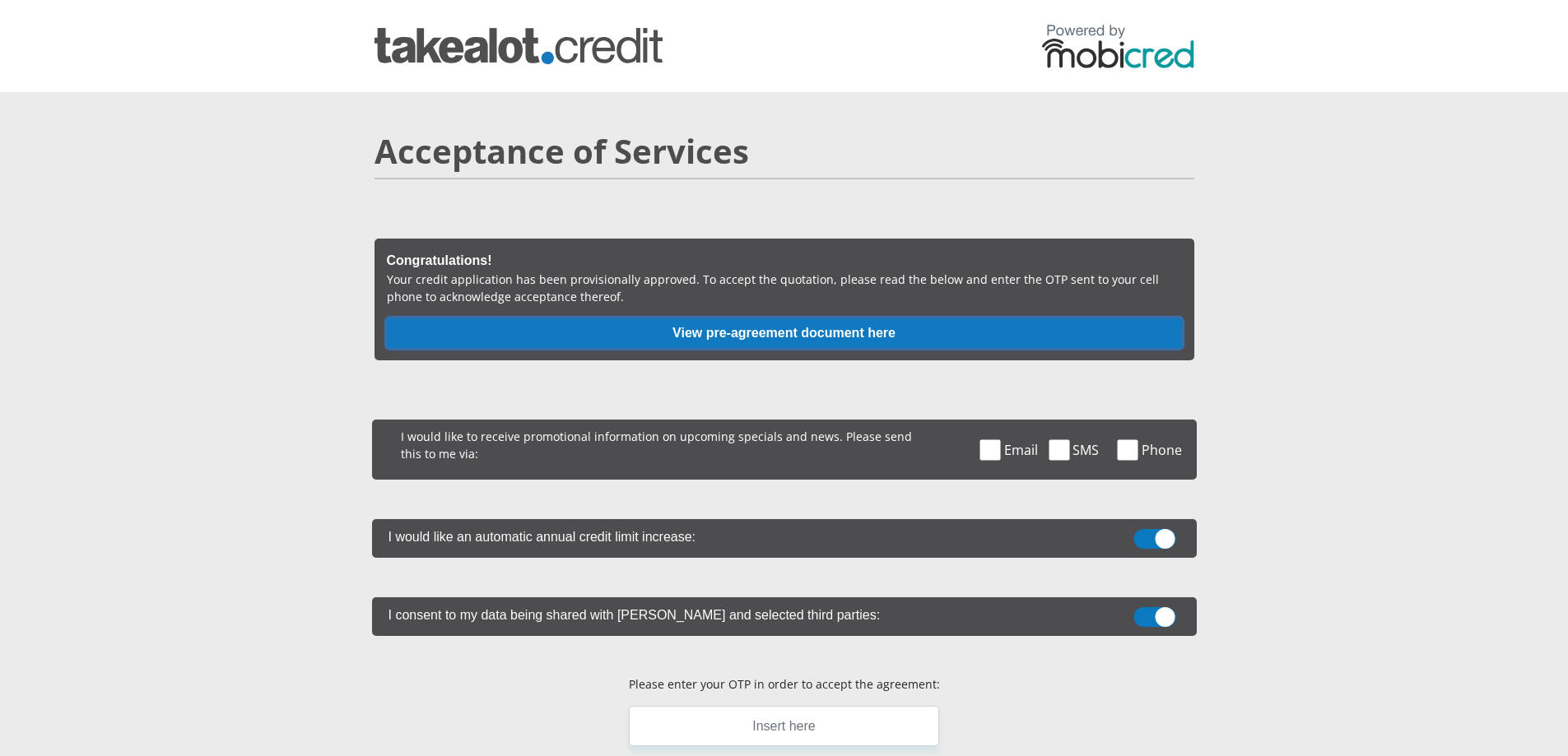
click at [675, 340] on button "View pre-agreement document here" at bounding box center [784, 333] width 795 height 30
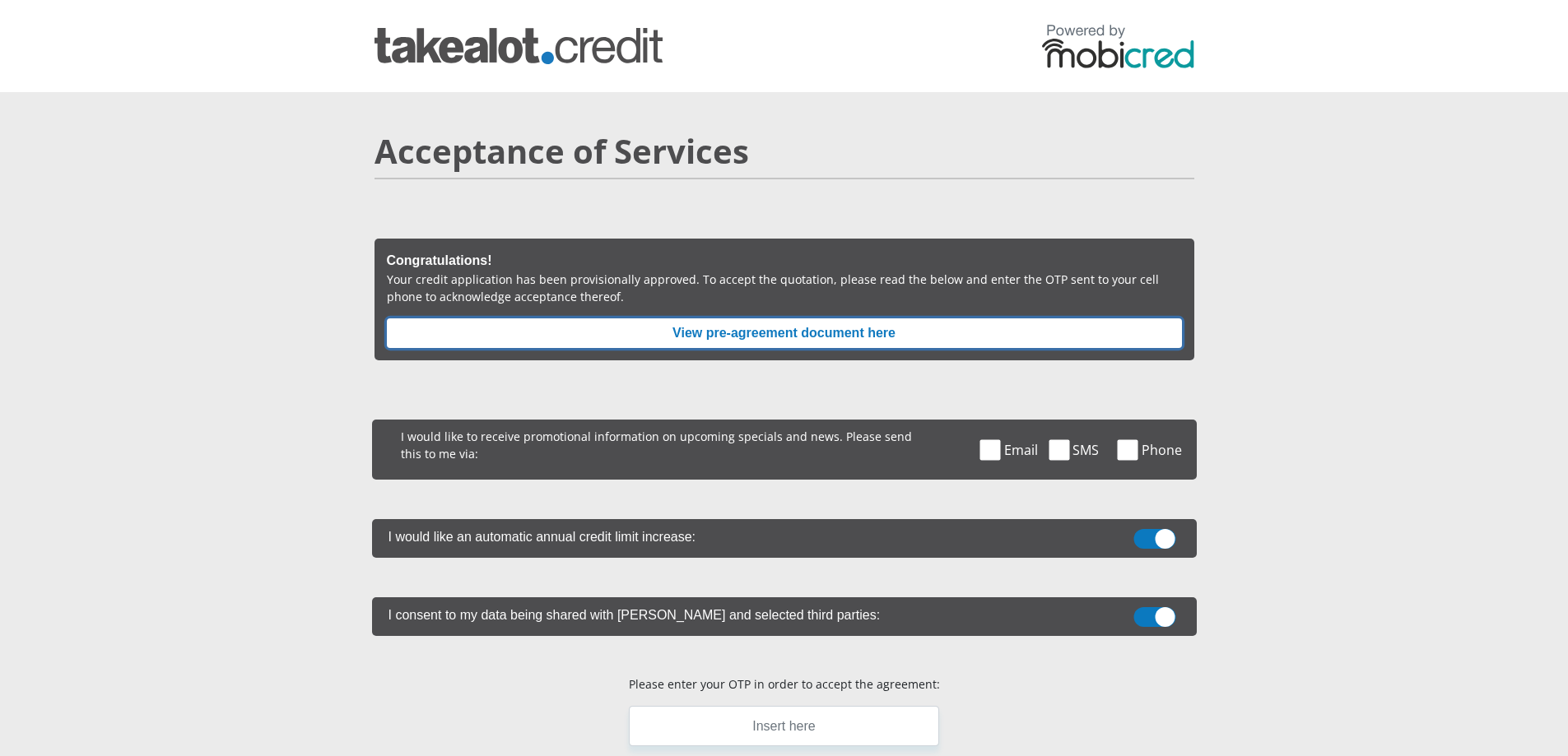
scroll to position [82, 0]
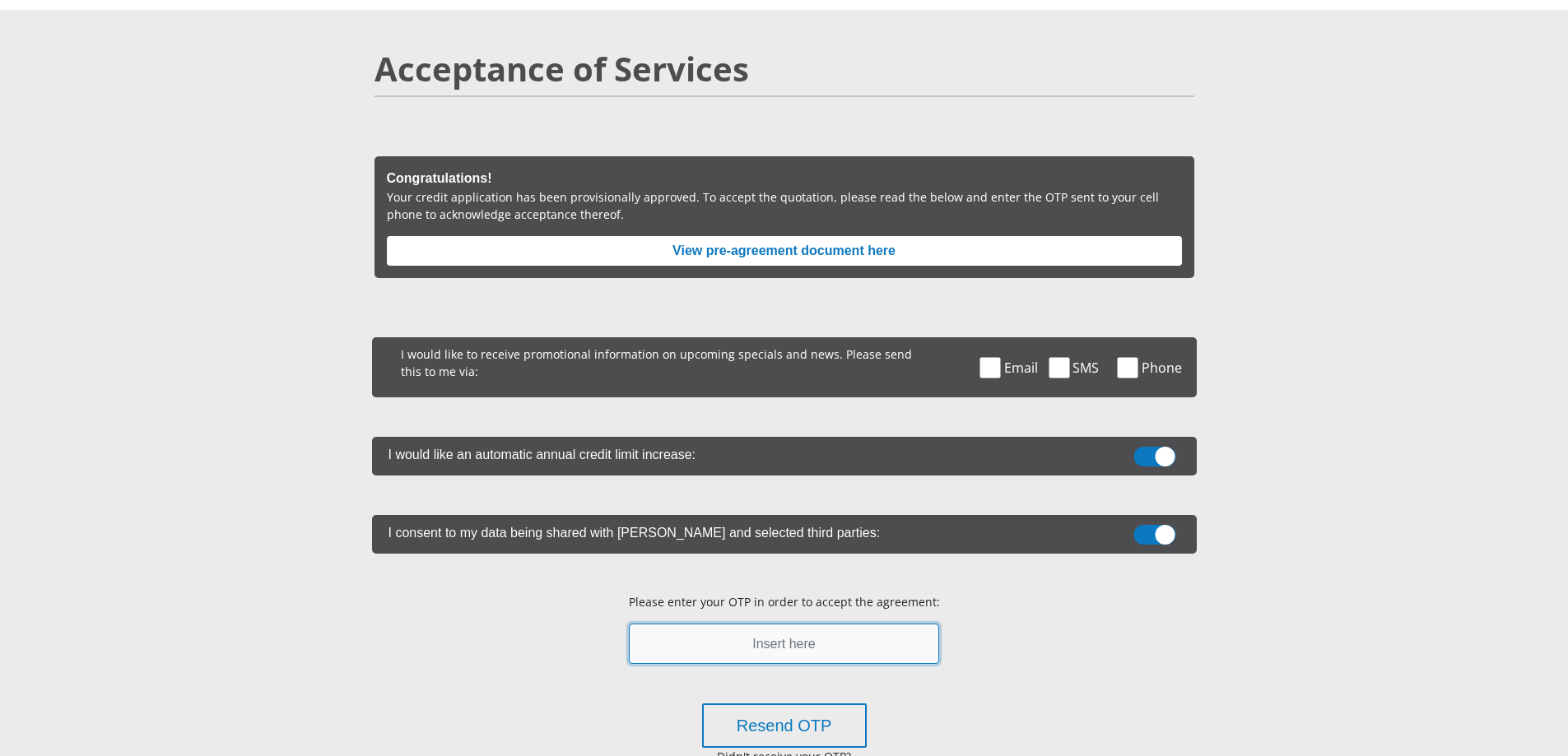
click at [808, 647] on input "text" at bounding box center [784, 644] width 310 height 41
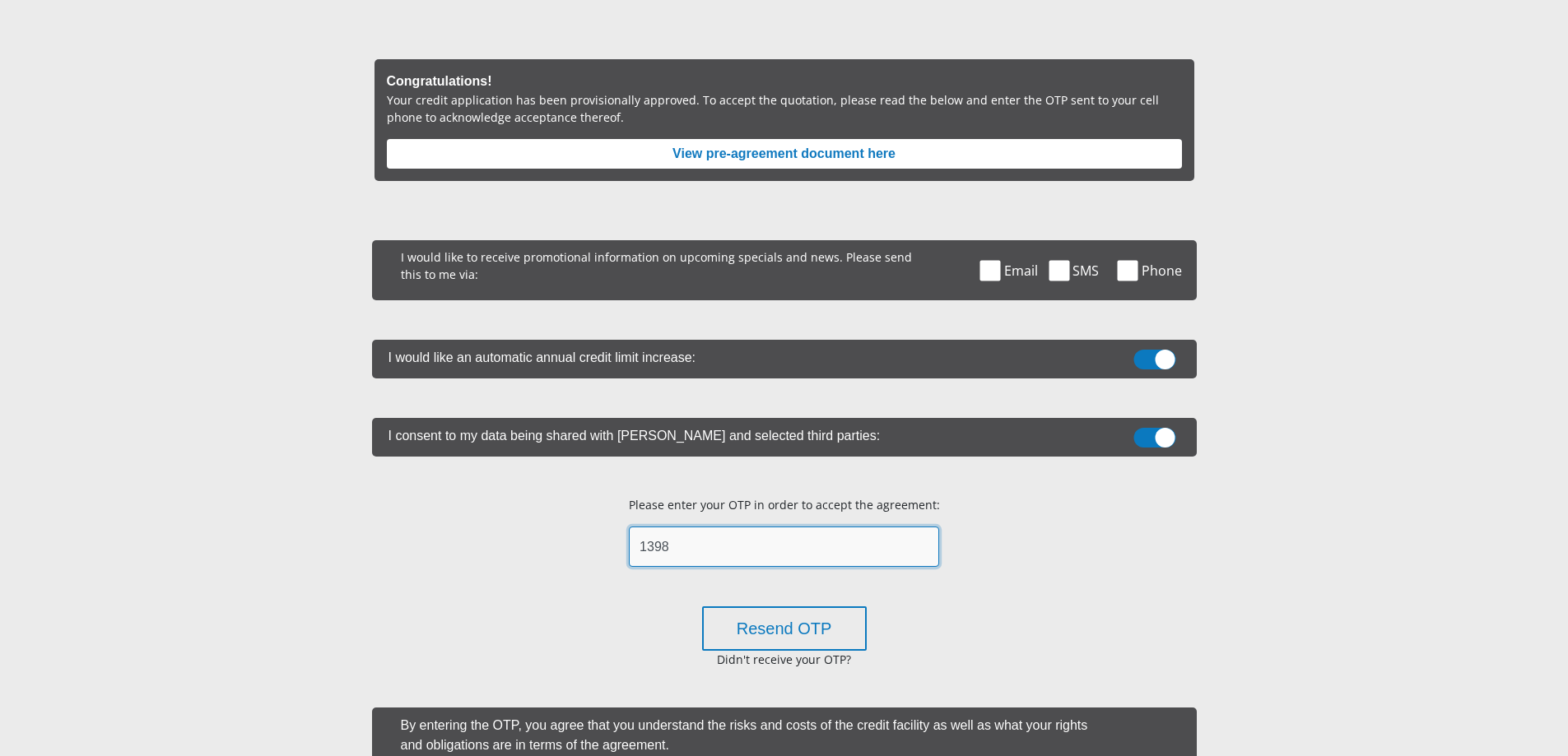
scroll to position [329, 0]
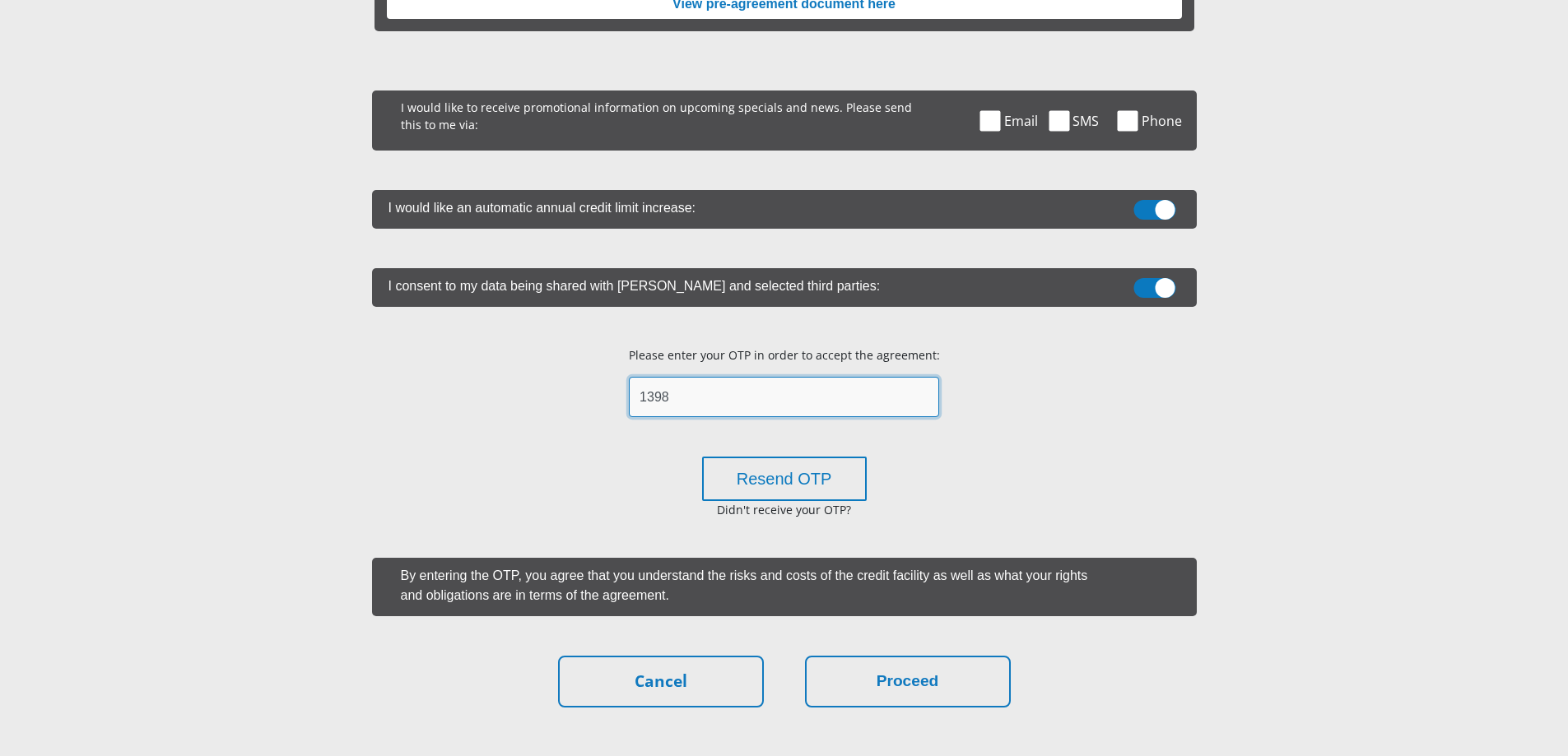
click at [742, 407] on input "1398" at bounding box center [784, 397] width 310 height 41
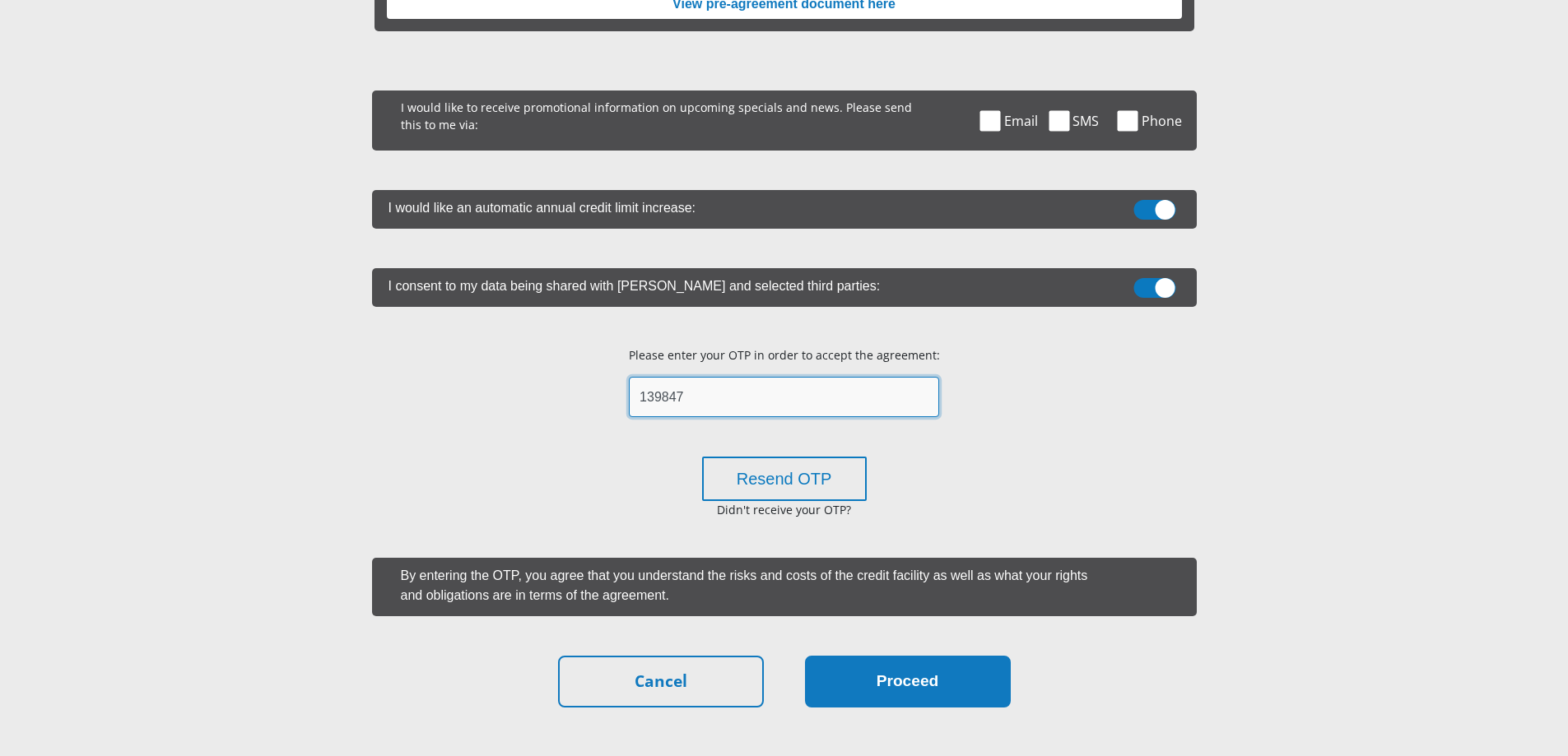
type input "139847"
click at [917, 695] on button "Proceed" at bounding box center [908, 681] width 206 height 52
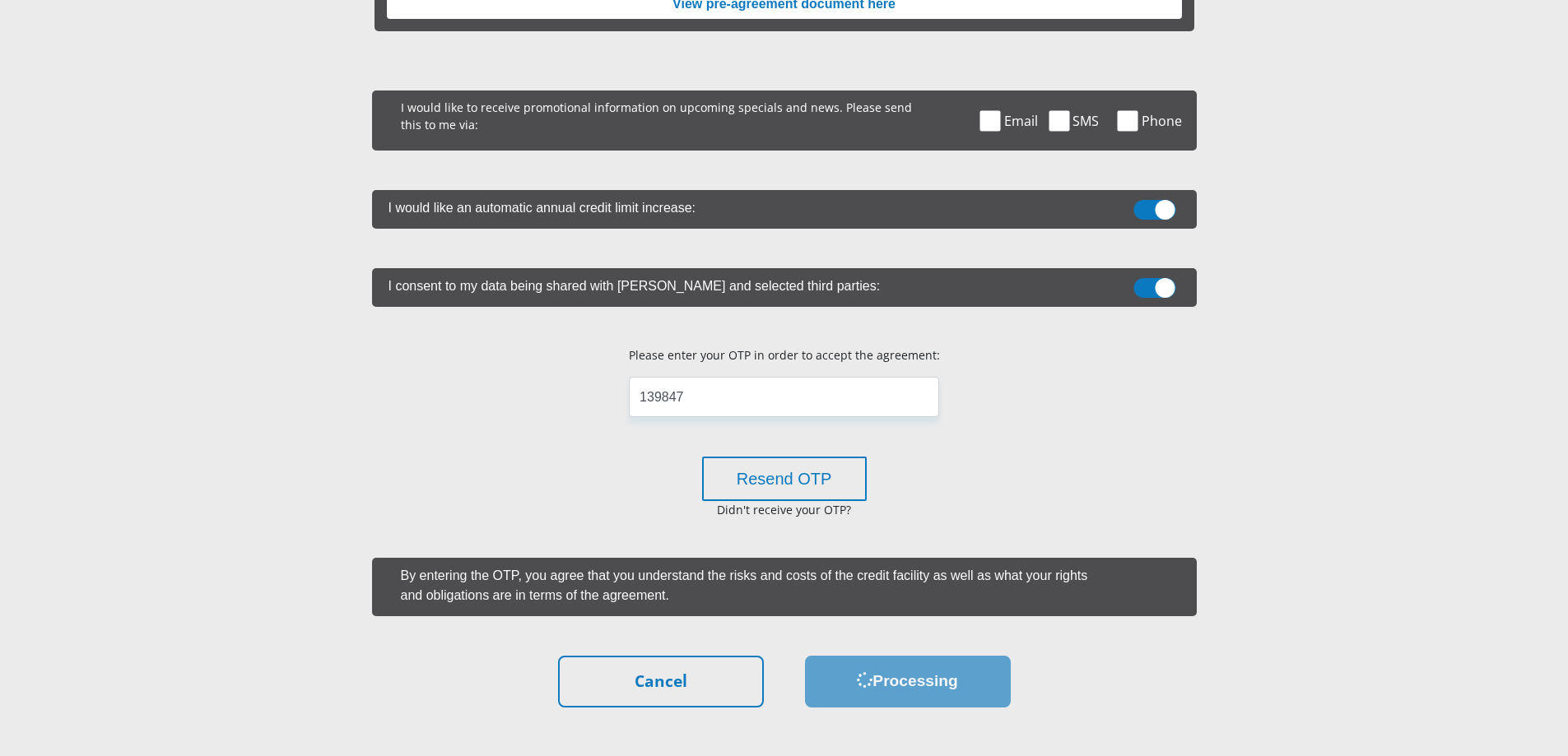
scroll to position [0, 0]
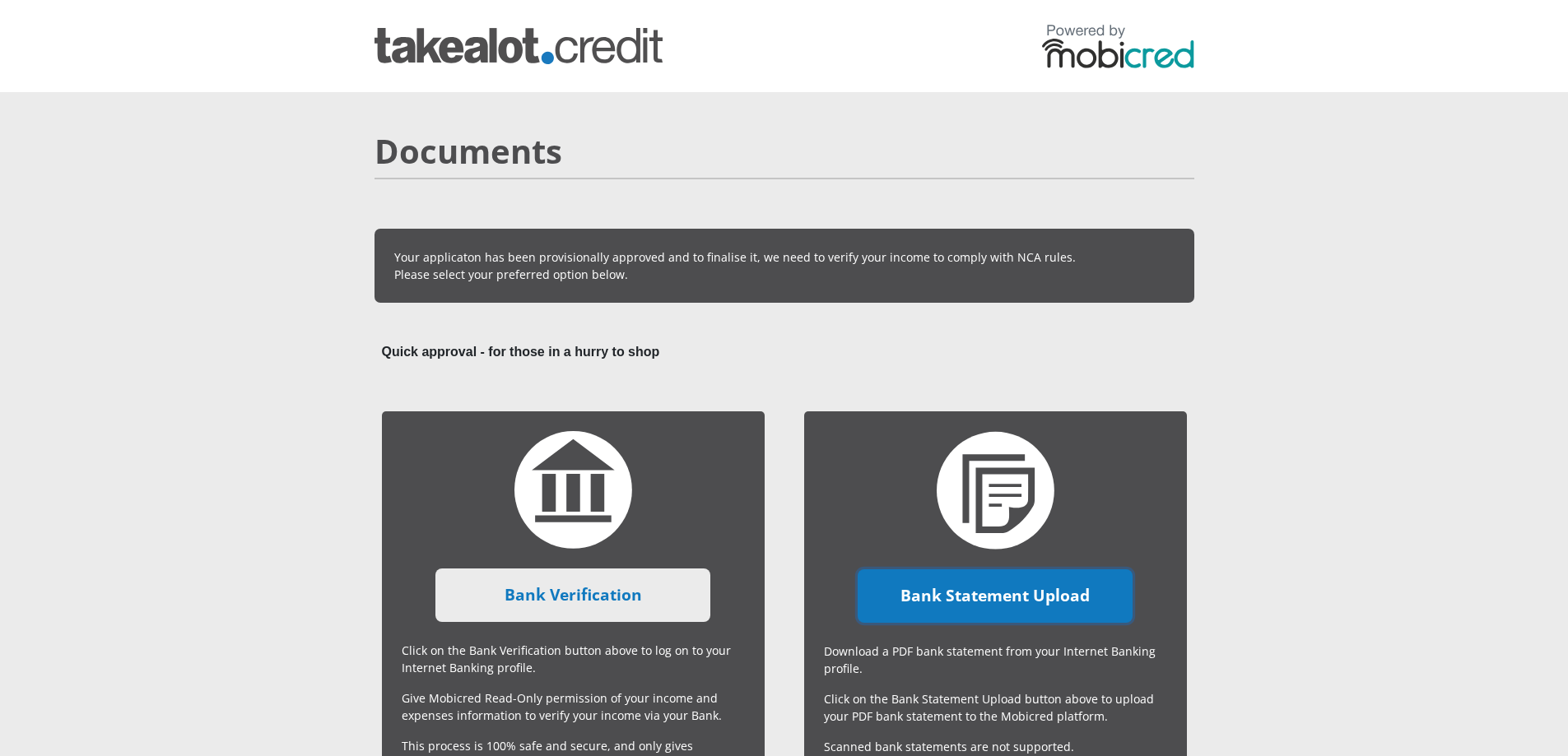
click at [994, 606] on link "Bank Statement Upload" at bounding box center [995, 596] width 275 height 53
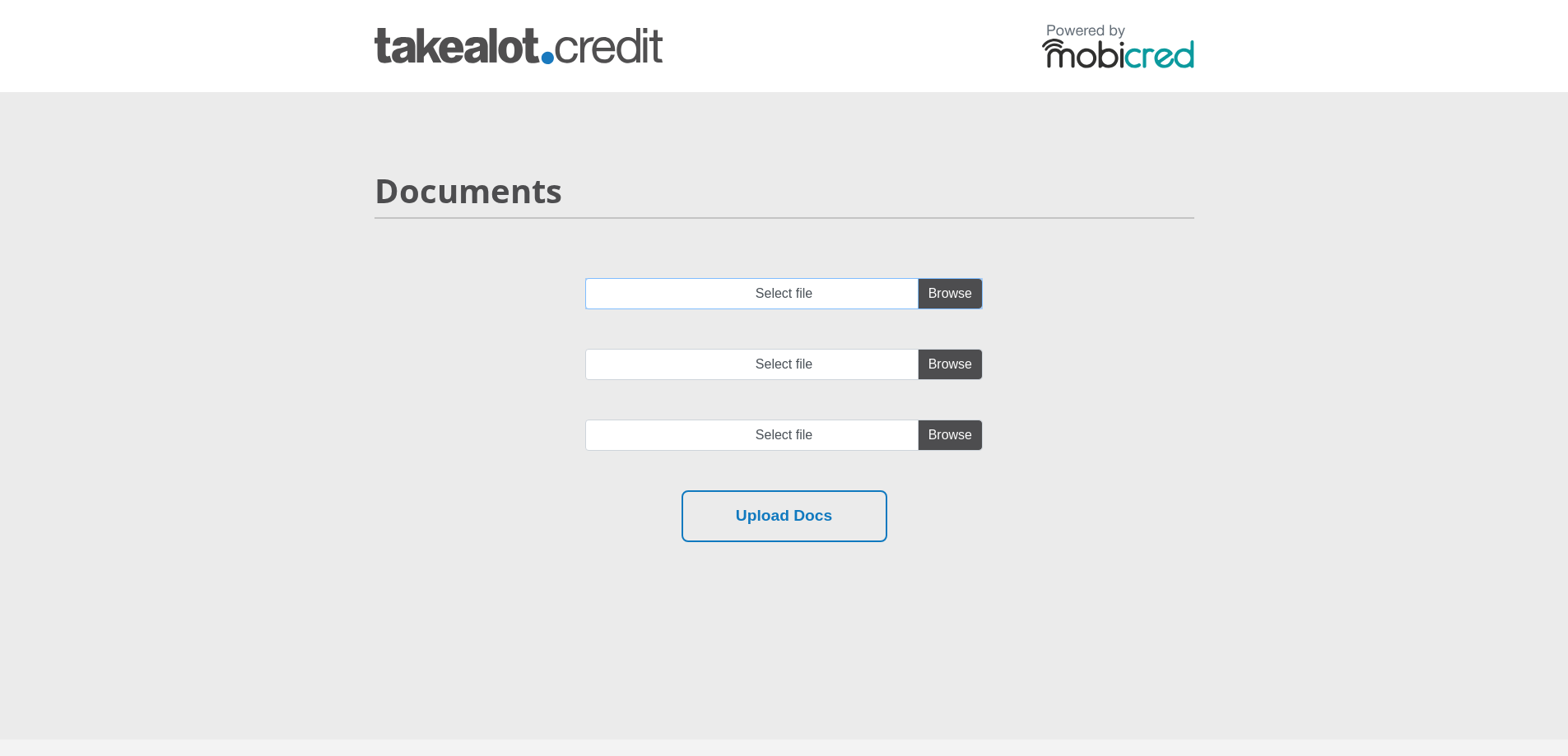
click at [936, 294] on input "Select file" at bounding box center [783, 294] width 398 height 31
type input "C:\fakepath\30 Sep 2025 - (Free)..BgRjBBFRCANXGh9_SwFWGgMFNgMRBFEGDBwdJ0tSVk0HU…"
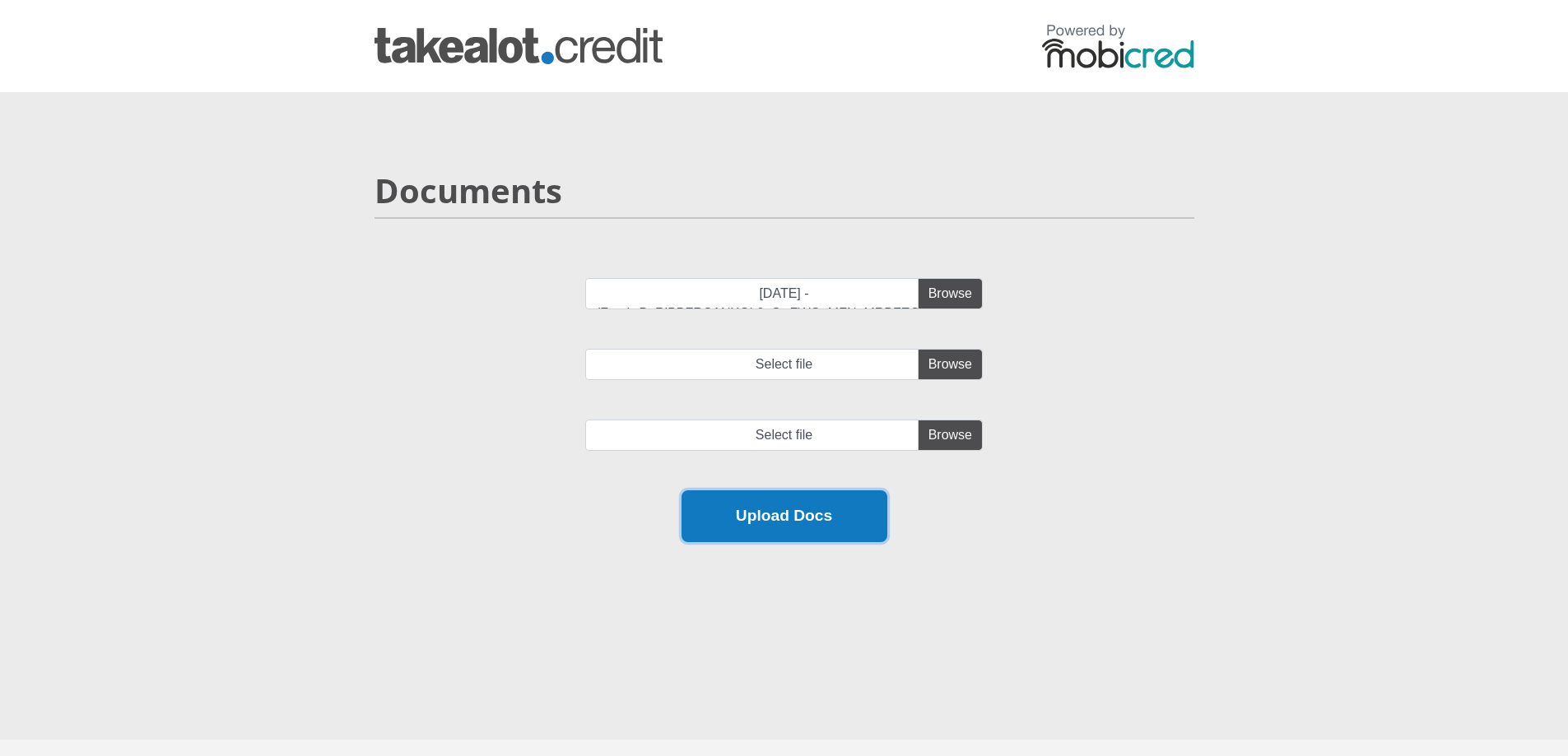
click at [804, 526] on button "Upload Docs" at bounding box center [784, 516] width 206 height 52
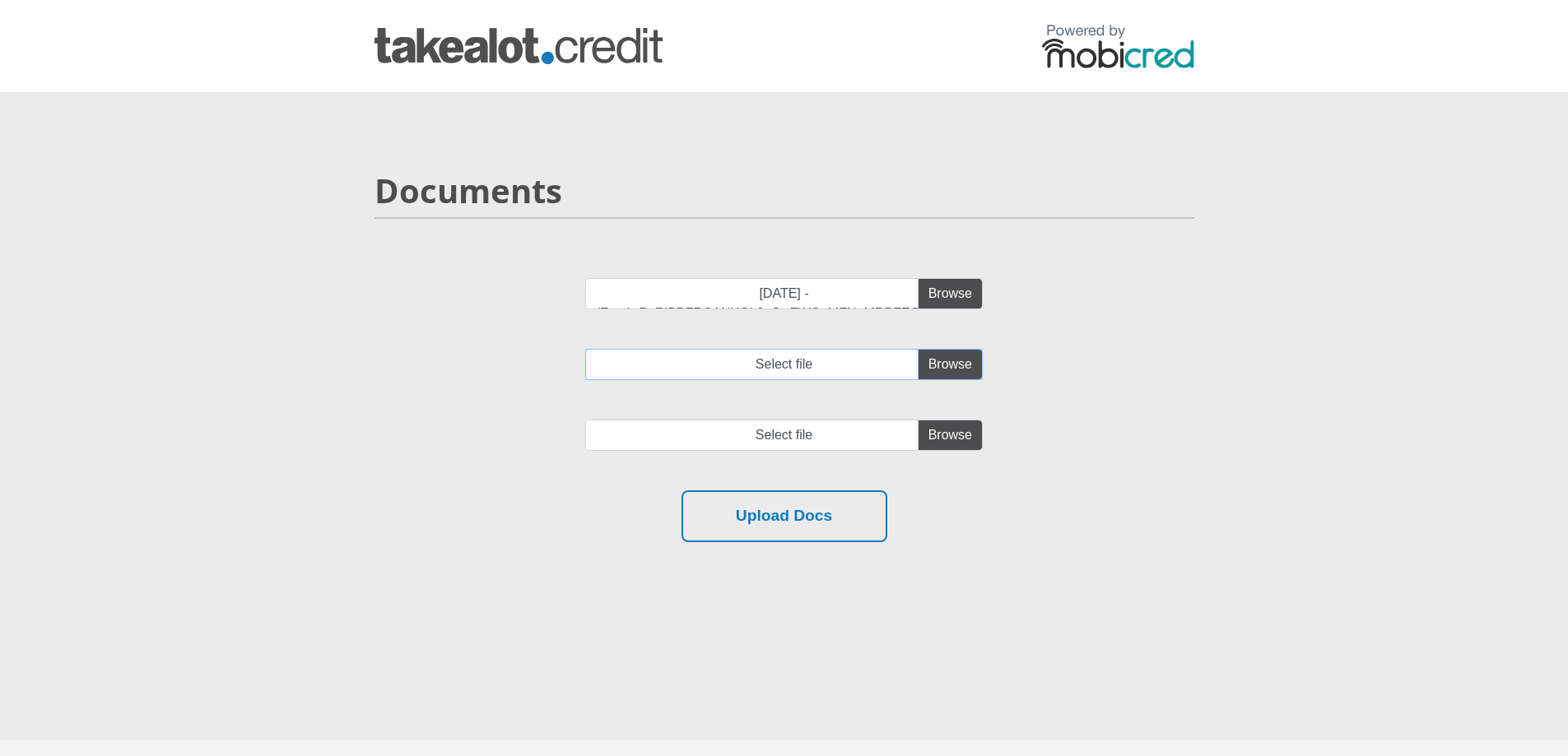
click at [945, 373] on input "Select file" at bounding box center [783, 364] width 398 height 31
type input "C:\fakepath\31 Jul 2025 - (Free)..AwF9FlgHAFQGGUx0Q1NdGwoEfBRZBQhTB0lNJ0MEUBsAC…"
click at [949, 435] on input "file" at bounding box center [783, 435] width 398 height 31
type input "C:\fakepath\30 Aug 2025 - (Free)..BgR5QQYHAFQHSx0jEFNTHVADIEJfAggDAhsYd0JTUxEEA…"
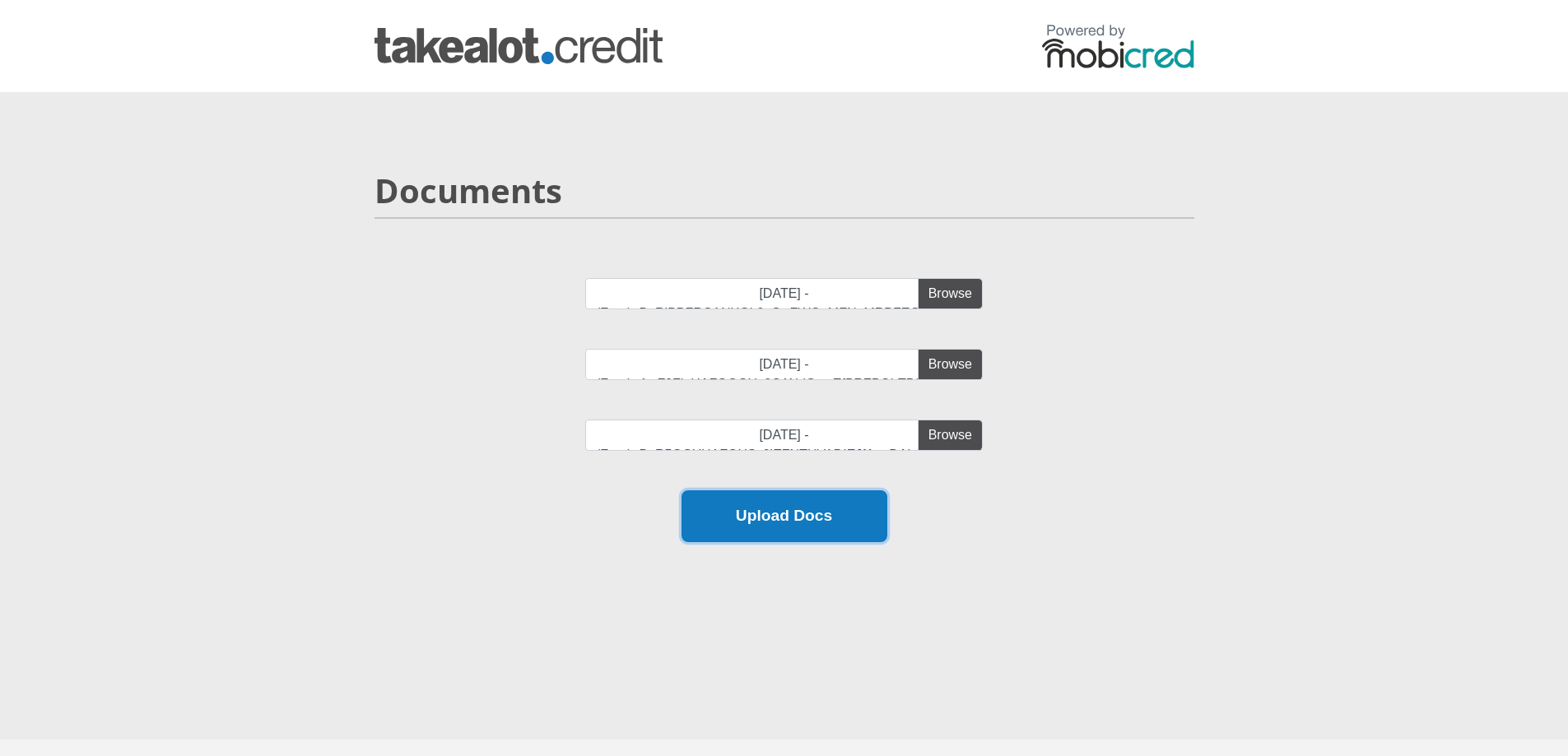
click at [811, 519] on button "Upload Docs" at bounding box center [784, 516] width 206 height 52
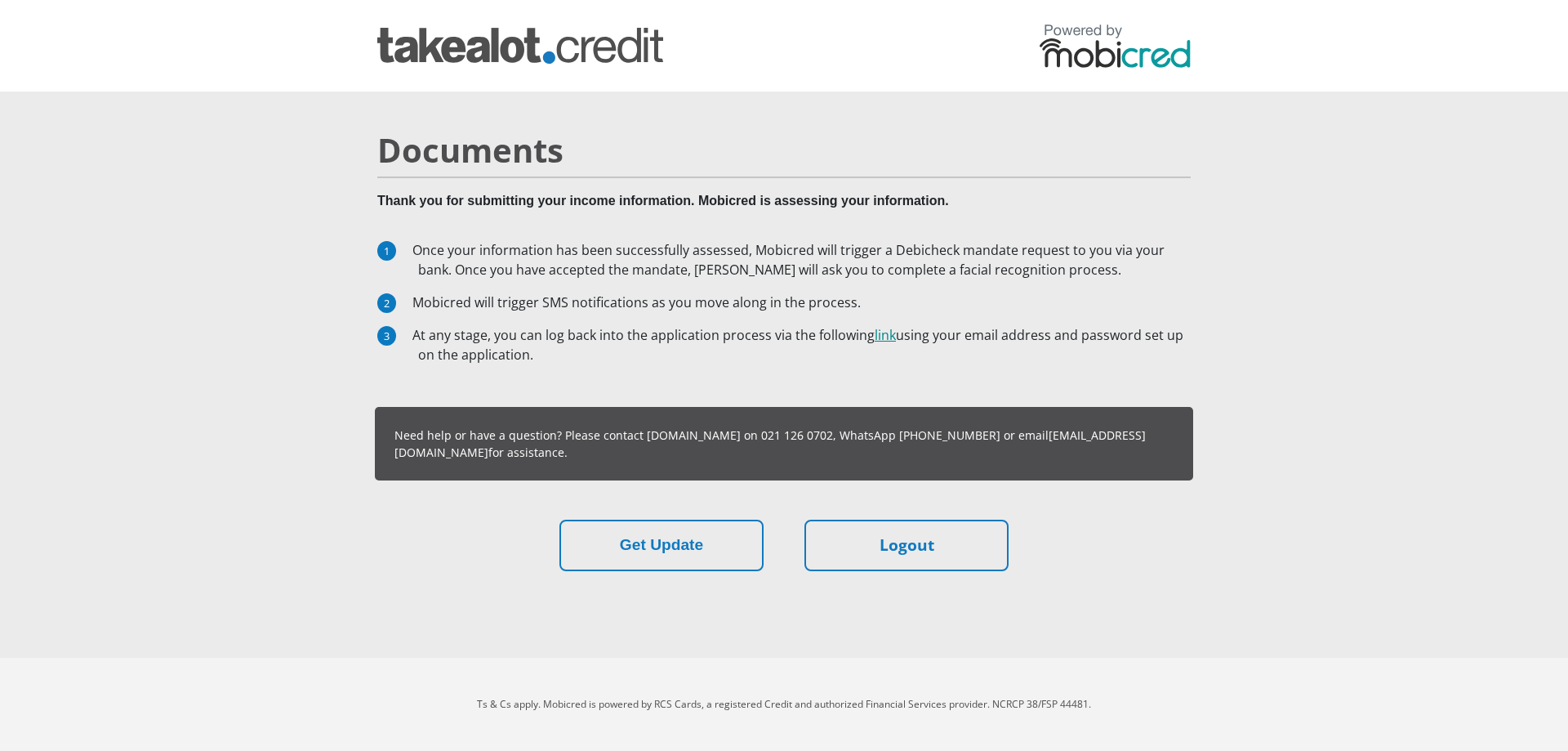
click at [884, 338] on link "link" at bounding box center [885, 335] width 21 height 18
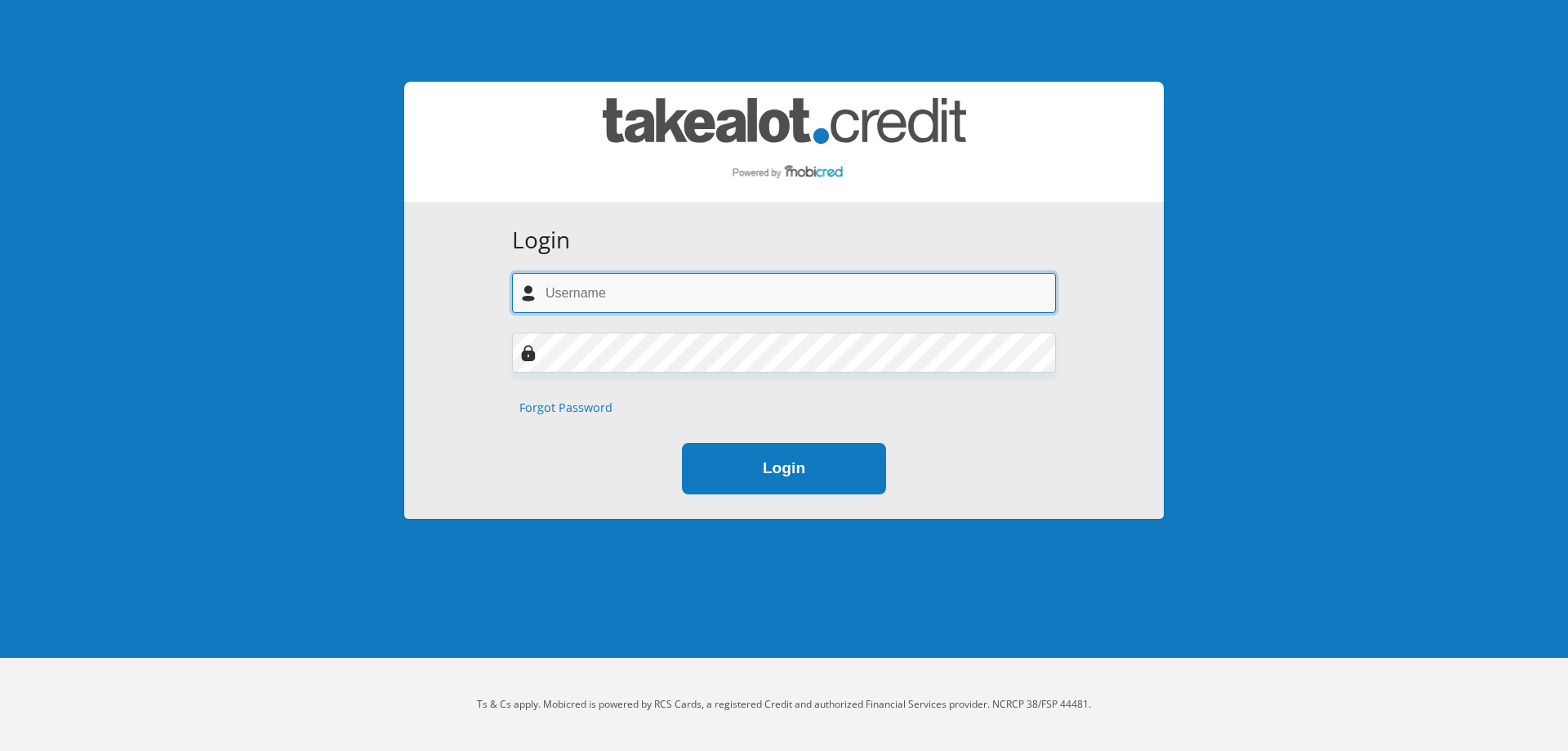
type input "[EMAIL_ADDRESS][DOMAIN_NAME]"
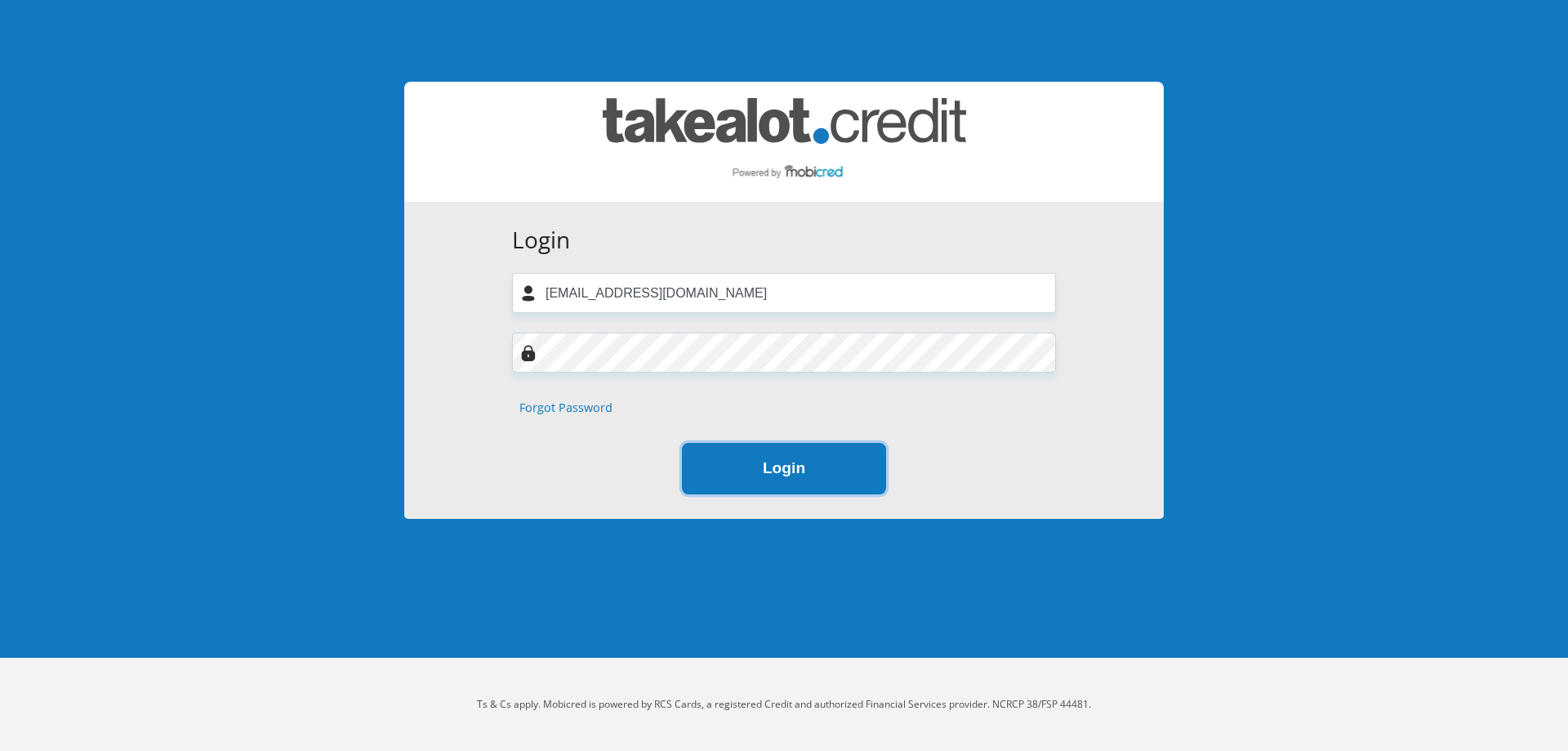
click at [827, 466] on button "Login" at bounding box center [784, 469] width 204 height 51
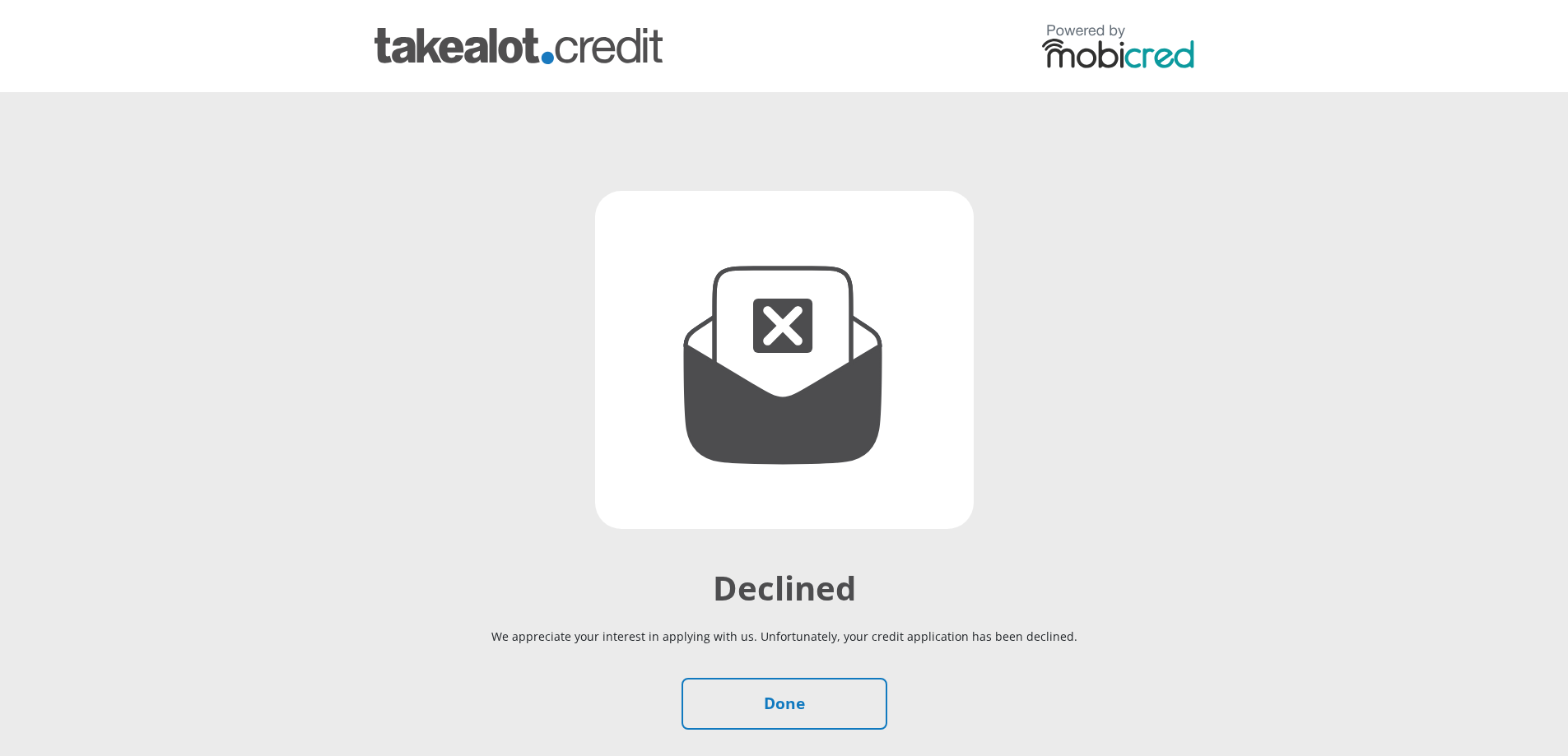
scroll to position [126, 0]
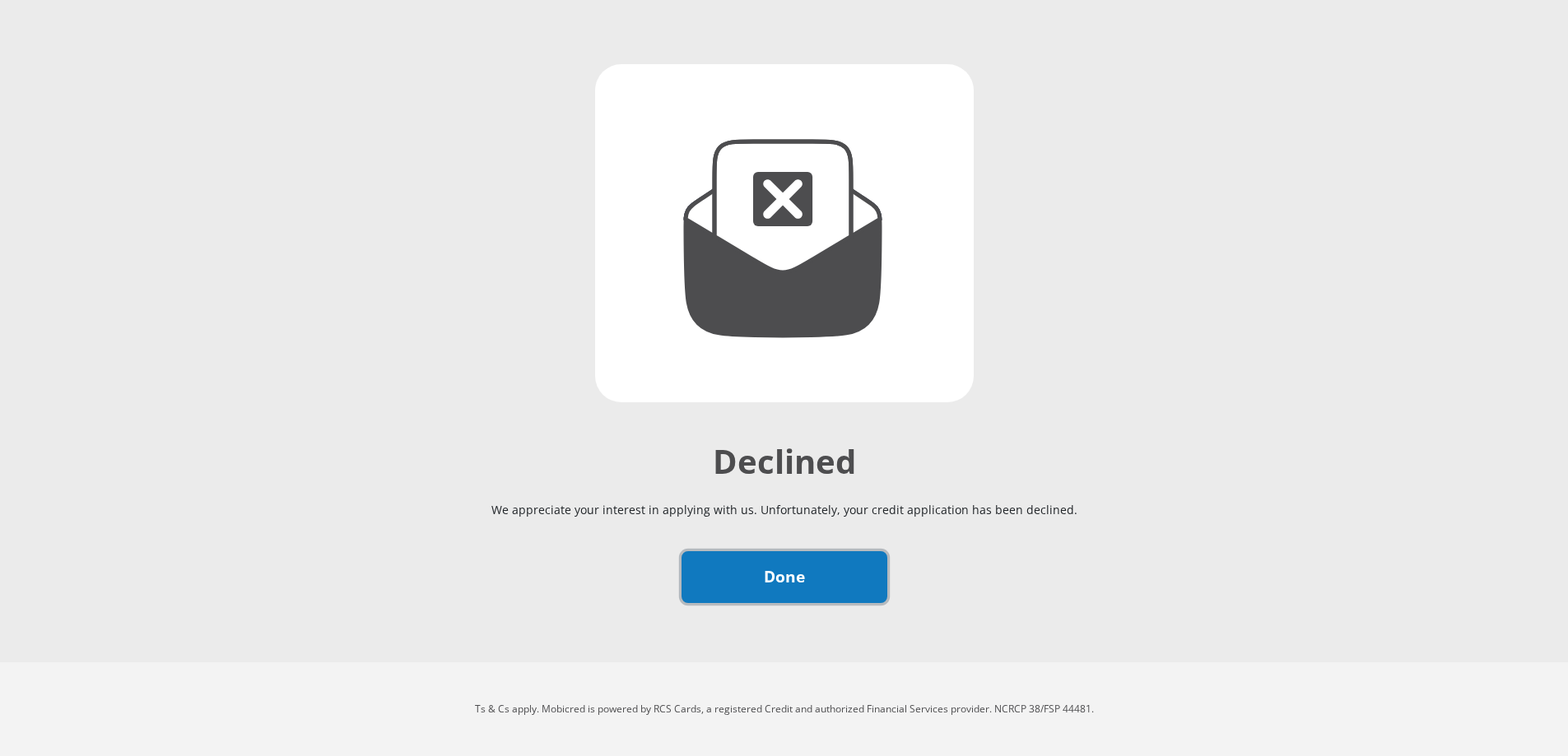
click at [809, 576] on link "Done" at bounding box center [784, 577] width 206 height 52
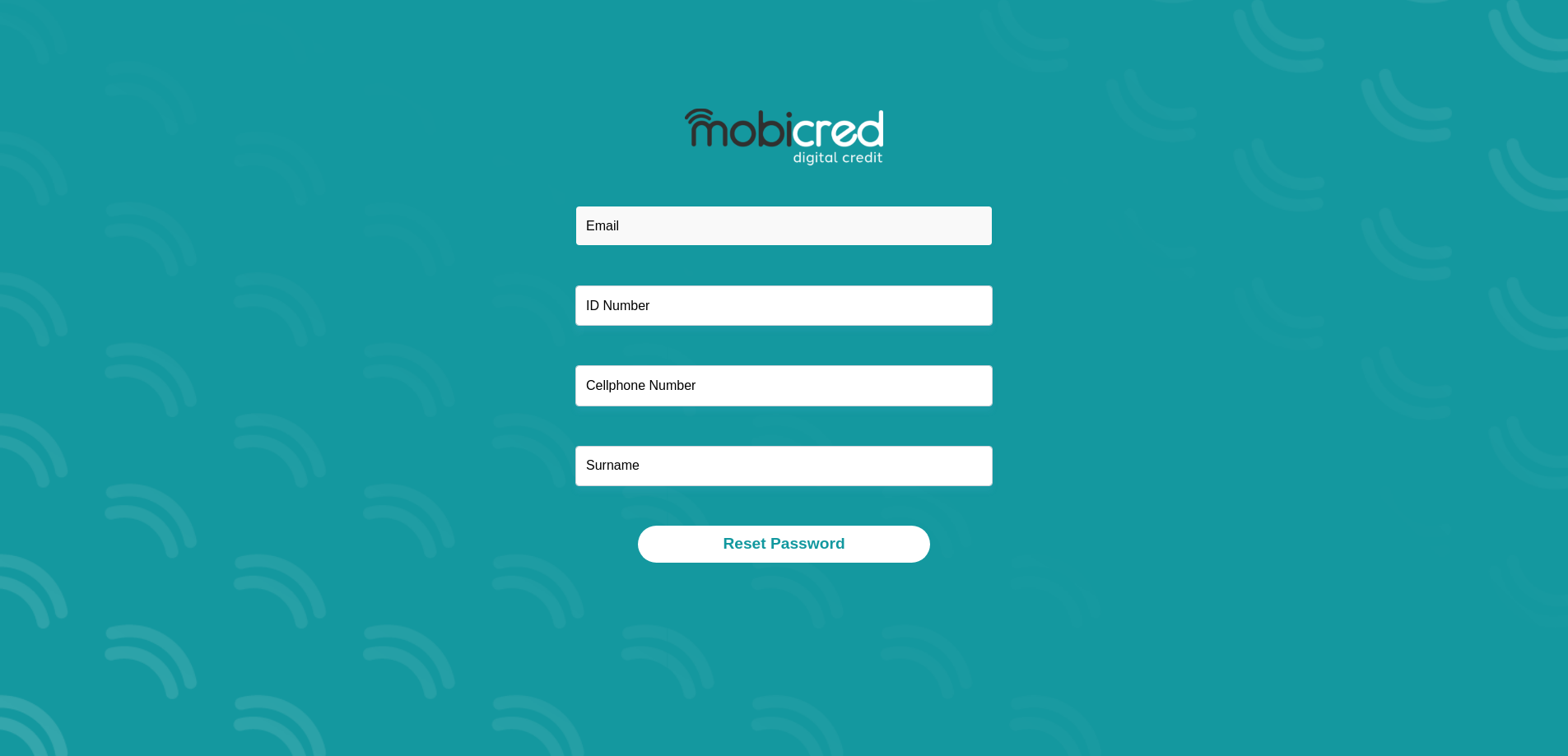
click at [726, 241] on input "email" at bounding box center [784, 226] width 417 height 41
click at [649, 223] on input "email" at bounding box center [784, 226] width 417 height 41
type input "khayalakhemtsila@gmail.com"
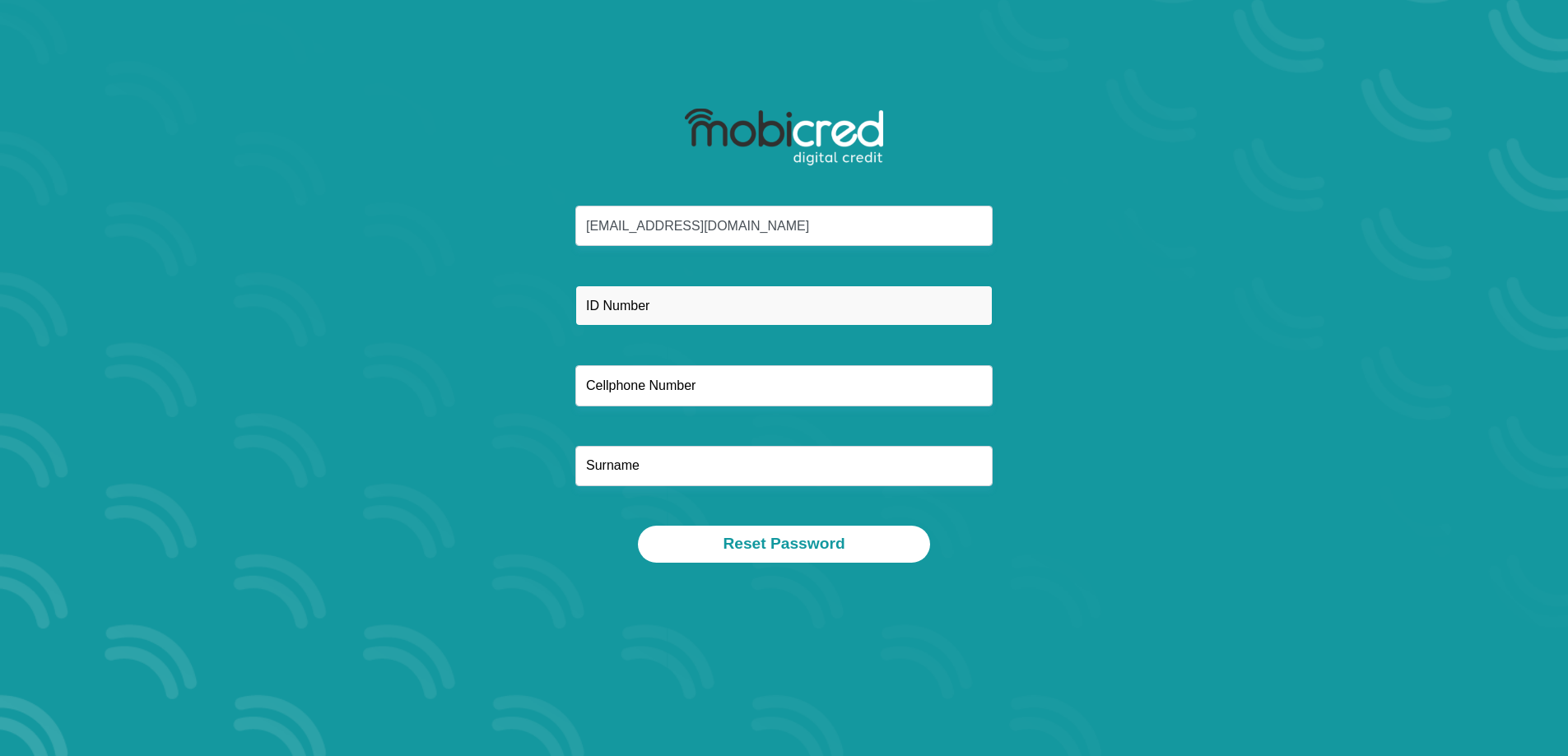
click at [637, 317] on input "text" at bounding box center [784, 306] width 417 height 41
type input "7011050318088"
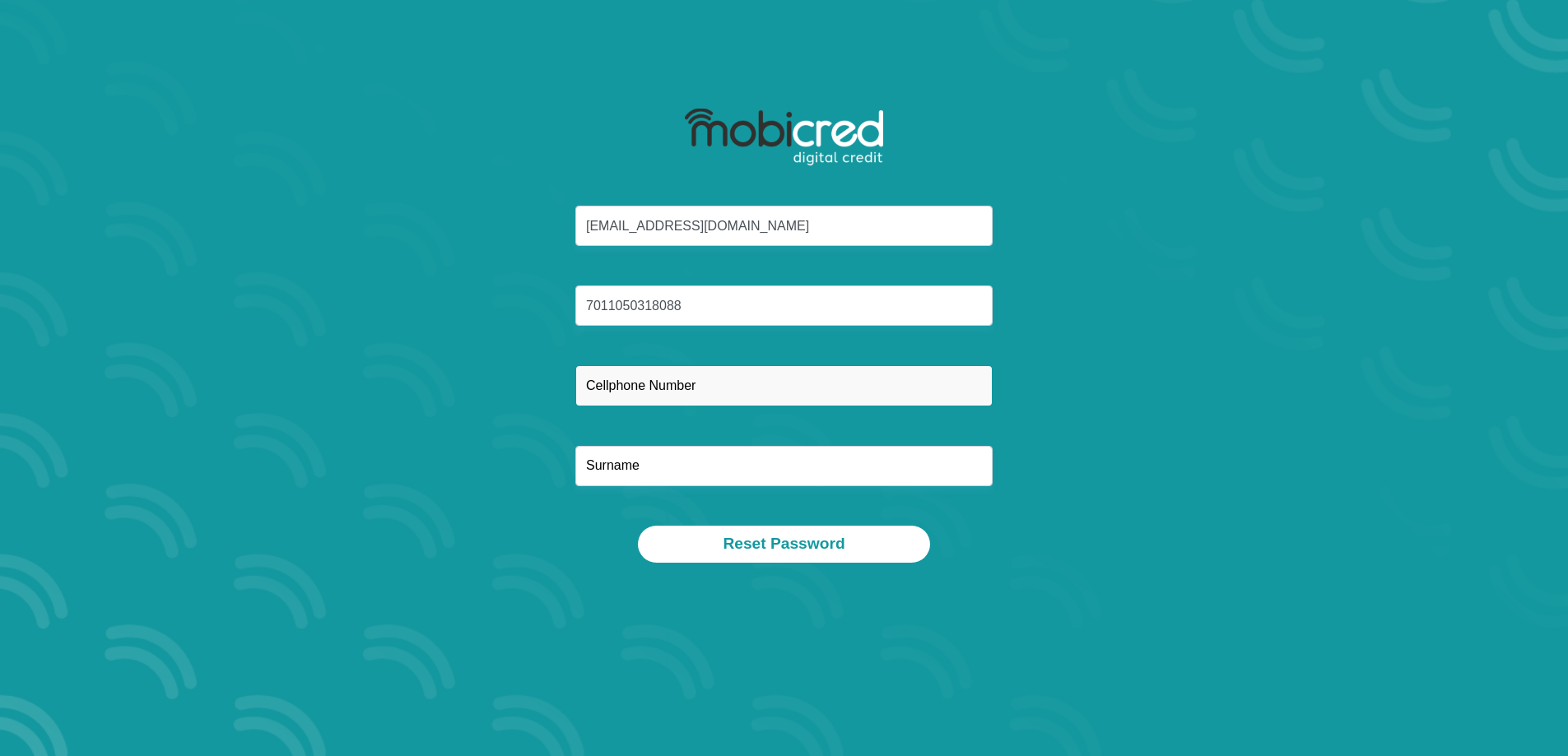
click at [702, 394] on input "text" at bounding box center [784, 385] width 417 height 41
click at [644, 389] on input "text" at bounding box center [784, 385] width 417 height 41
type input "0818670456"
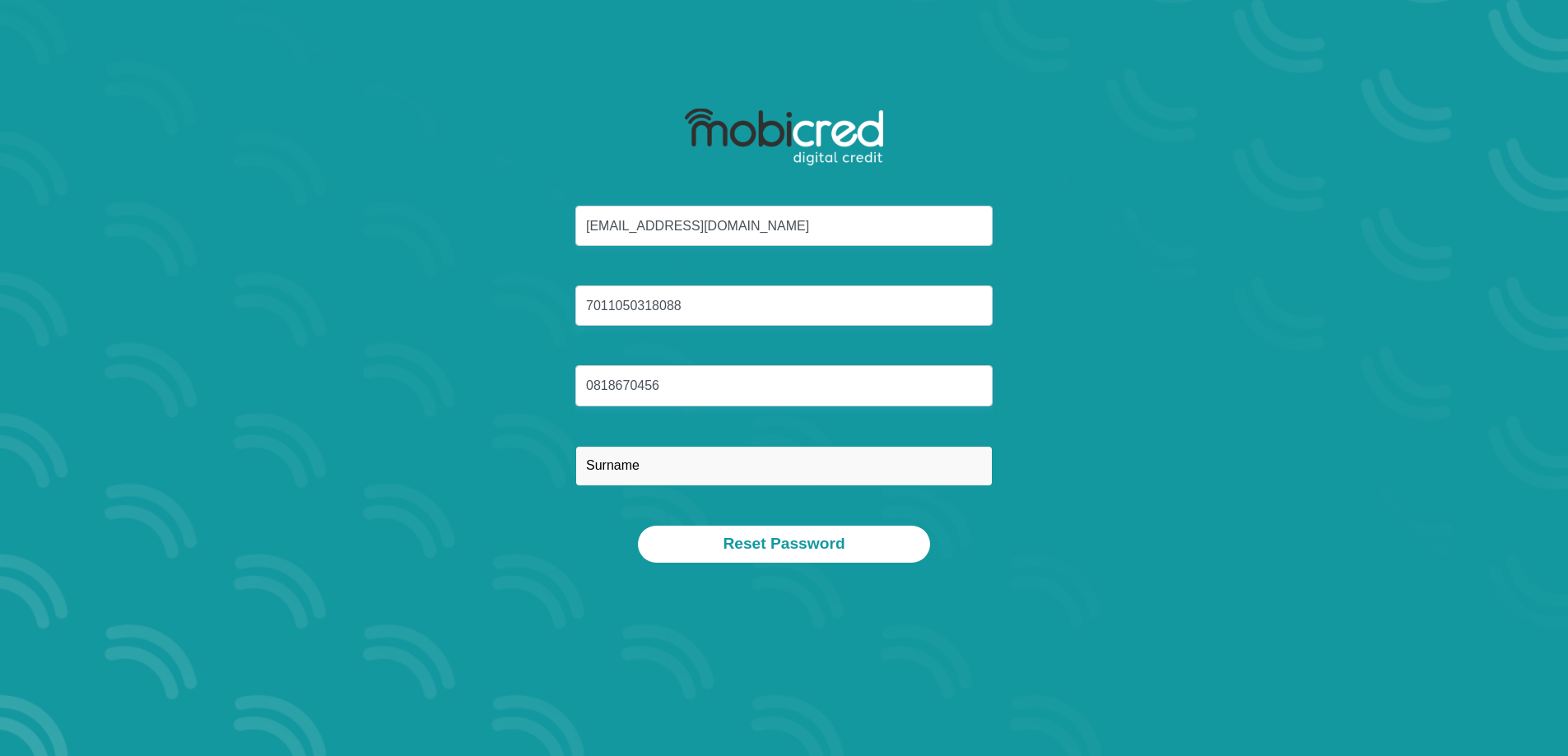
click at [684, 471] on input "text" at bounding box center [784, 467] width 417 height 41
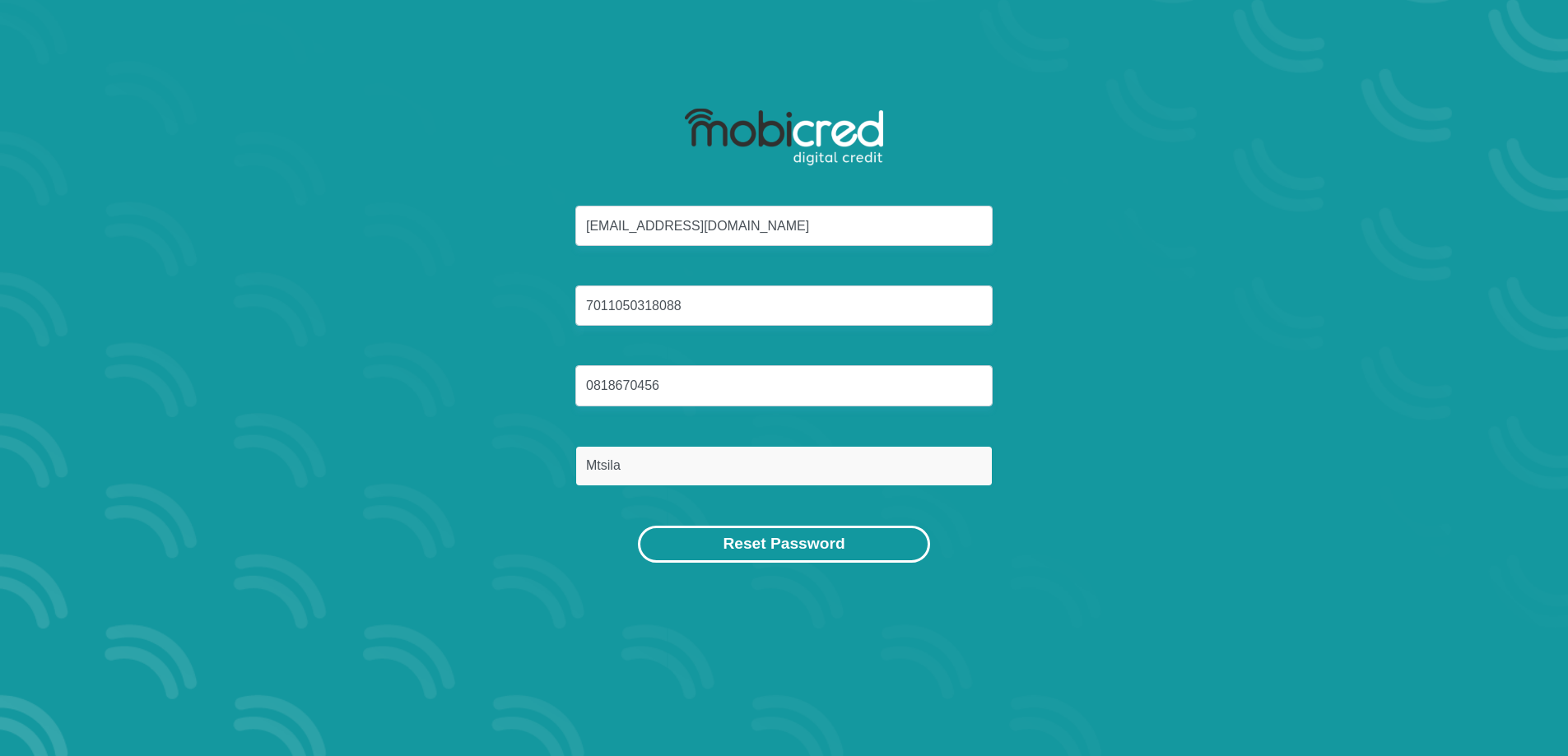
type input "Mtsila"
click at [868, 547] on button "Reset Password" at bounding box center [783, 544] width 291 height 37
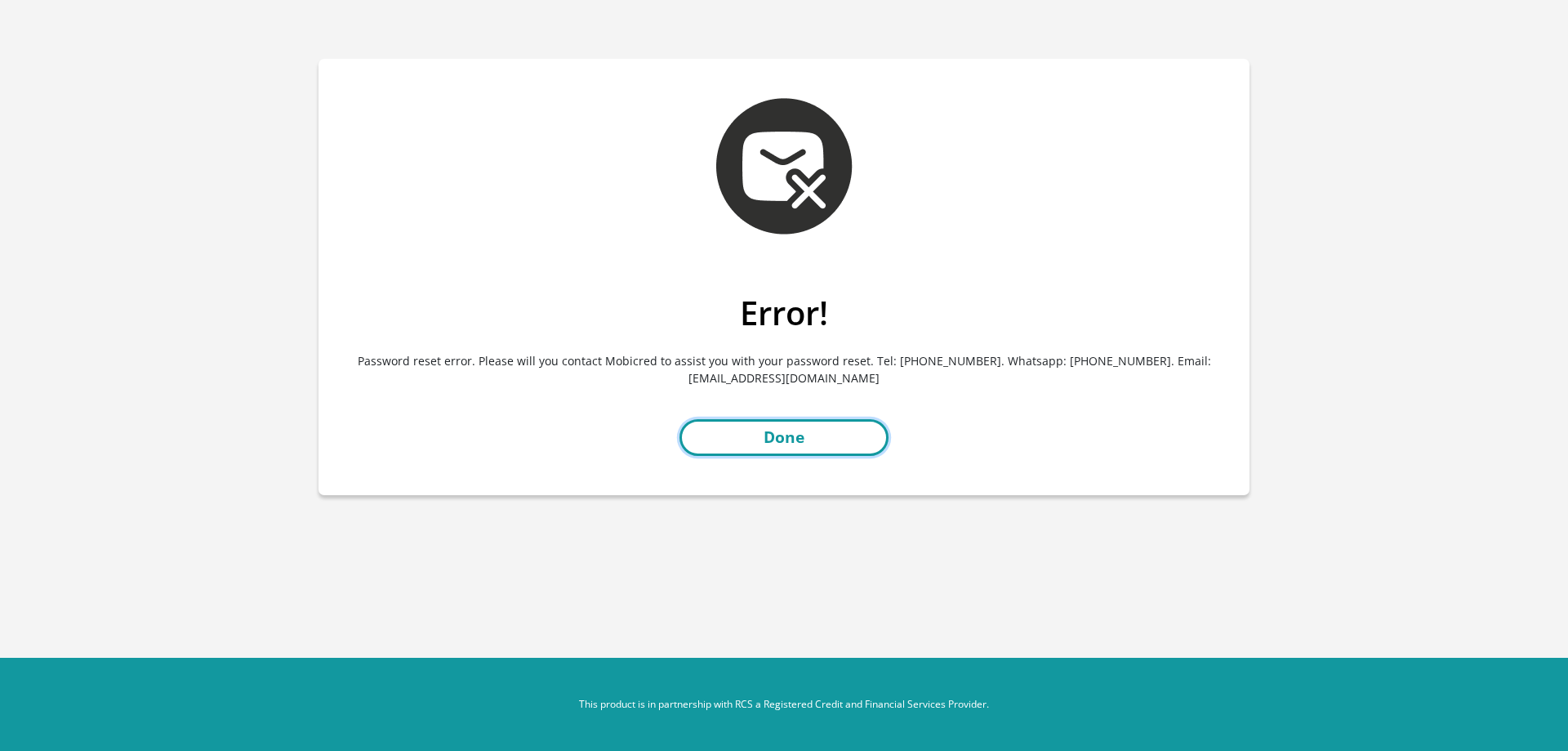
click at [820, 443] on link "Done" at bounding box center [784, 438] width 209 height 37
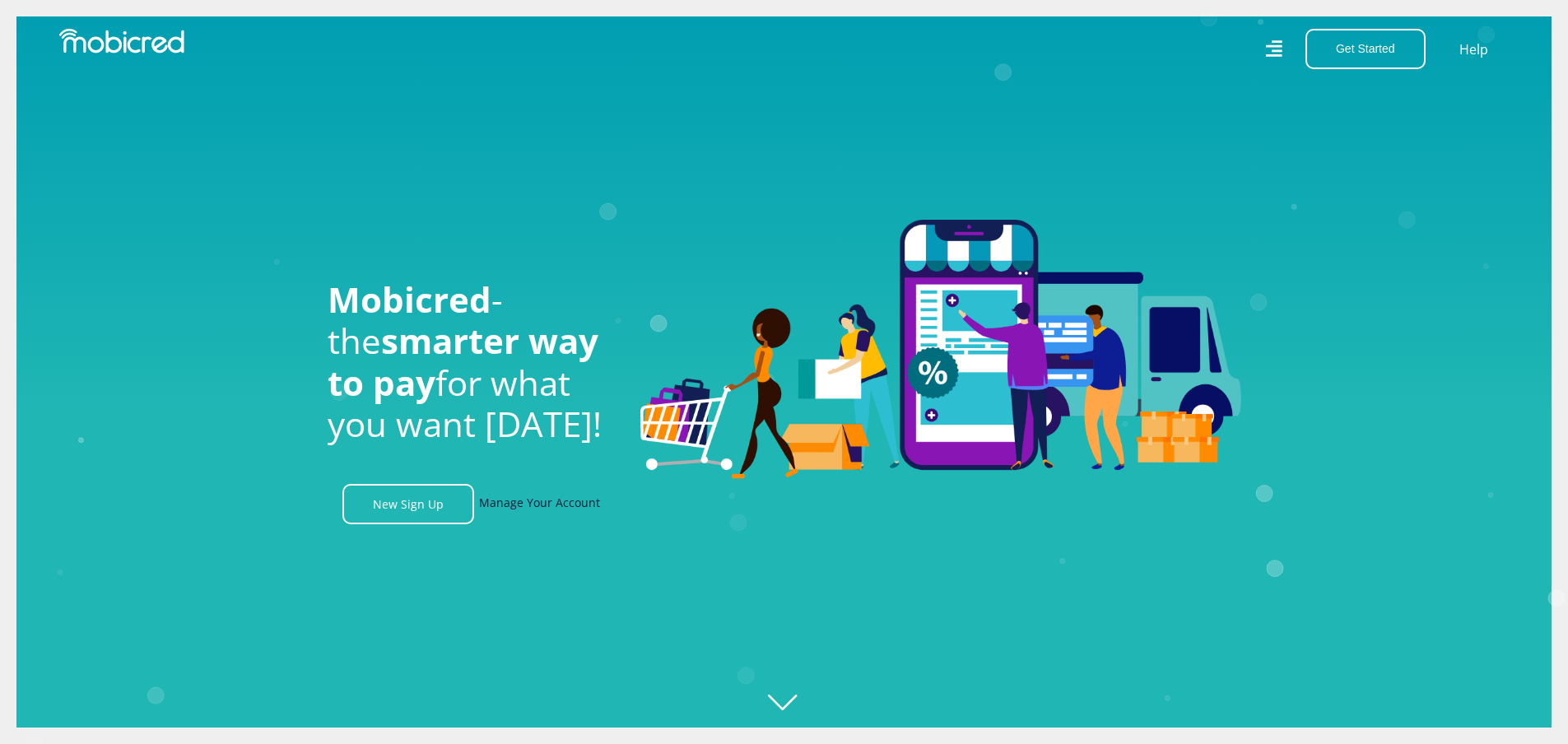
scroll to position [0, 1172]
click at [558, 514] on link "Manage Your Account" at bounding box center [539, 504] width 121 height 41
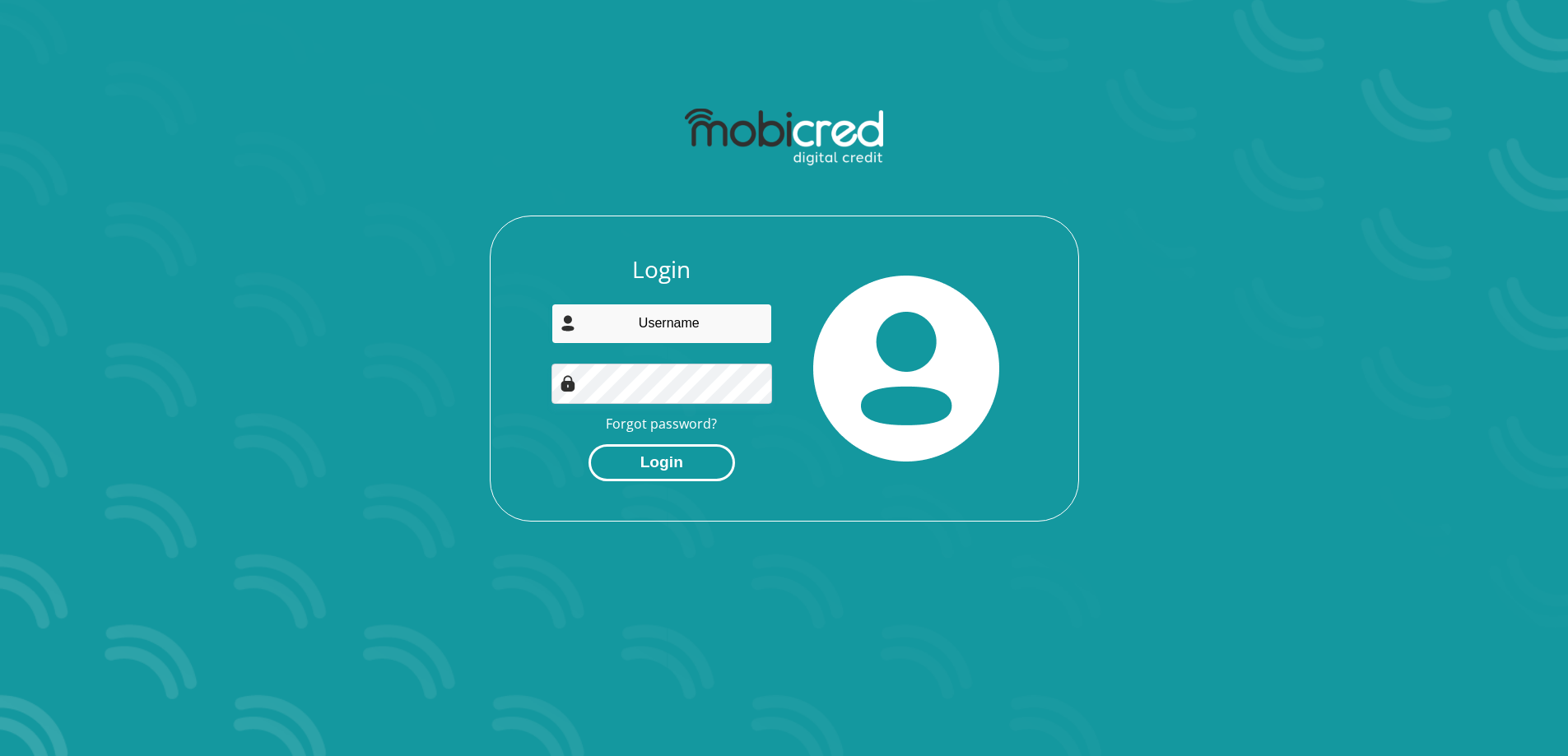
type input "apostlezolile@gmail.com"
click at [688, 459] on button "Login" at bounding box center [661, 463] width 147 height 37
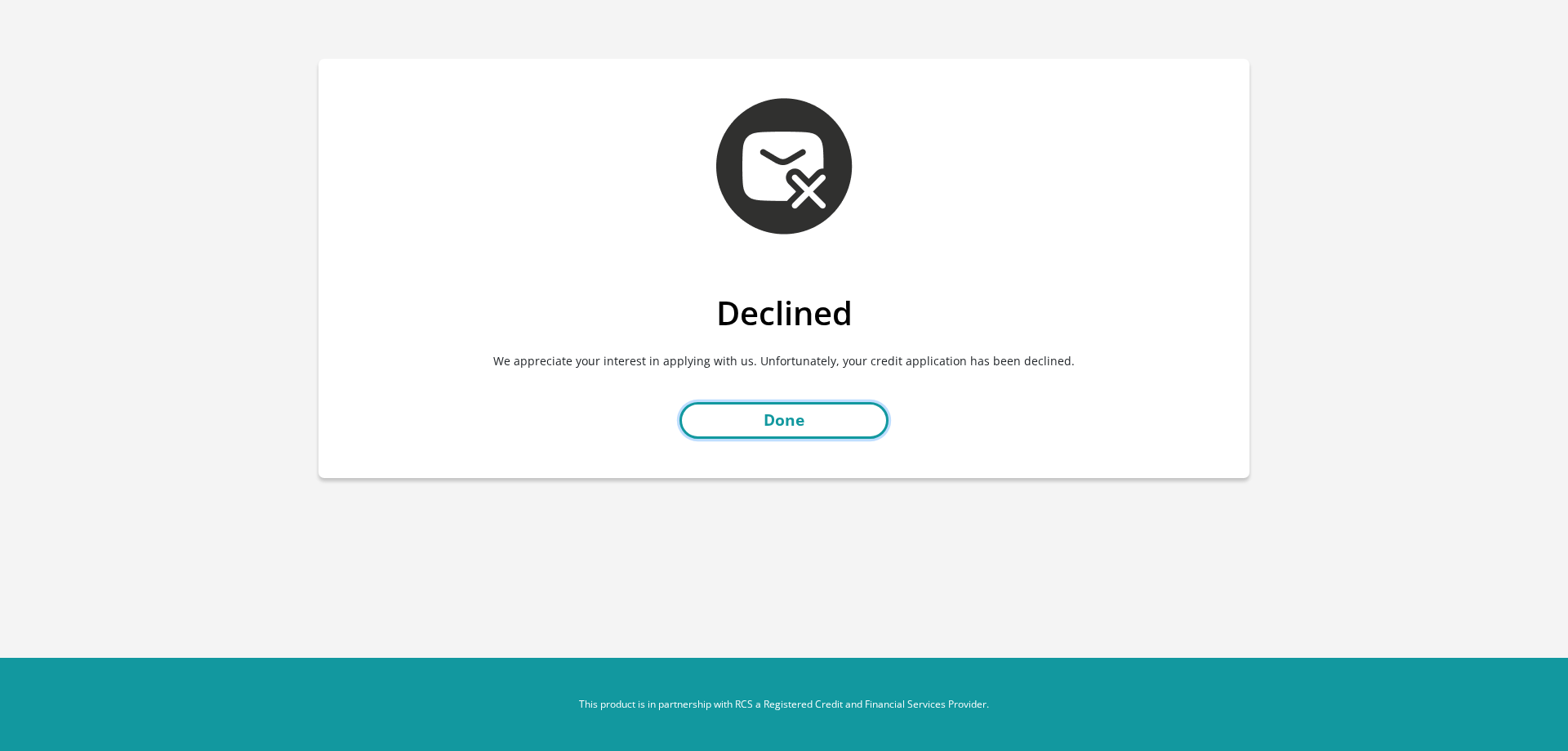
click at [769, 420] on link "Done" at bounding box center [784, 420] width 209 height 37
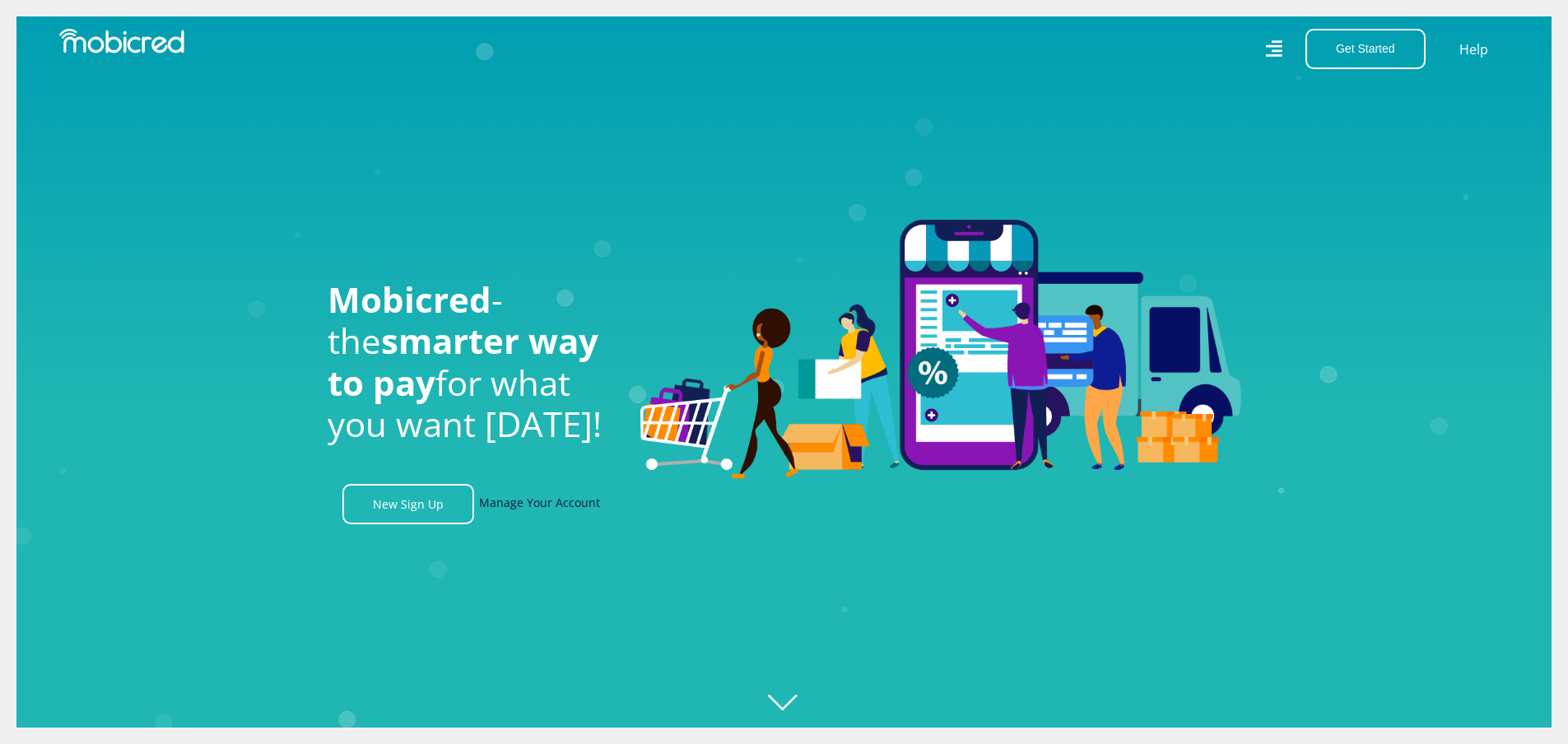
scroll to position [0, 1172]
click at [538, 509] on link "Manage Your Account" at bounding box center [539, 504] width 121 height 41
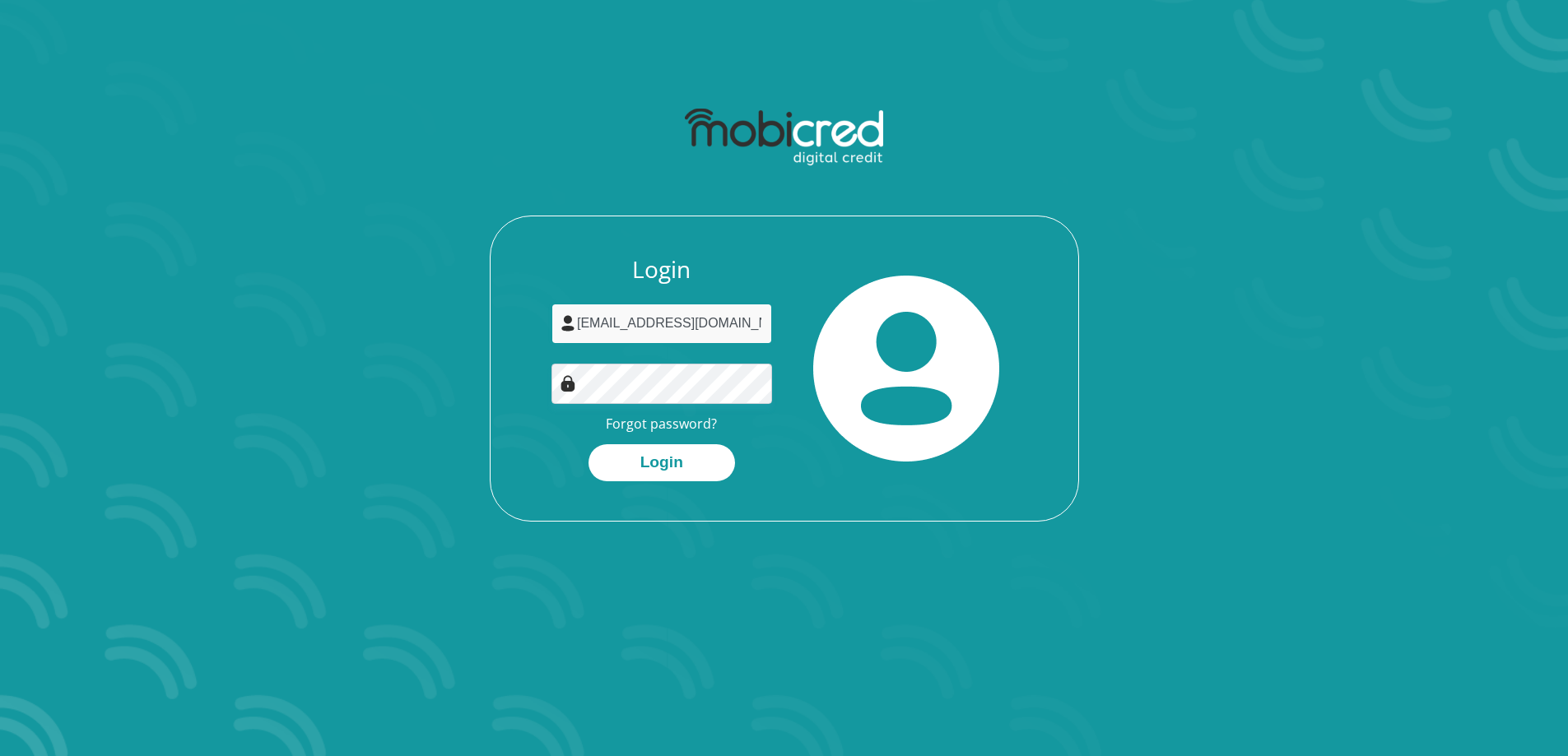
click at [754, 317] on input "[EMAIL_ADDRESS][DOMAIN_NAME]" at bounding box center [661, 324] width 220 height 41
type input "a"
type input "khayalakhemtsila@gmail.com"
click at [605, 465] on button "Login" at bounding box center [661, 463] width 147 height 37
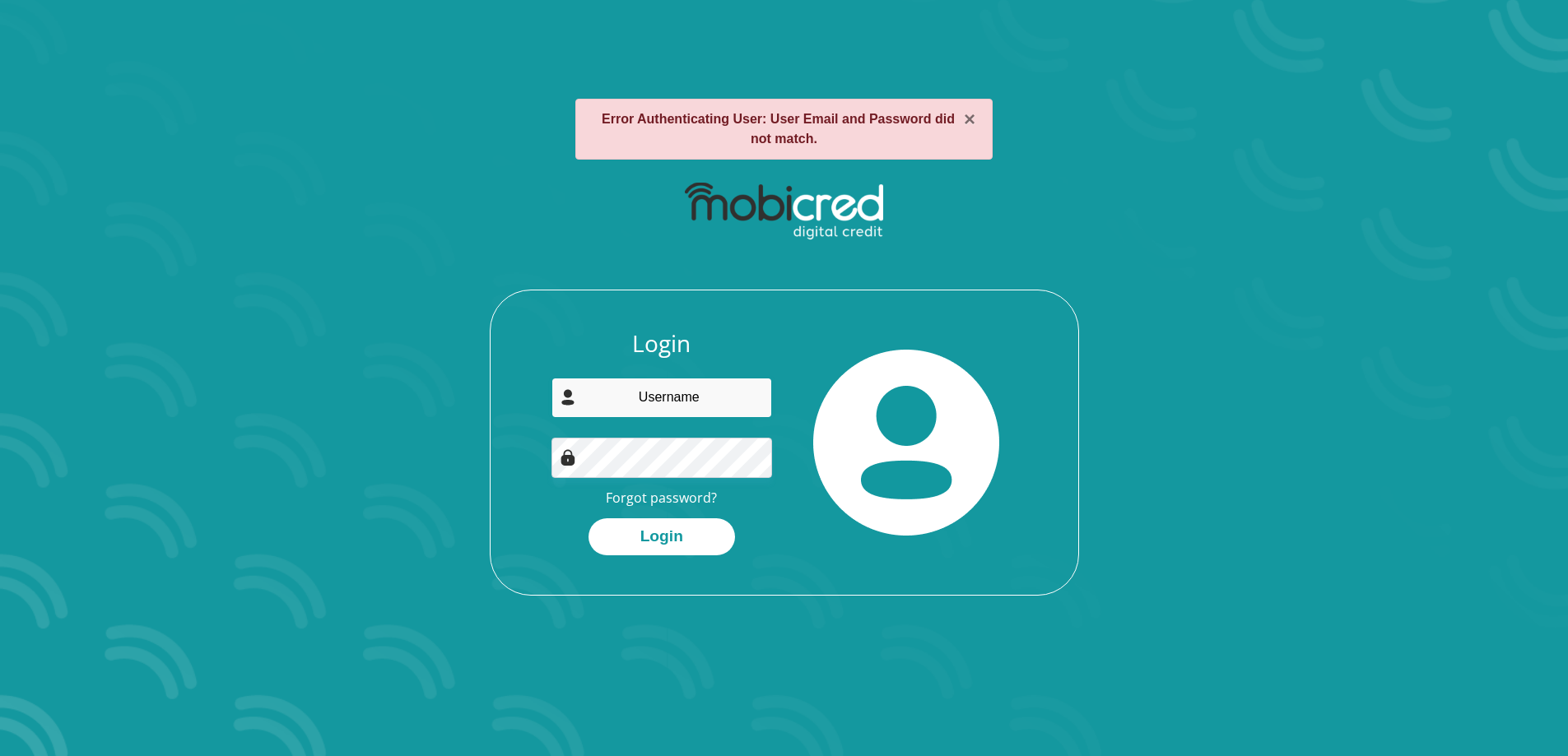
type input "[EMAIL_ADDRESS][DOMAIN_NAME]"
click at [747, 404] on input "[EMAIL_ADDRESS][DOMAIN_NAME]" at bounding box center [661, 398] width 220 height 41
click at [674, 534] on button "Login" at bounding box center [661, 537] width 147 height 37
click at [742, 408] on input "email" at bounding box center [661, 398] width 220 height 41
drag, startPoint x: 744, startPoint y: 405, endPoint x: 626, endPoint y: 406, distance: 118.0
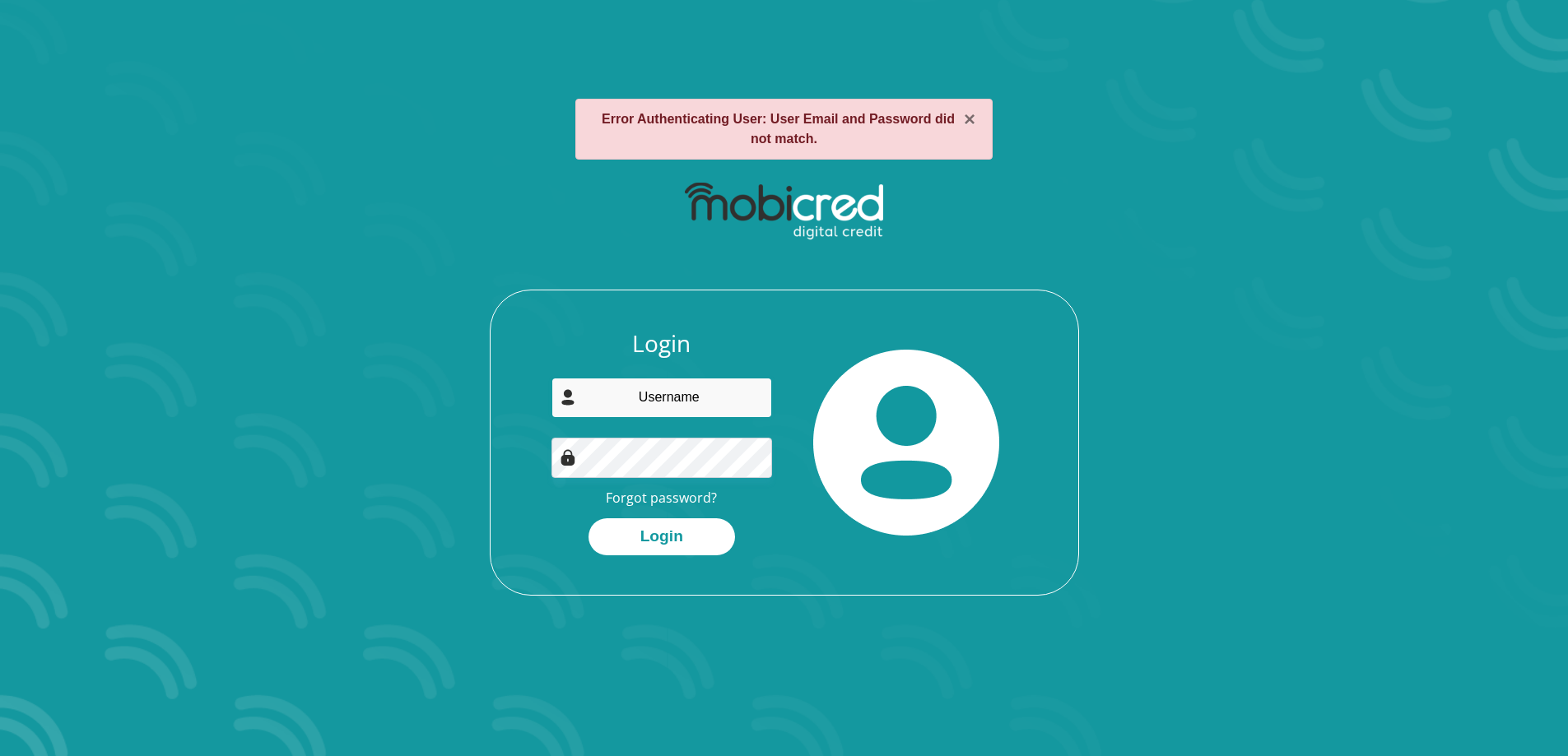
click at [626, 405] on input "email" at bounding box center [661, 398] width 220 height 41
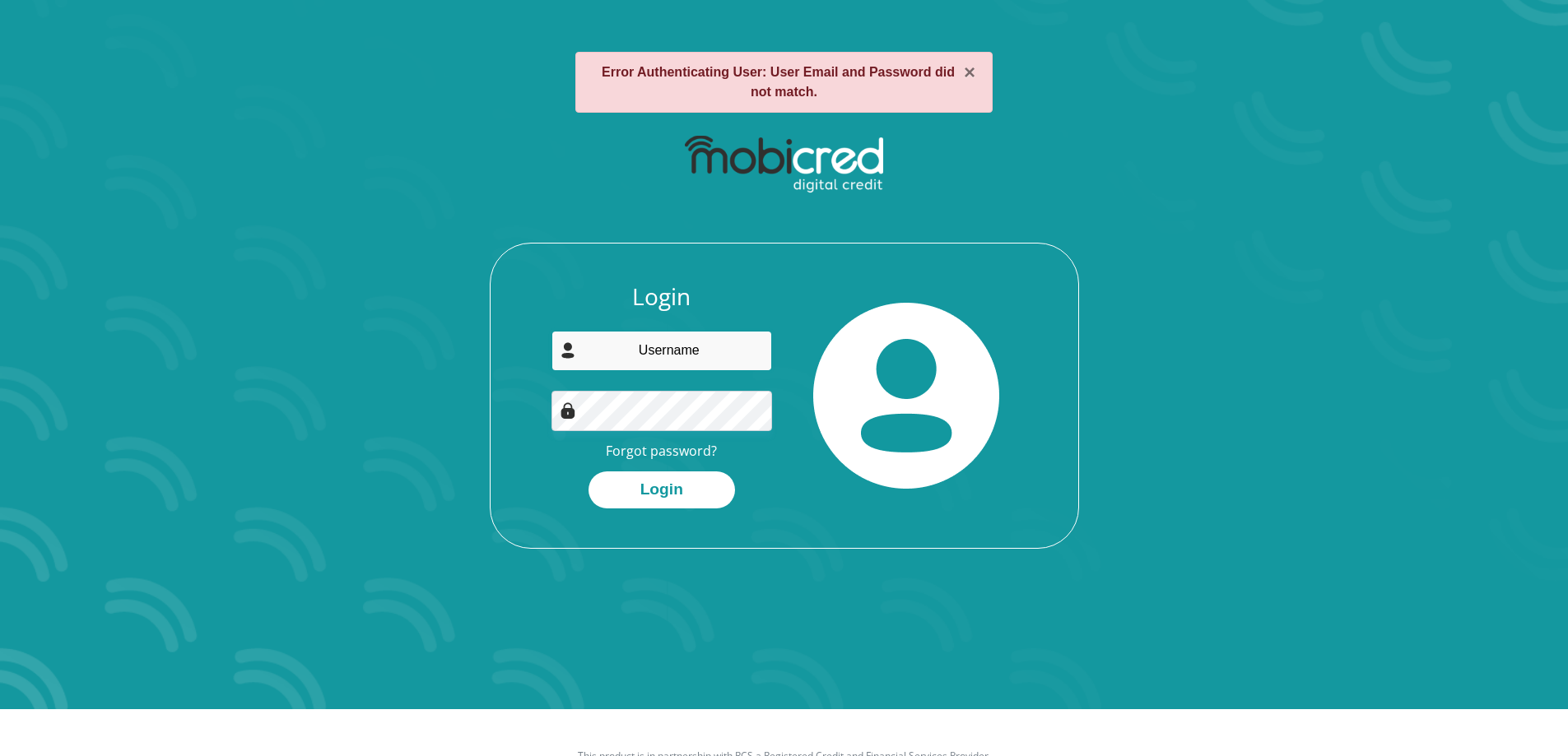
scroll to position [94, 0]
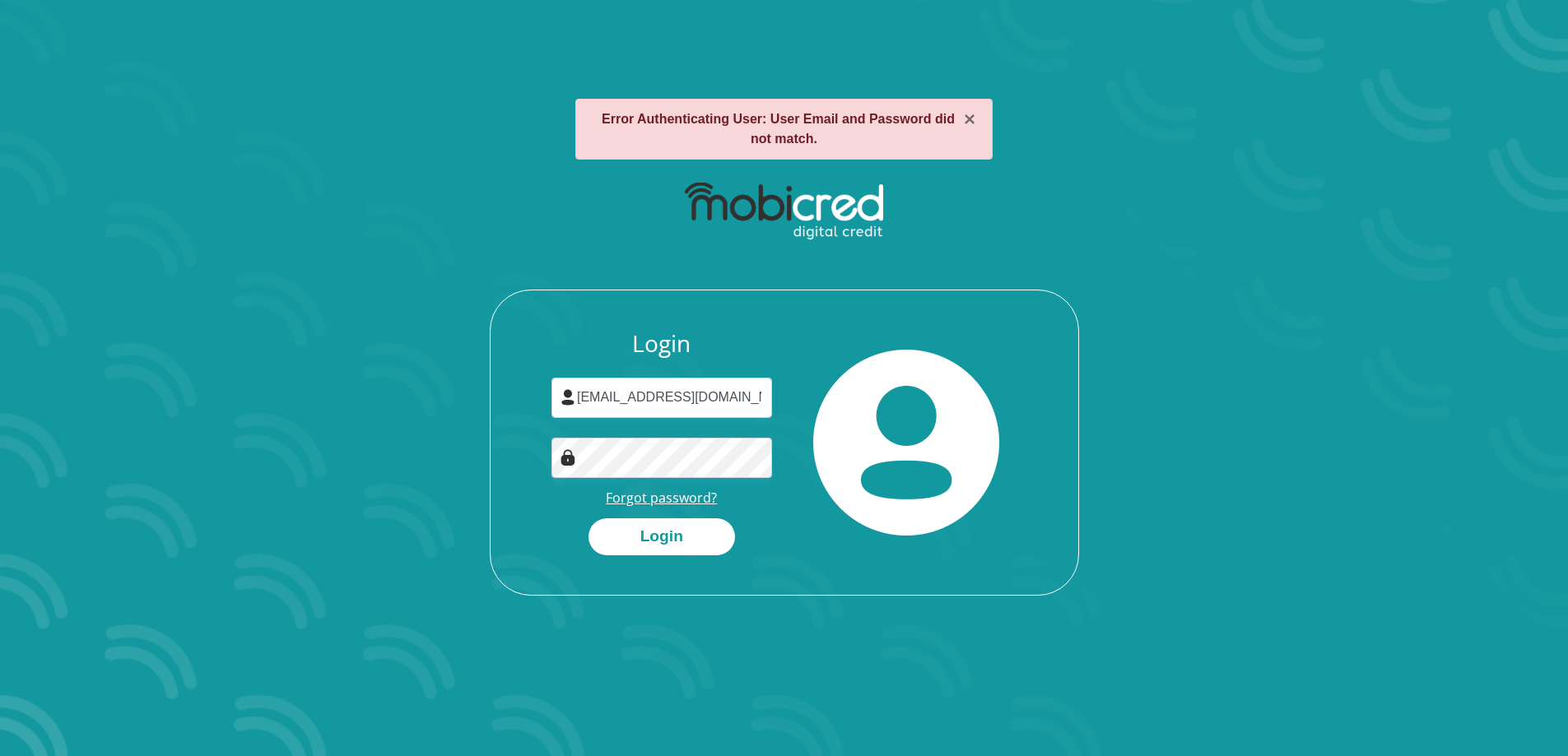
click at [679, 500] on link "Forgot password?" at bounding box center [661, 498] width 111 height 18
click at [680, 399] on input "khayalakhemtsila@gmail.com" at bounding box center [661, 398] width 220 height 41
type input "dumisambonjwa@gmail.com"
click at [673, 538] on button "Login" at bounding box center [661, 537] width 147 height 37
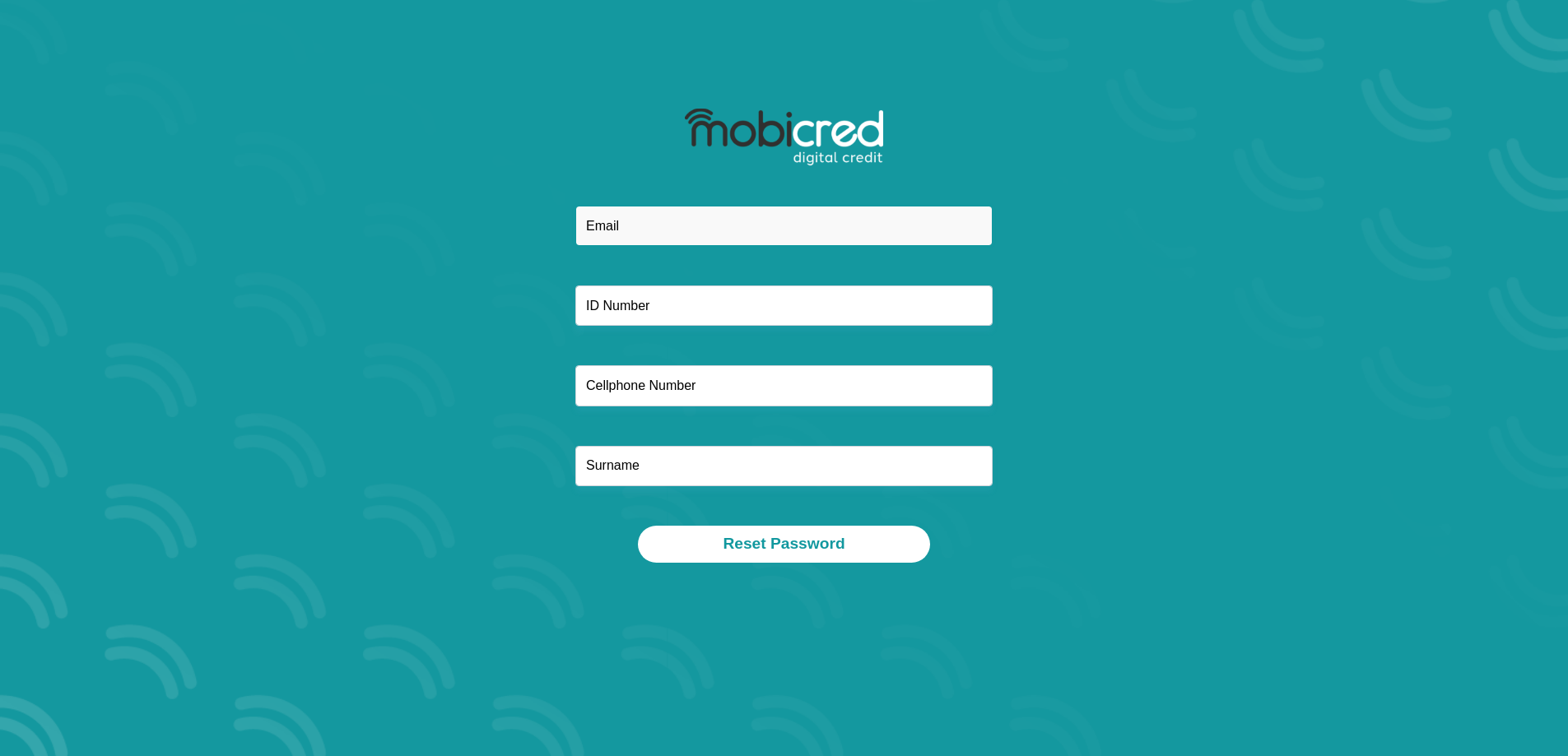
click at [663, 232] on input "email" at bounding box center [784, 226] width 417 height 41
click at [1236, 529] on div "Reset Password" at bounding box center [784, 330] width 938 height 543
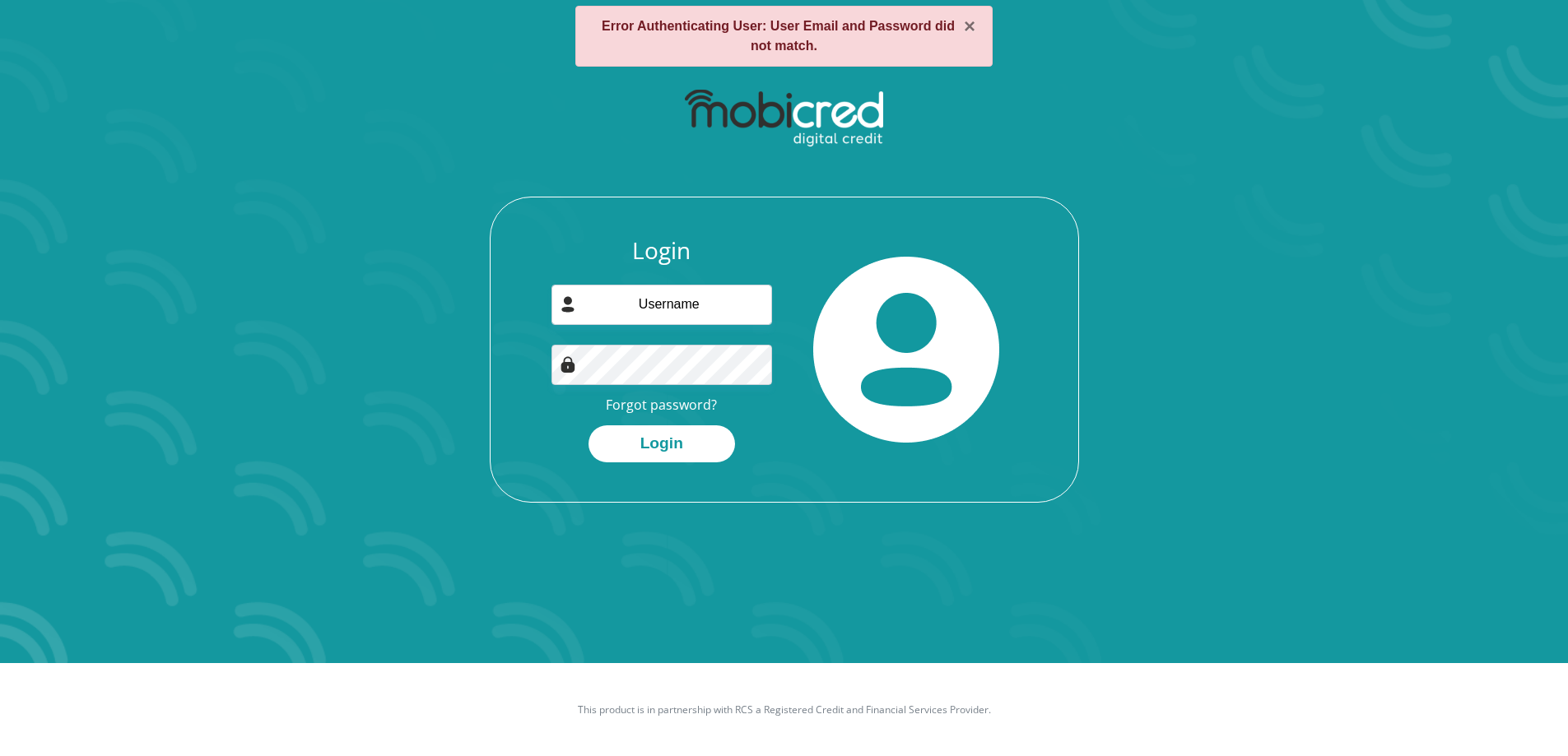
scroll to position [94, 0]
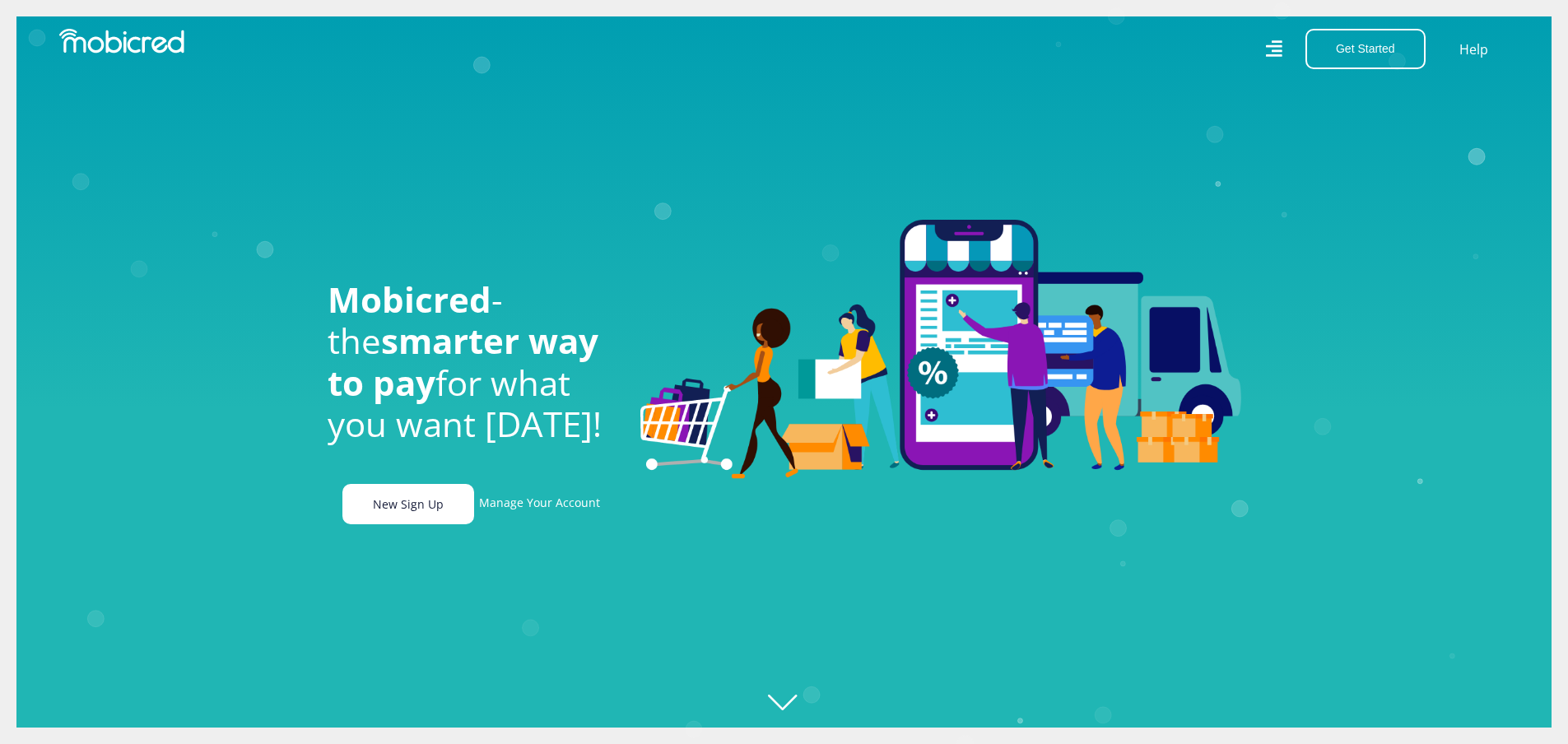
click at [425, 512] on link "New Sign Up" at bounding box center [408, 504] width 132 height 41
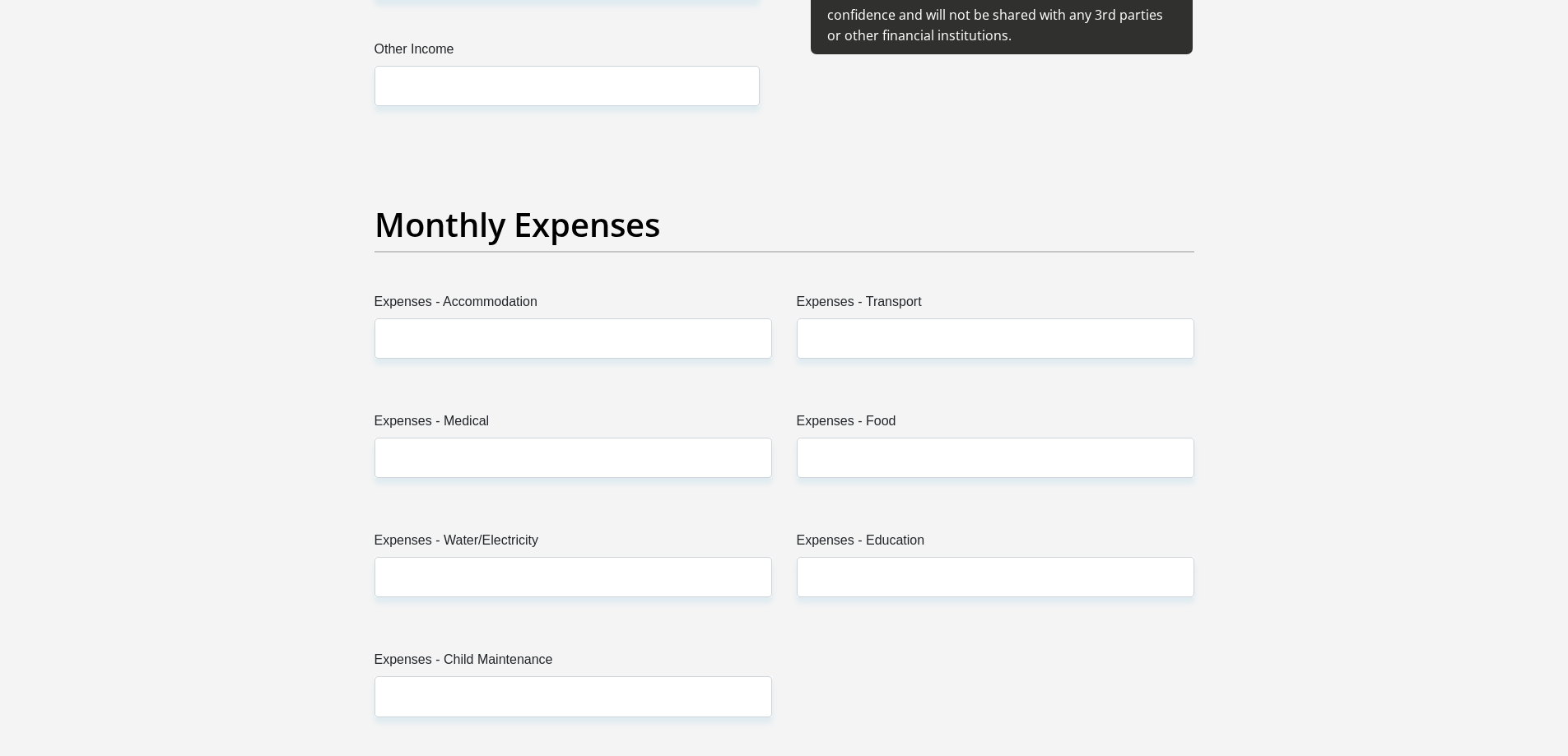
scroll to position [2185, 0]
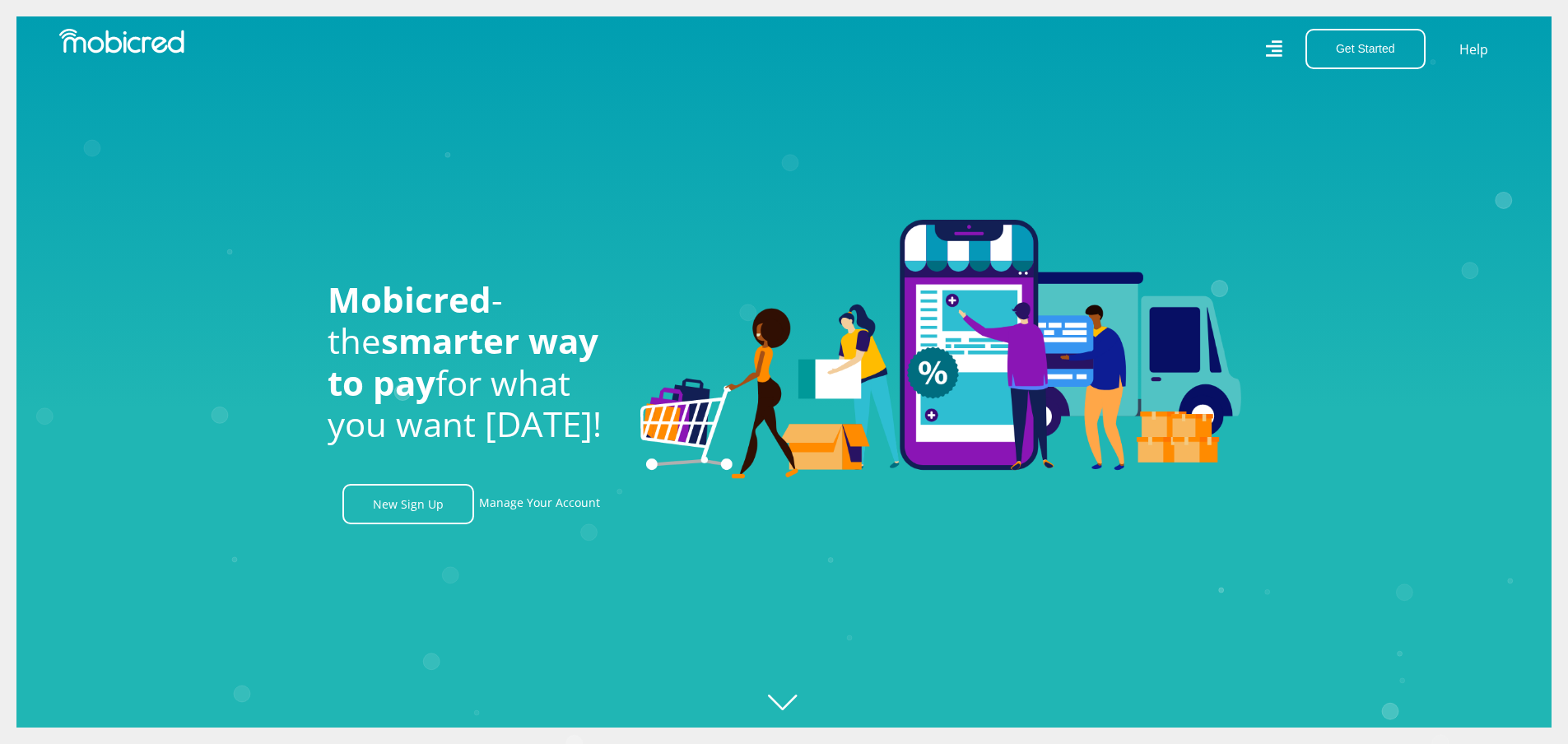
scroll to position [0, 1172]
click at [791, 702] on icon "Created with [PERSON_NAME] 2.3.0" at bounding box center [801, 372] width 1568 height 744
click at [540, 495] on link "Manage Your Account" at bounding box center [539, 504] width 121 height 41
